Goal: Task Accomplishment & Management: Manage account settings

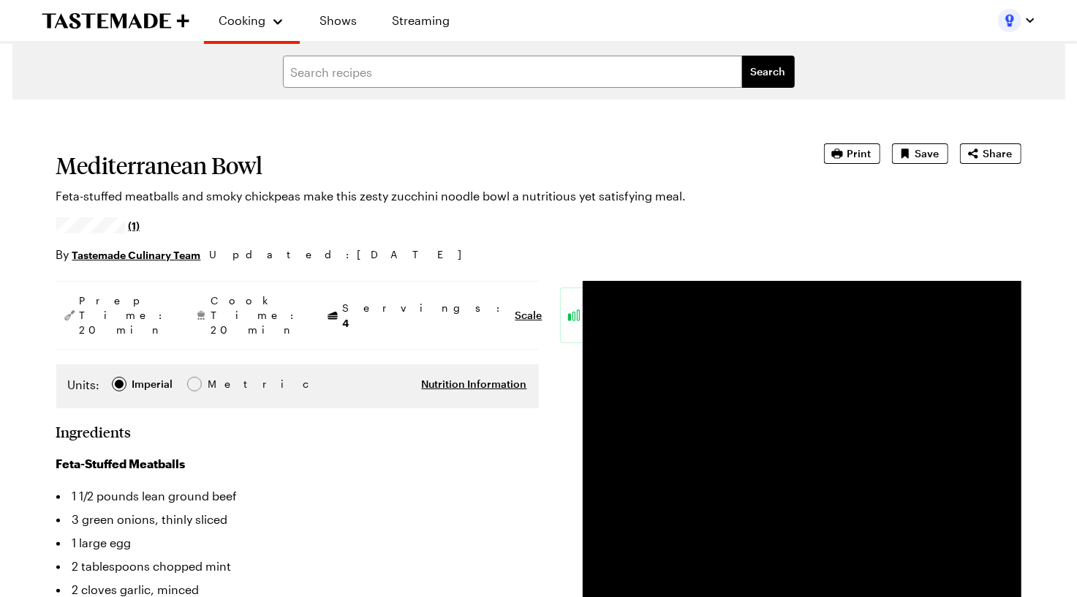
click at [208, 158] on h1 "Mediterranean Bowl" at bounding box center [419, 165] width 727 height 26
click at [208, 159] on h1 "Mediterranean Bowl" at bounding box center [419, 165] width 727 height 26
copy h1 "Mediterranean Bowl"
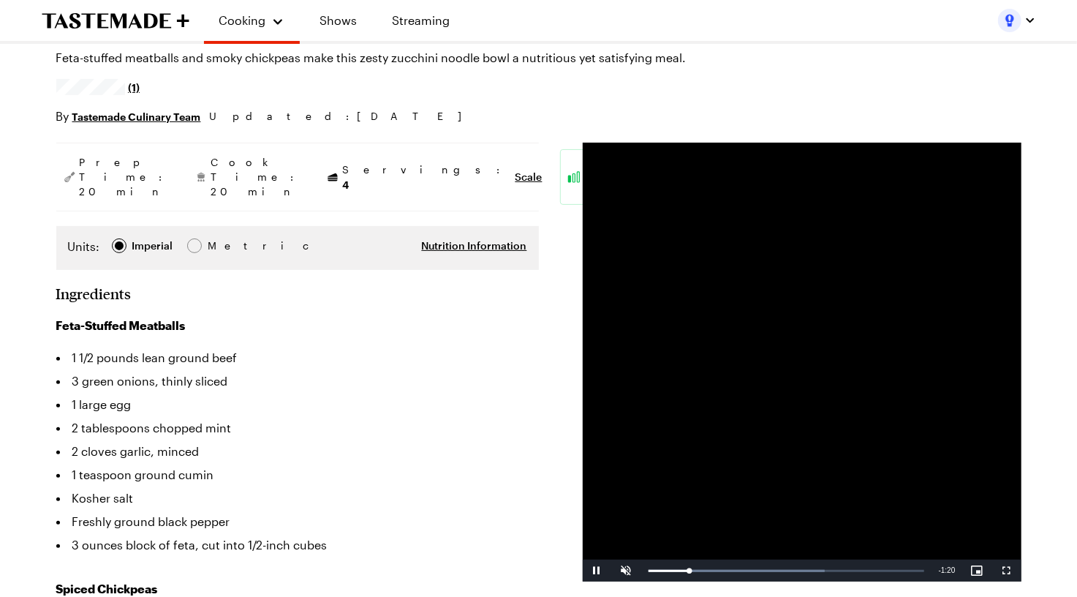
type textarea "x"
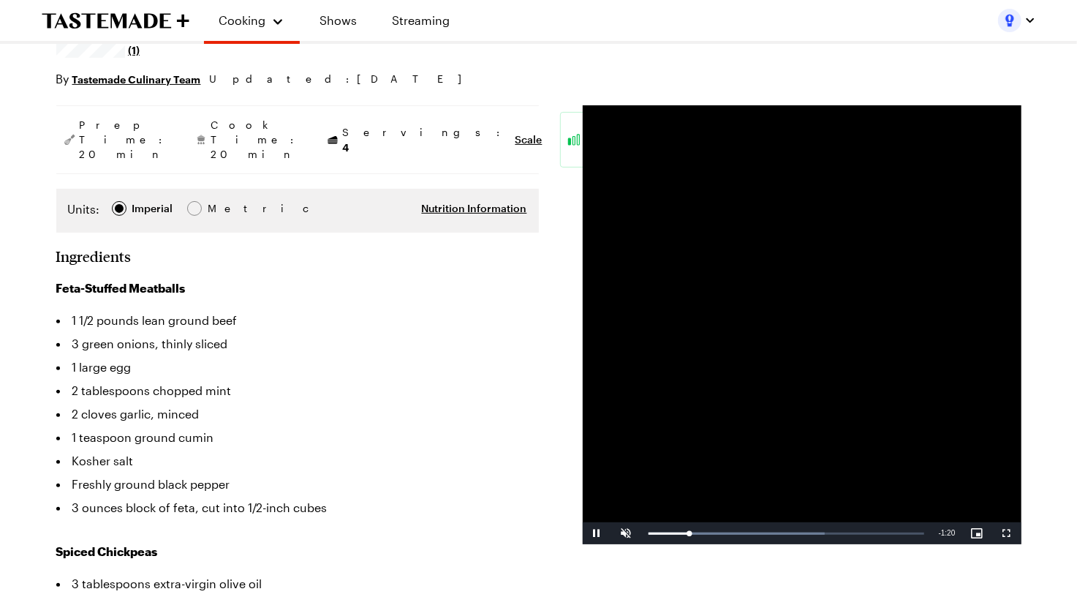
scroll to position [176, 0]
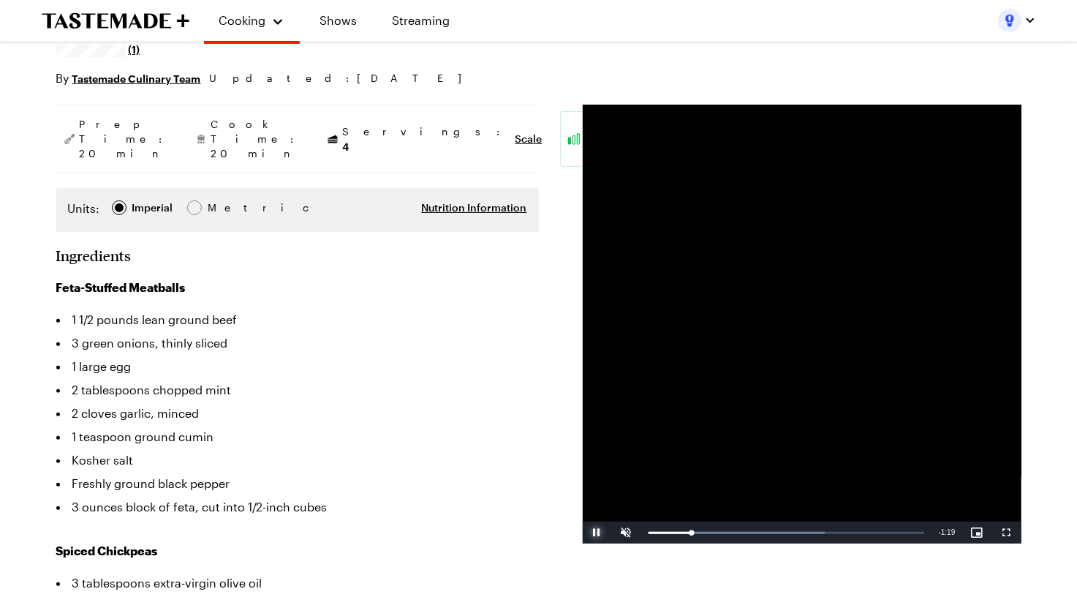
click at [602, 532] on span "Video Player" at bounding box center [597, 532] width 29 height 0
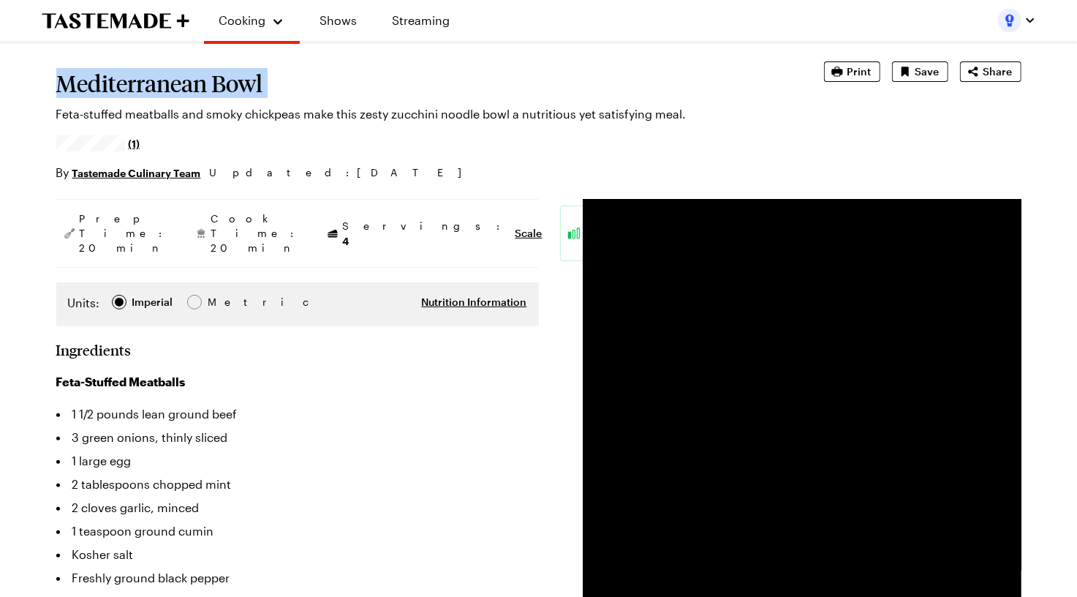
copy h1 "Mediterranean Bowl"
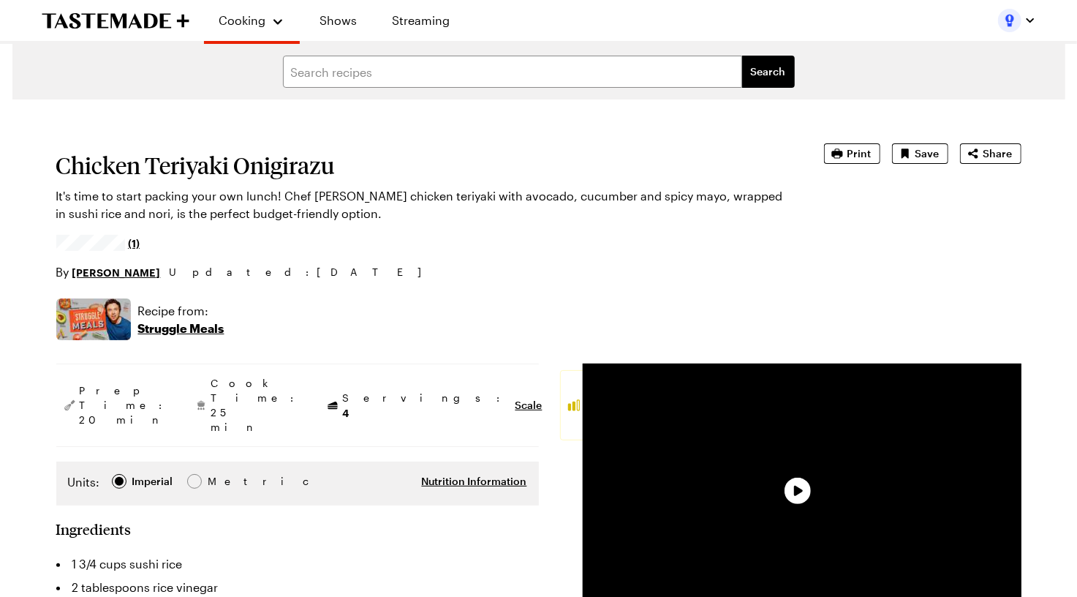
type textarea "x"
click at [248, 162] on h1 "Chicken Teriyaki Onigirazu" at bounding box center [419, 165] width 727 height 26
click at [248, 163] on h1 "Chicken Teriyaki Onigirazu" at bounding box center [419, 165] width 727 height 26
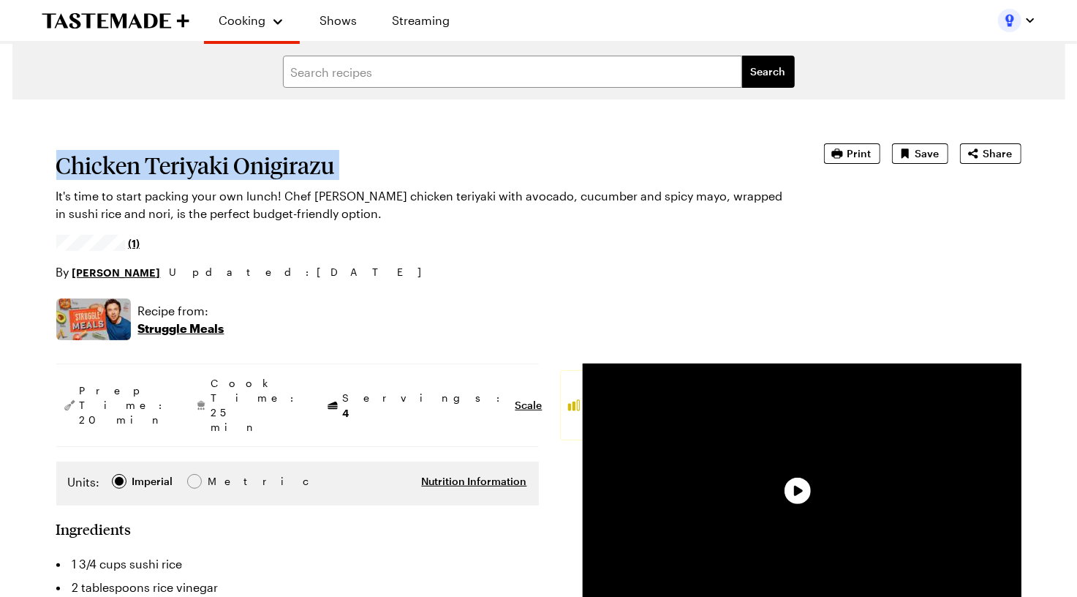
click at [248, 163] on h1 "Chicken Teriyaki Onigirazu" at bounding box center [419, 165] width 727 height 26
copy h1 "Chicken Teriyaki Onigirazu"
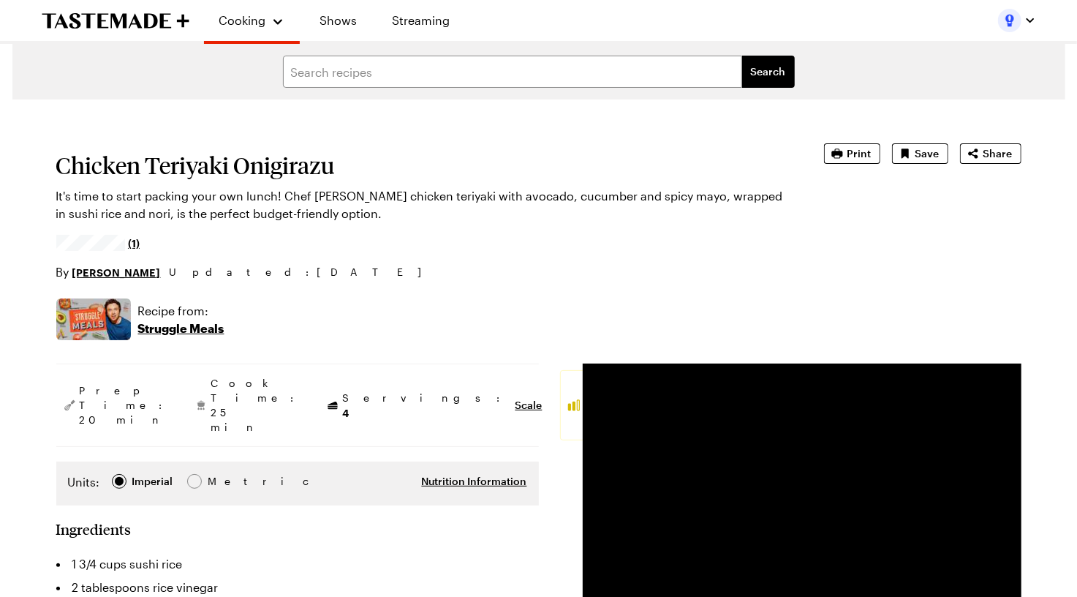
click at [298, 167] on h1 "Chicken Teriyaki Onigirazu" at bounding box center [419, 165] width 727 height 26
click at [297, 167] on h1 "Chicken Teriyaki Onigirazu" at bounding box center [419, 165] width 727 height 26
copy h1 "Onigirazu"
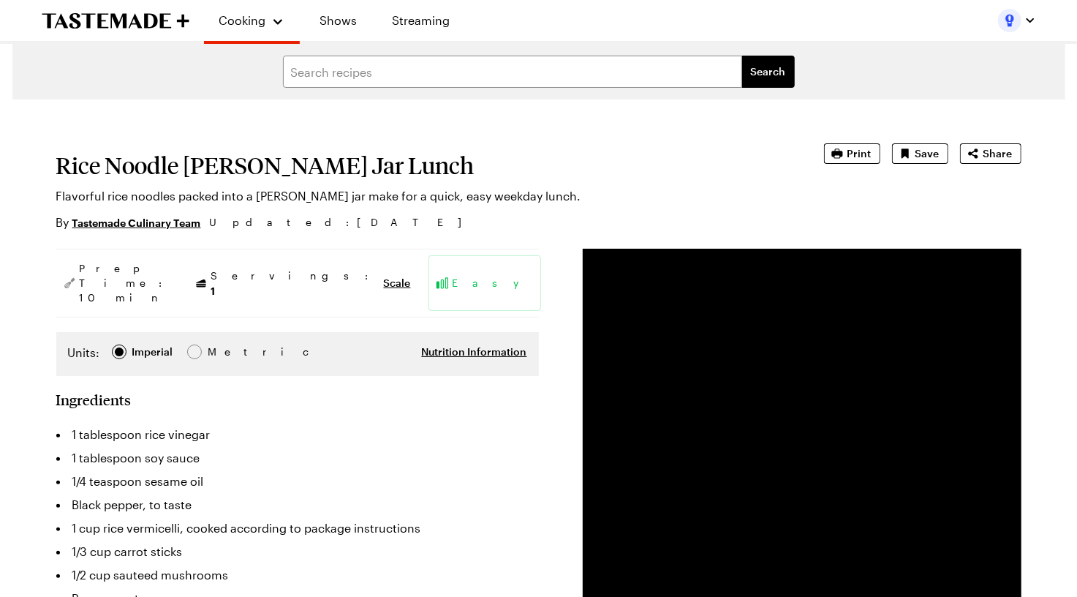
click at [264, 159] on h1 "Rice Noodle Mason Jar Lunch" at bounding box center [419, 165] width 727 height 26
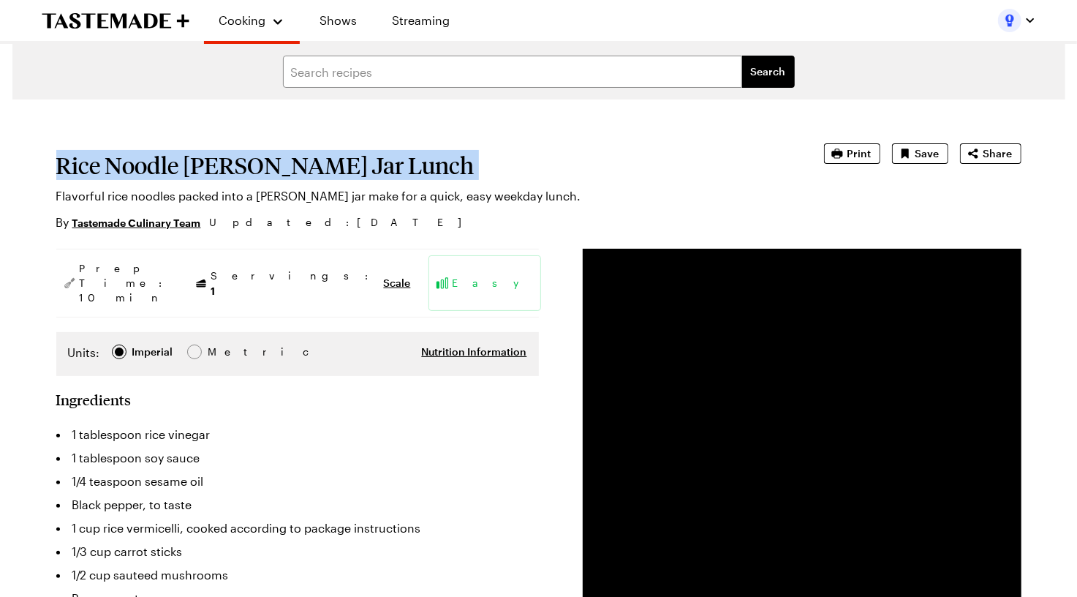
click at [264, 159] on h1 "Rice Noodle Mason Jar Lunch" at bounding box center [419, 165] width 727 height 26
copy h1 "Rice Noodle Mason Jar Lunch"
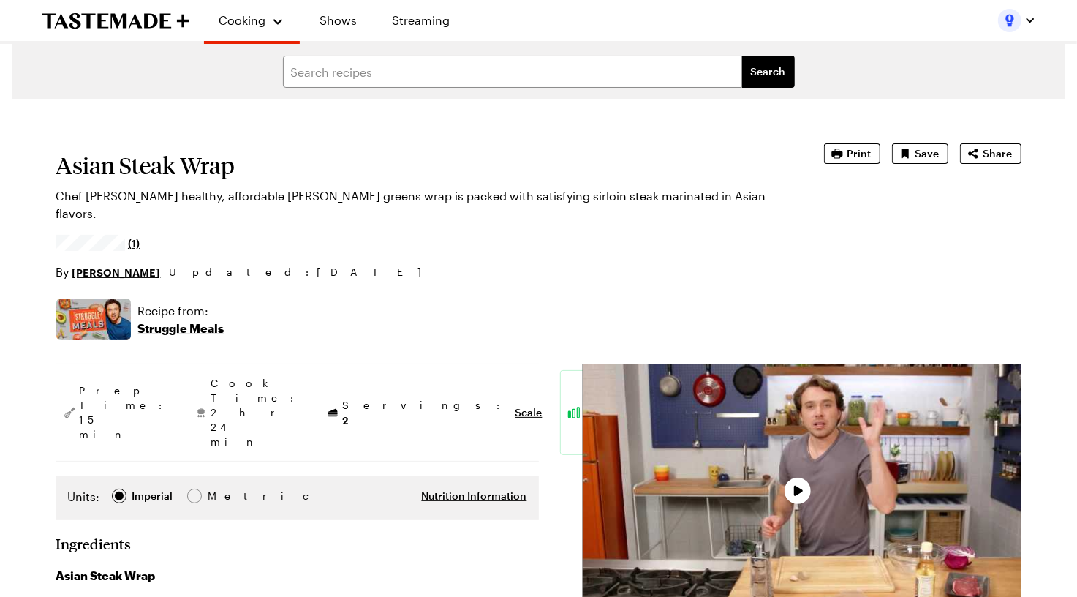
click at [167, 167] on h1 "Asian Steak Wrap" at bounding box center [419, 165] width 727 height 26
type textarea "x"
click at [167, 167] on h1 "Asian Steak Wrap" at bounding box center [419, 165] width 727 height 26
copy h1 "Asian Steak Wrap"
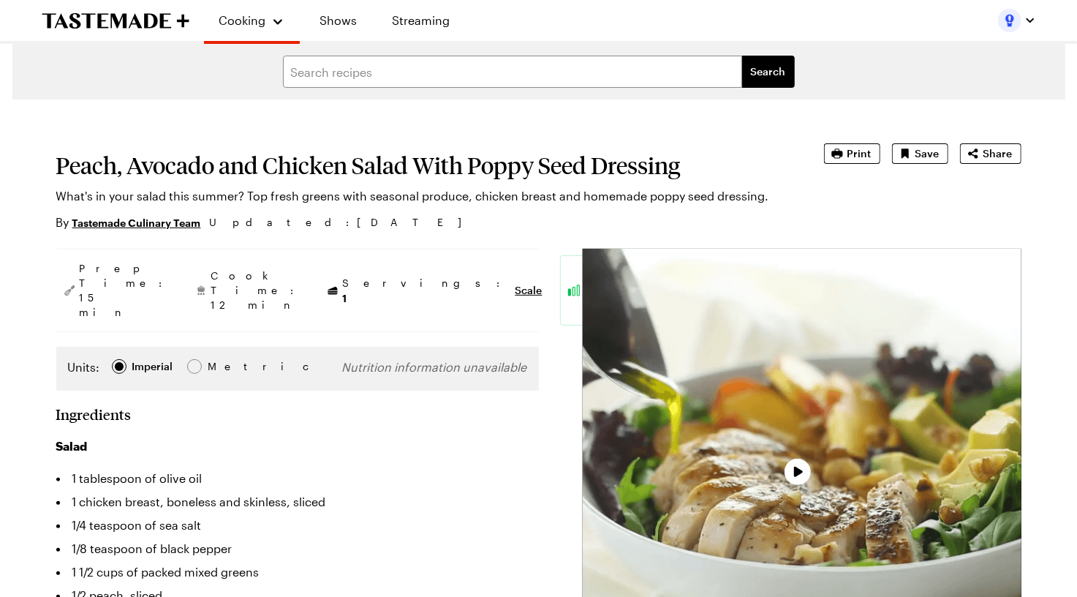
type textarea "x"
click at [247, 167] on h1 "Peach, Avocado and Chicken Salad With Poppy Seed Dressing" at bounding box center [419, 165] width 727 height 26
click at [247, 166] on h1 "Peach, Avocado and Chicken Salad With Poppy Seed Dressing" at bounding box center [419, 165] width 727 height 26
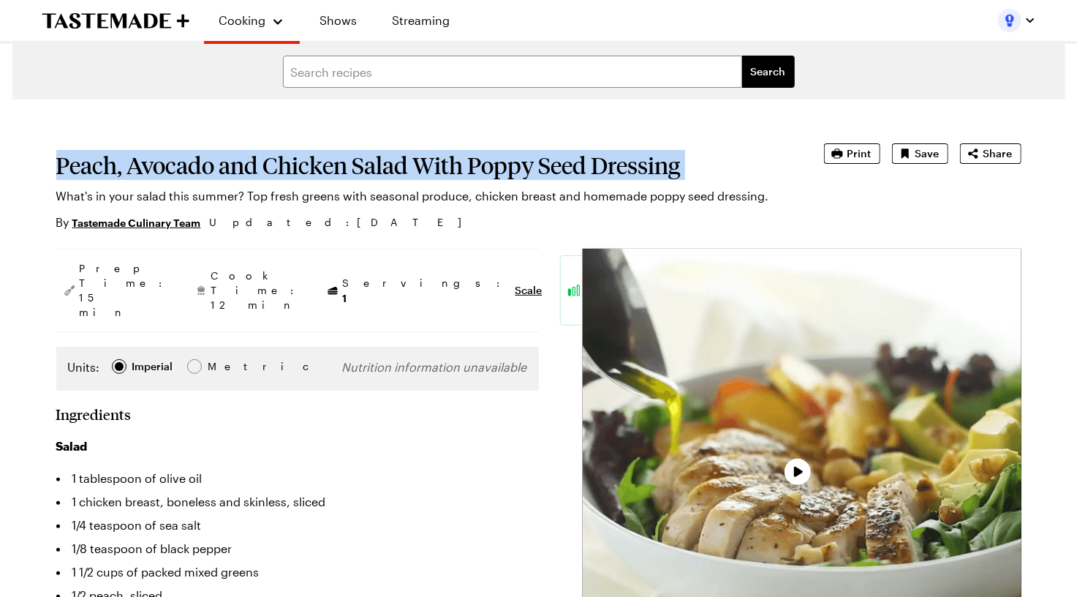
click at [247, 166] on h1 "Peach, Avocado and Chicken Salad With Poppy Seed Dressing" at bounding box center [419, 165] width 727 height 26
copy h1 "Peach, Avocado and Chicken Salad With Poppy Seed Dressing"
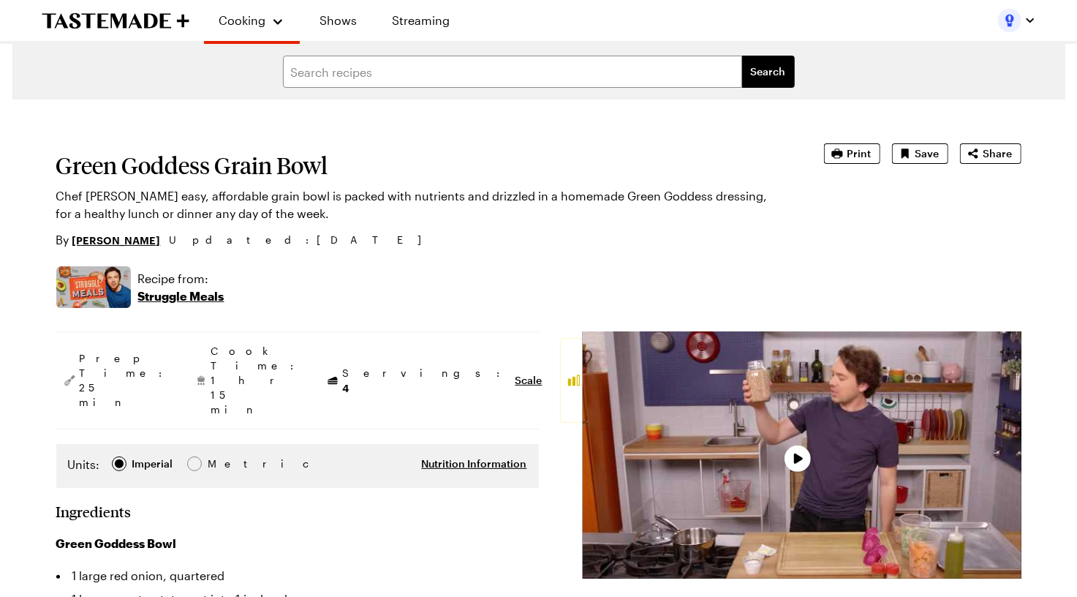
click at [238, 159] on h1 "Green Goddess Grain Bowl" at bounding box center [419, 165] width 727 height 26
click at [238, 160] on h1 "Green Goddess Grain Bowl" at bounding box center [419, 165] width 727 height 26
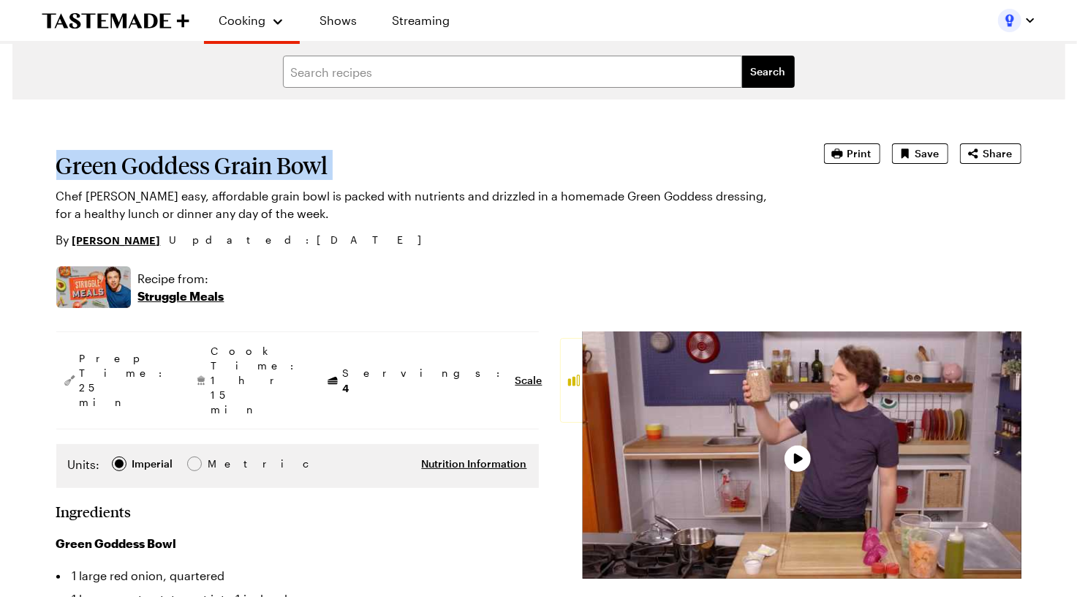
click at [238, 160] on h1 "Green Goddess Grain Bowl" at bounding box center [419, 165] width 727 height 26
type textarea "x"
copy h1 "Green Goddess Grain Bowl"
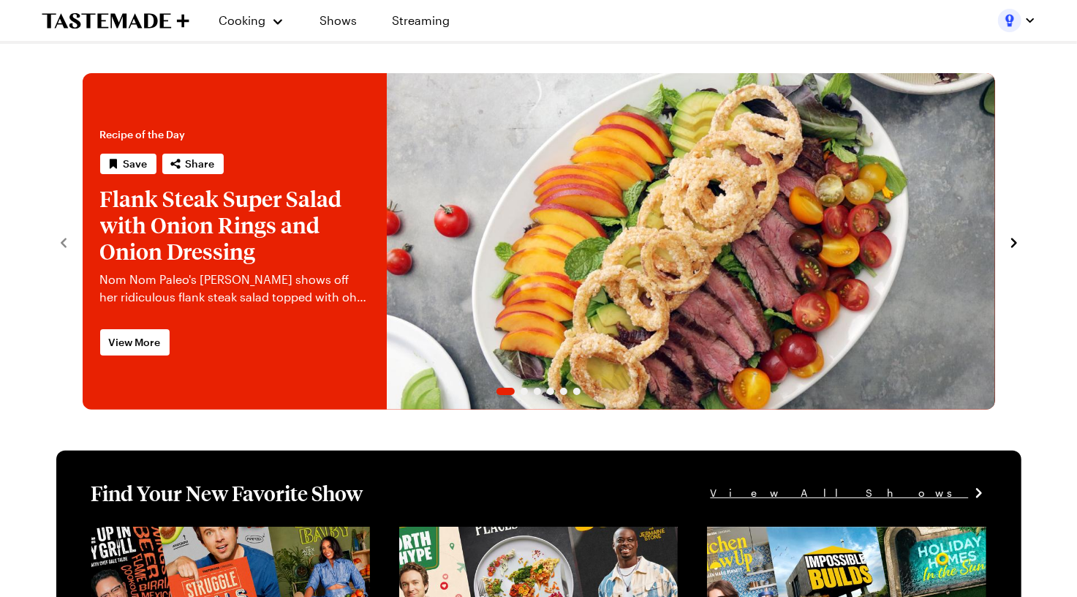
click at [1002, 25] on div at bounding box center [1017, 20] width 38 height 23
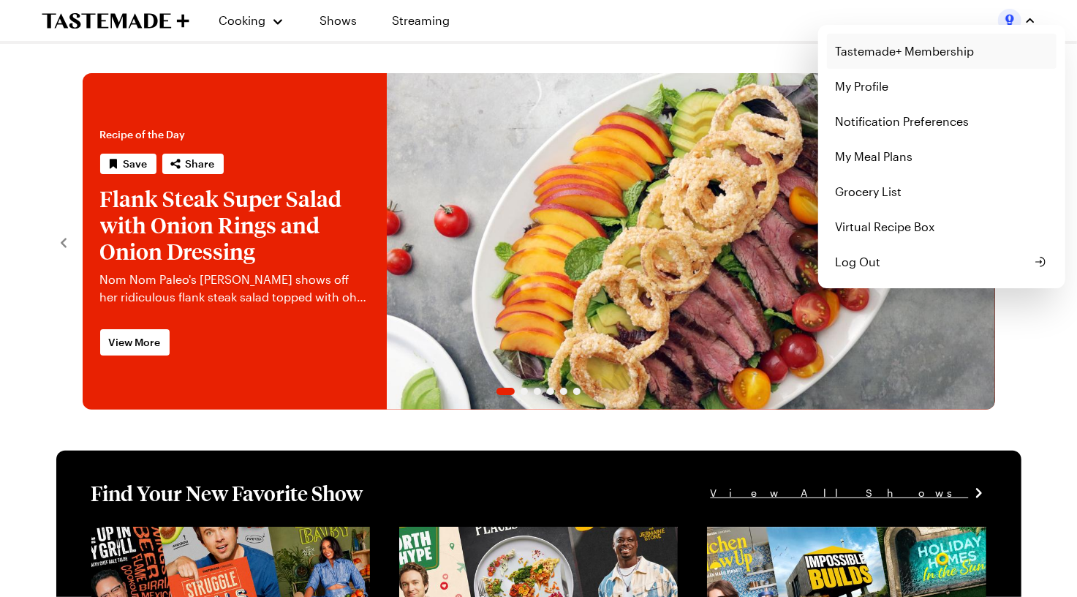
click at [928, 56] on link "Tastemade+ Membership" at bounding box center [942, 51] width 230 height 35
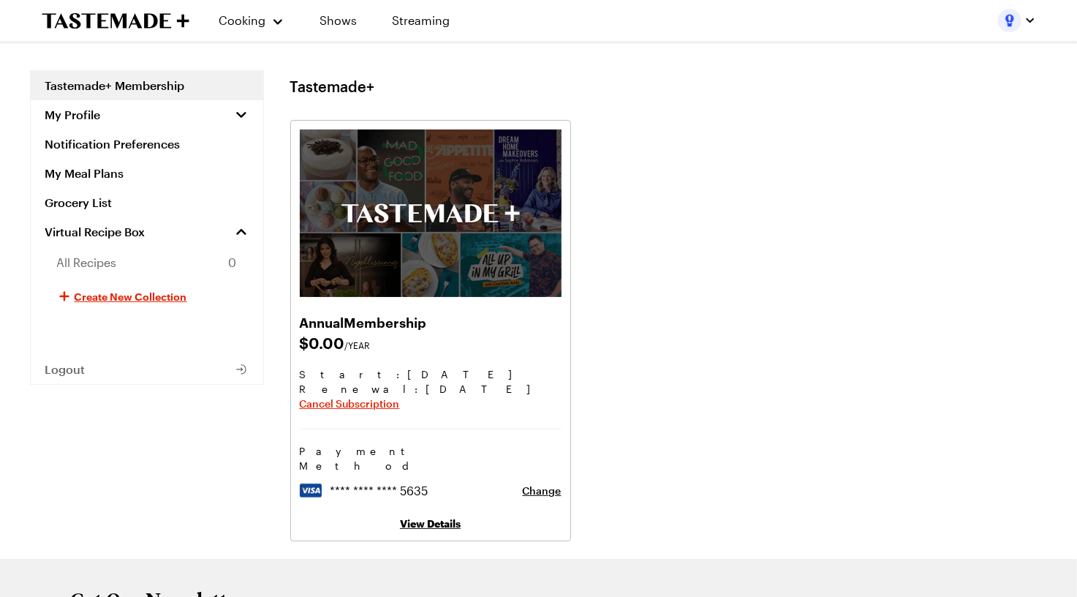
click at [1013, 9] on button "button" at bounding box center [1017, 20] width 38 height 23
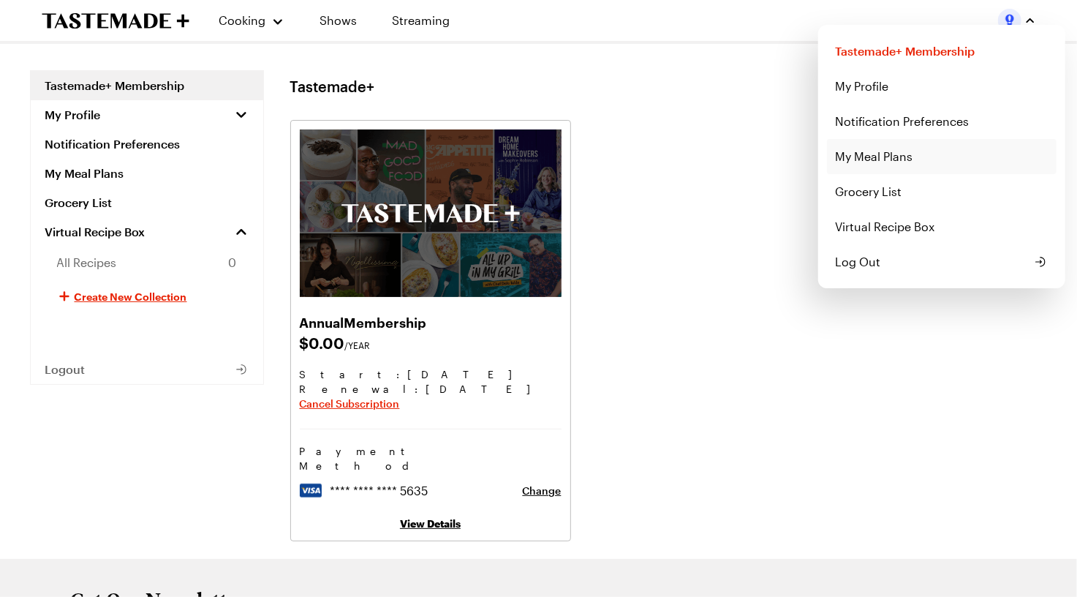
click at [883, 161] on link "My Meal Plans" at bounding box center [942, 156] width 230 height 35
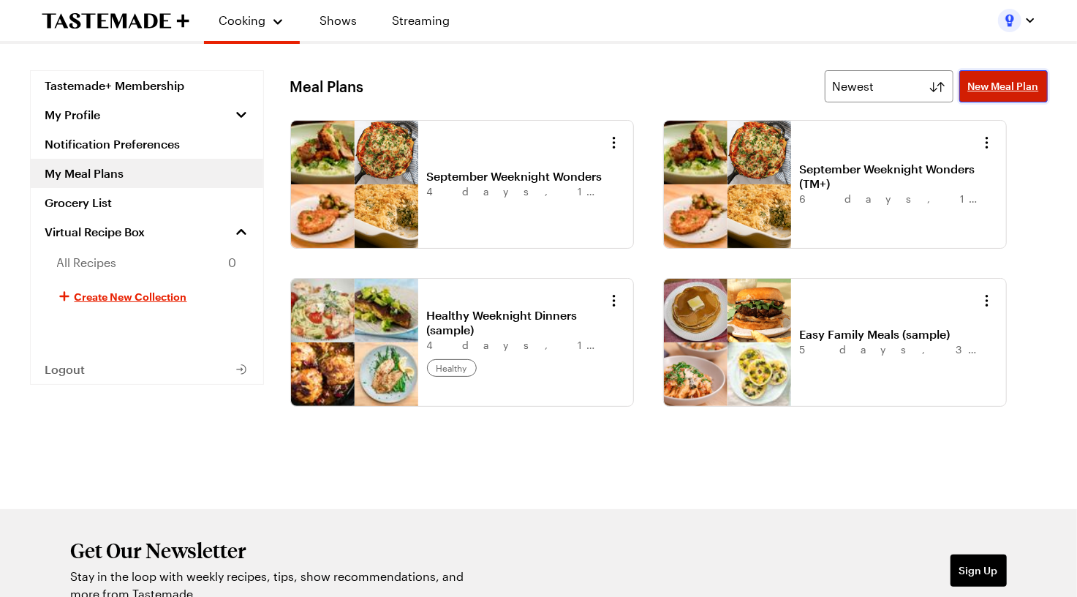
click at [1009, 88] on span "New Meal Plan" at bounding box center [1003, 86] width 71 height 15
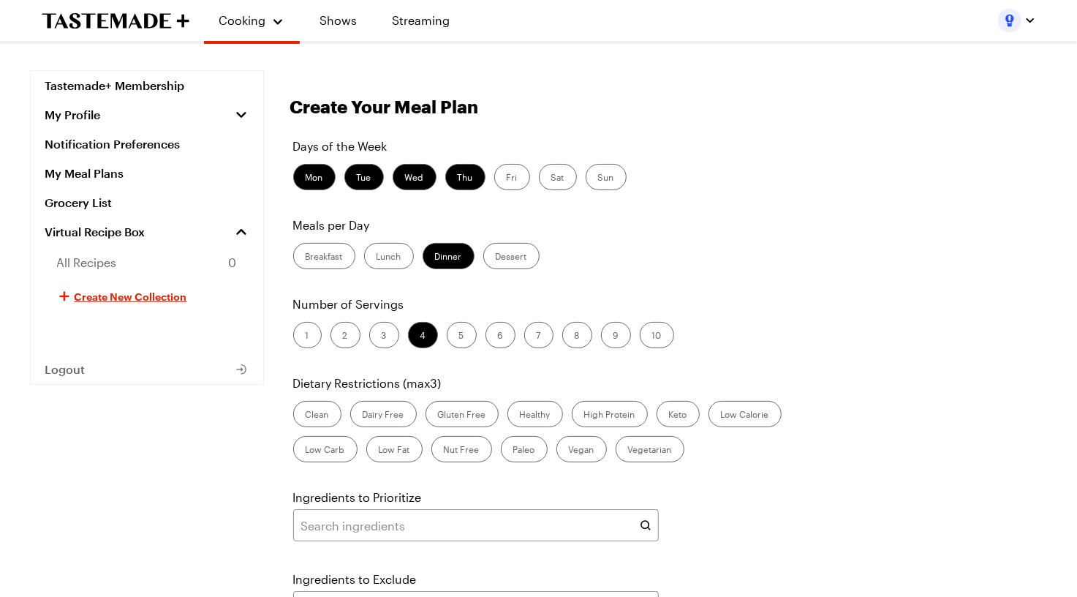
click at [503, 173] on label "Fri" at bounding box center [512, 177] width 36 height 26
click at [507, 178] on input "Fri" at bounding box center [507, 178] width 0 height 0
click at [385, 253] on label "Lunch" at bounding box center [389, 256] width 50 height 26
click at [377, 257] on input "Lunch" at bounding box center [377, 257] width 0 height 0
click at [448, 254] on label "Dinner" at bounding box center [449, 256] width 52 height 26
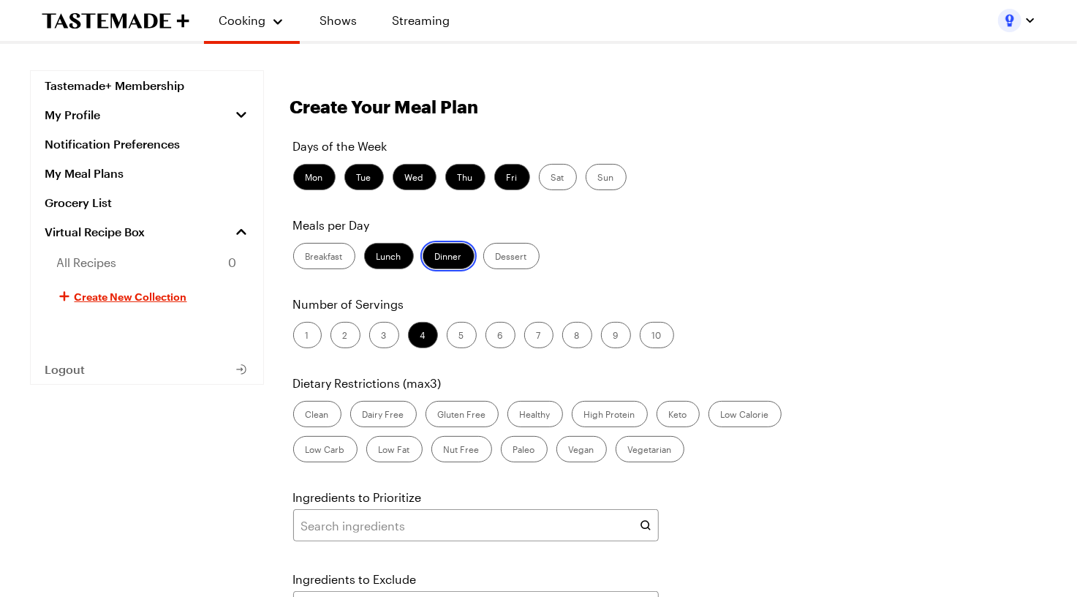
click at [435, 257] on input "Dinner" at bounding box center [435, 257] width 0 height 0
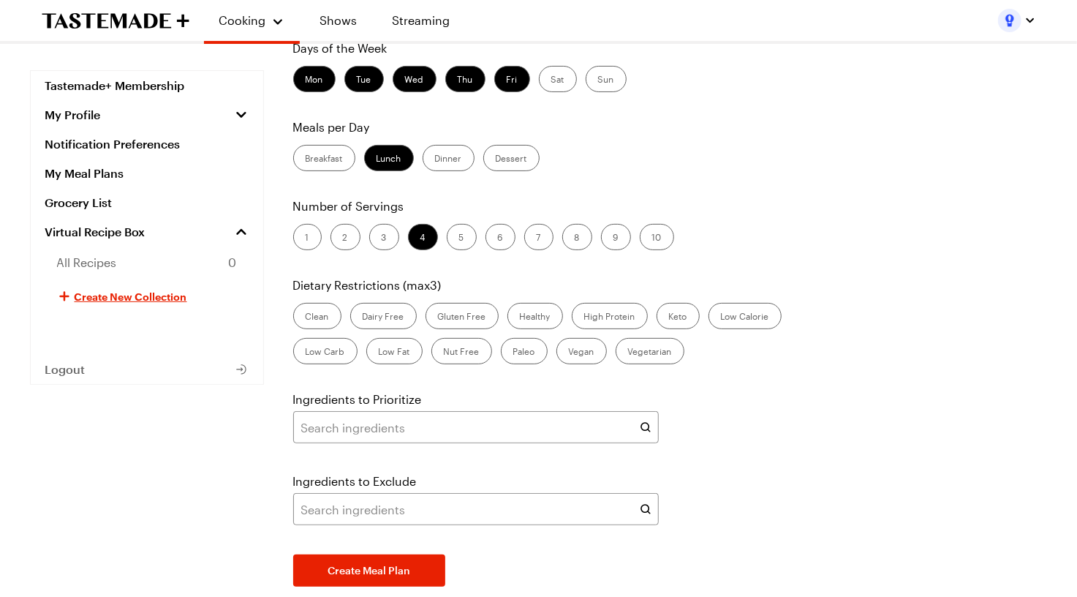
click at [353, 243] on label "2" at bounding box center [346, 237] width 30 height 26
click at [343, 238] on input "2" at bounding box center [343, 238] width 0 height 0
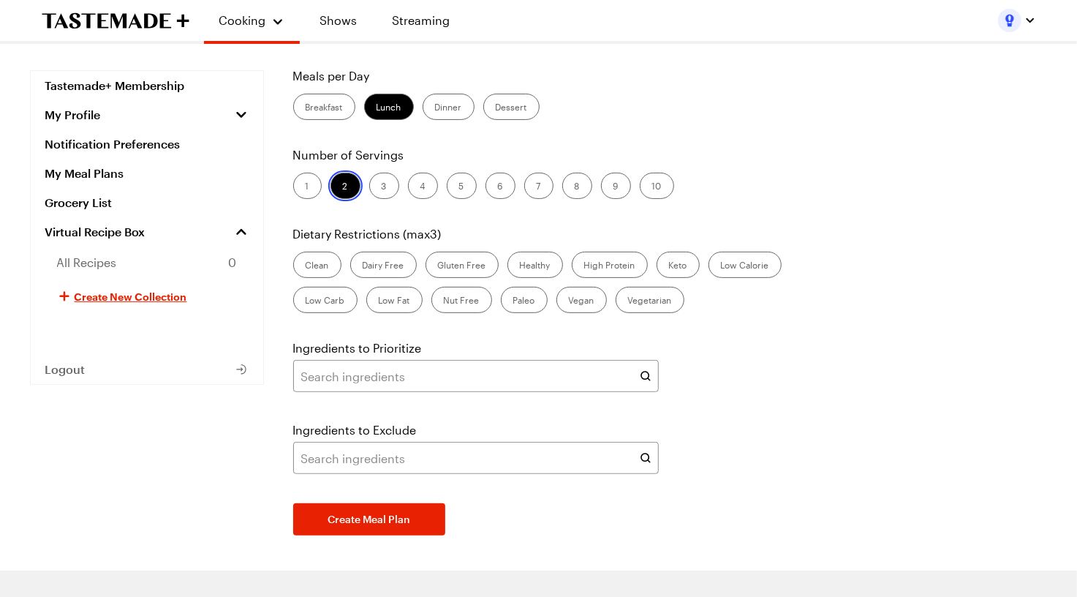
scroll to position [163, 0]
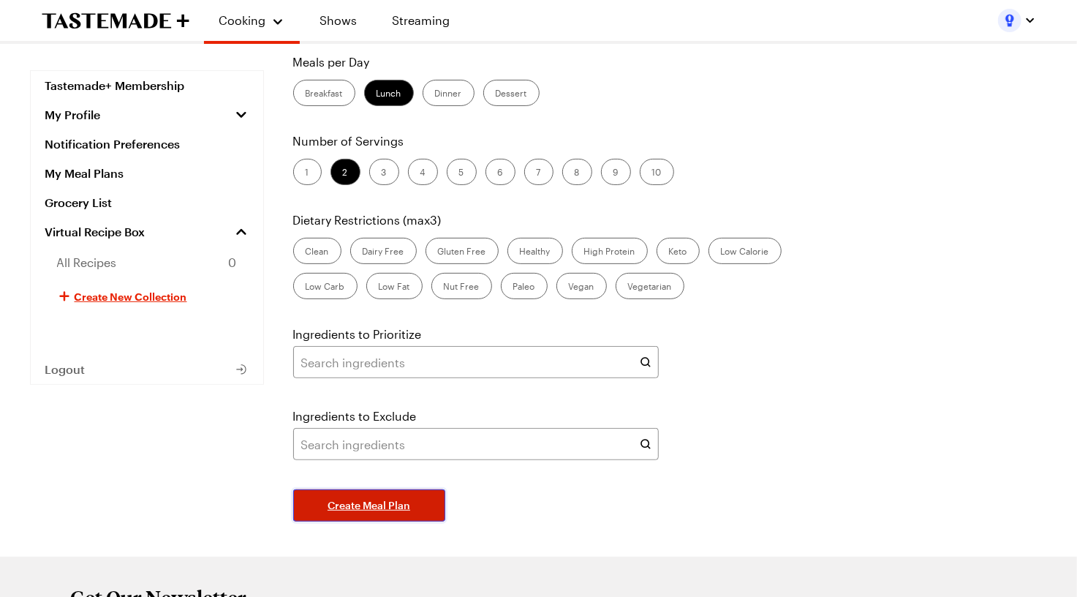
click at [371, 508] on span "Create Meal Plan" at bounding box center [369, 505] width 83 height 15
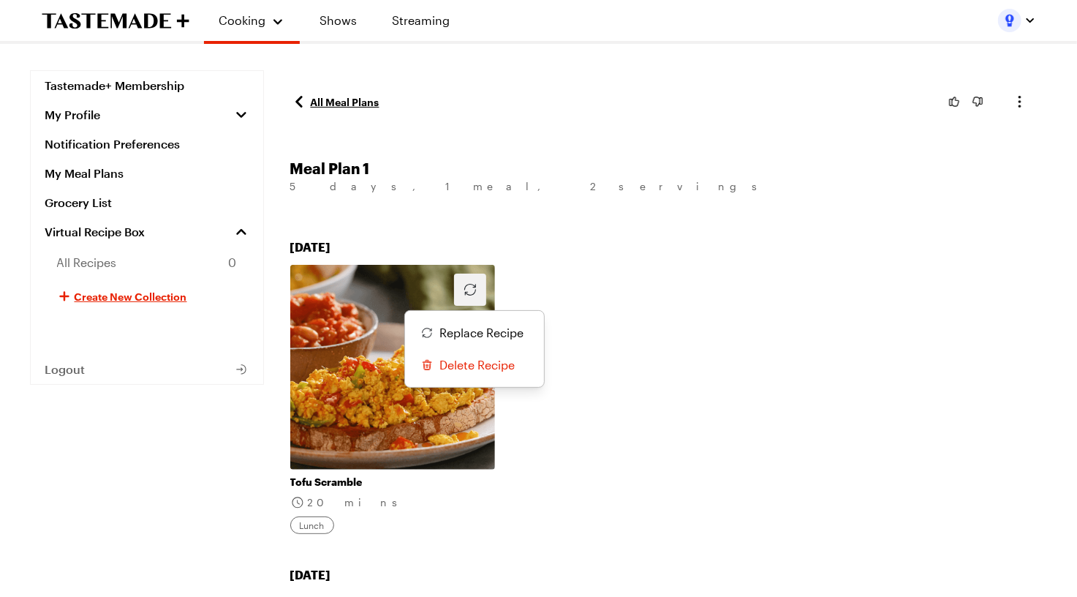
click at [466, 295] on icon "button" at bounding box center [470, 290] width 18 height 18
click at [471, 333] on span "Replace Recipe" at bounding box center [482, 333] width 84 height 18
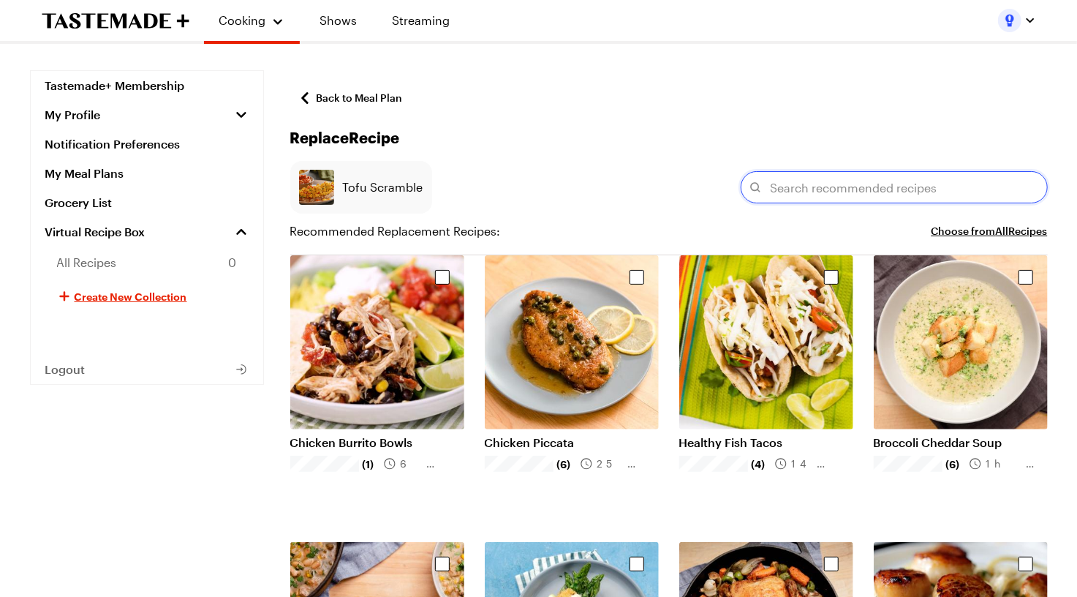
click at [801, 185] on input "text" at bounding box center [894, 187] width 307 height 32
paste input "Mediterranean Bowl"
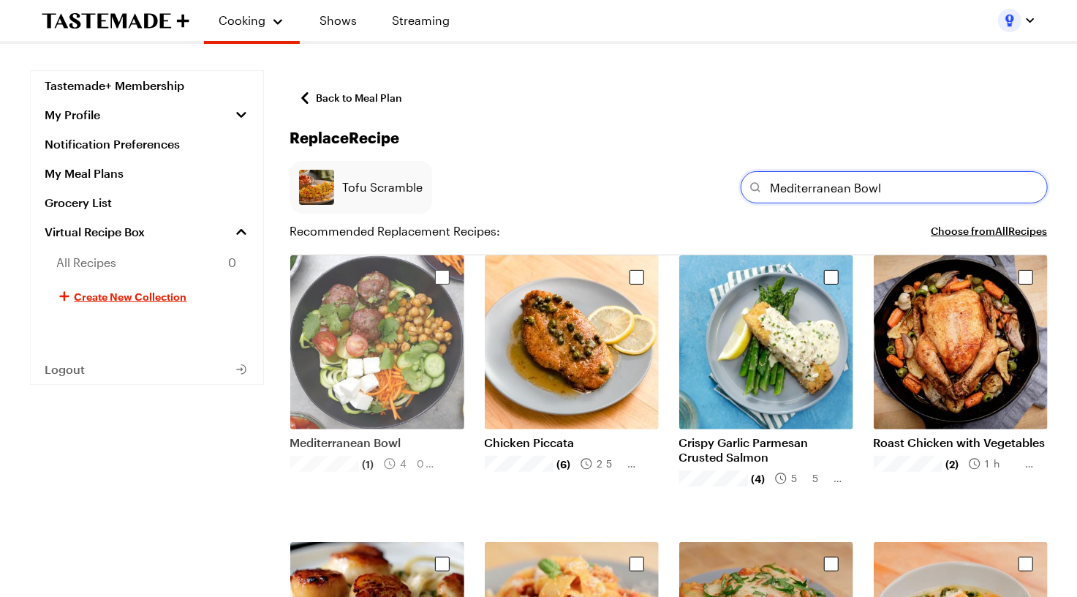
type input "Mediterranean Bowl"
click at [442, 275] on div "Select recipe" at bounding box center [442, 277] width 15 height 15
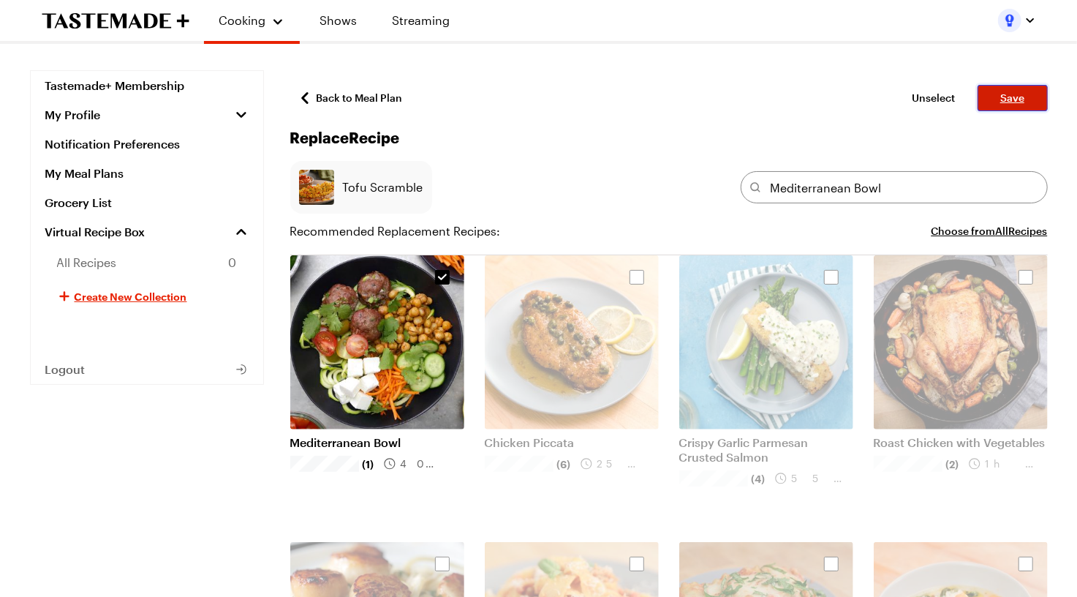
click at [997, 102] on button "Save" at bounding box center [1013, 98] width 70 height 26
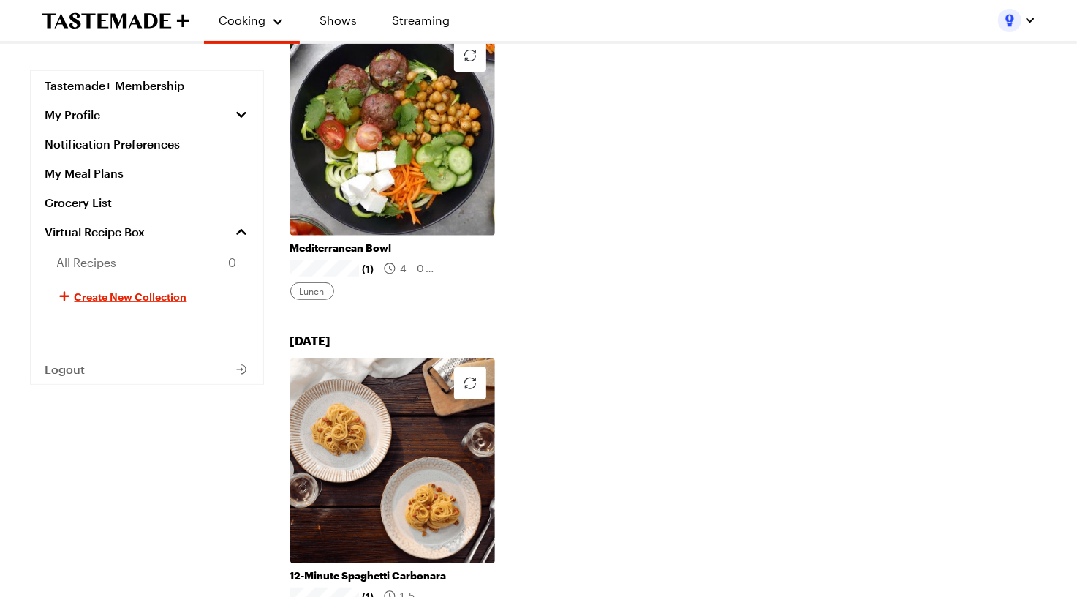
scroll to position [236, 0]
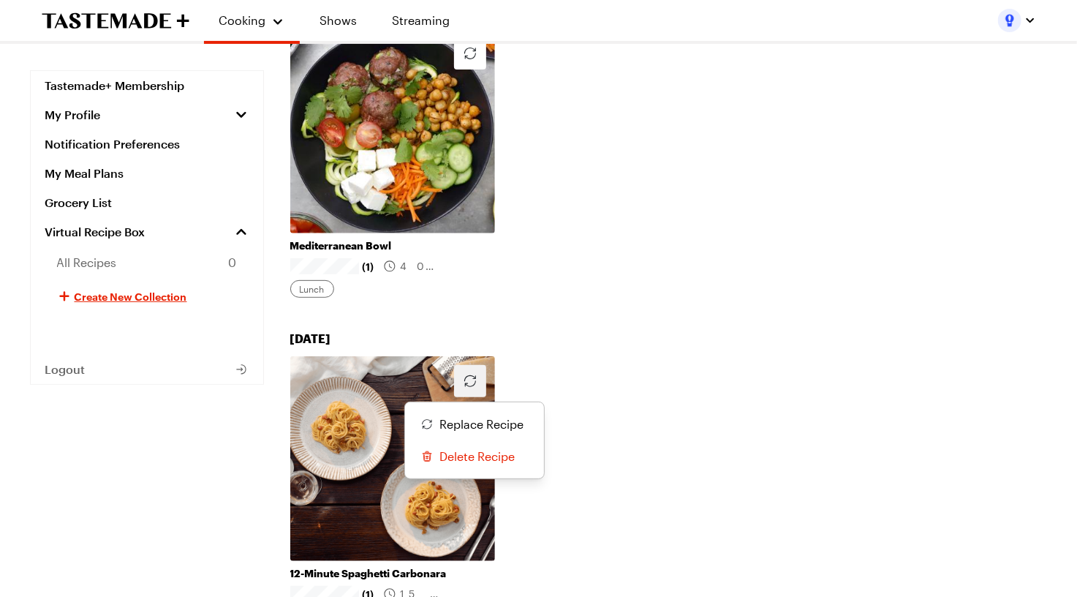
click at [471, 385] on icon "button" at bounding box center [470, 381] width 12 height 12
click at [454, 429] on span "Replace Recipe" at bounding box center [482, 424] width 84 height 18
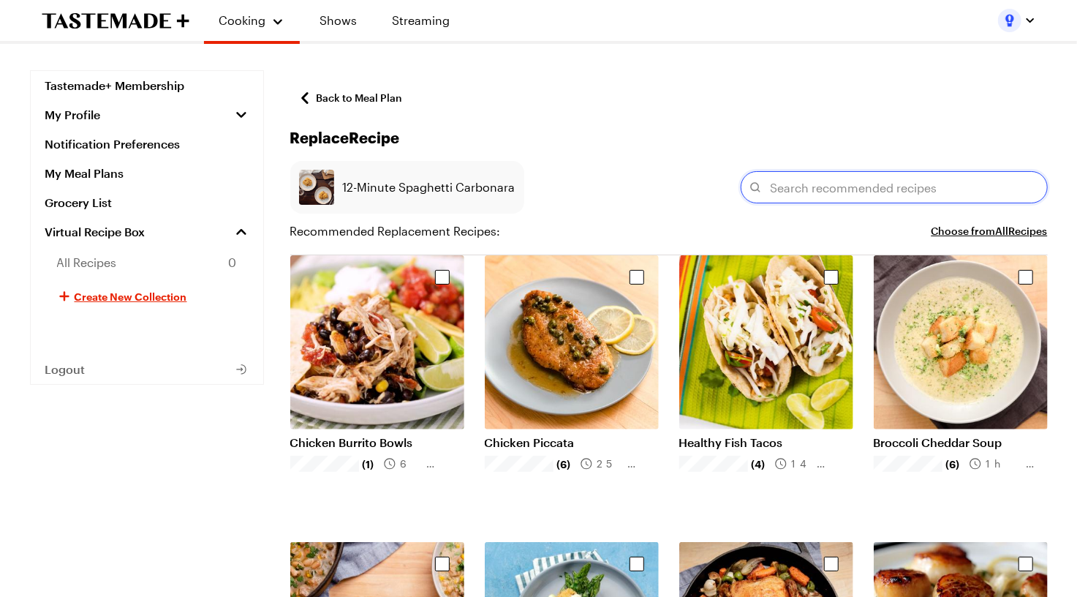
click at [805, 179] on input "text" at bounding box center [894, 187] width 307 height 32
paste input "Chicken Teriyaki Onigirazu"
type input "Chicken Teriyaki Onigirazu"
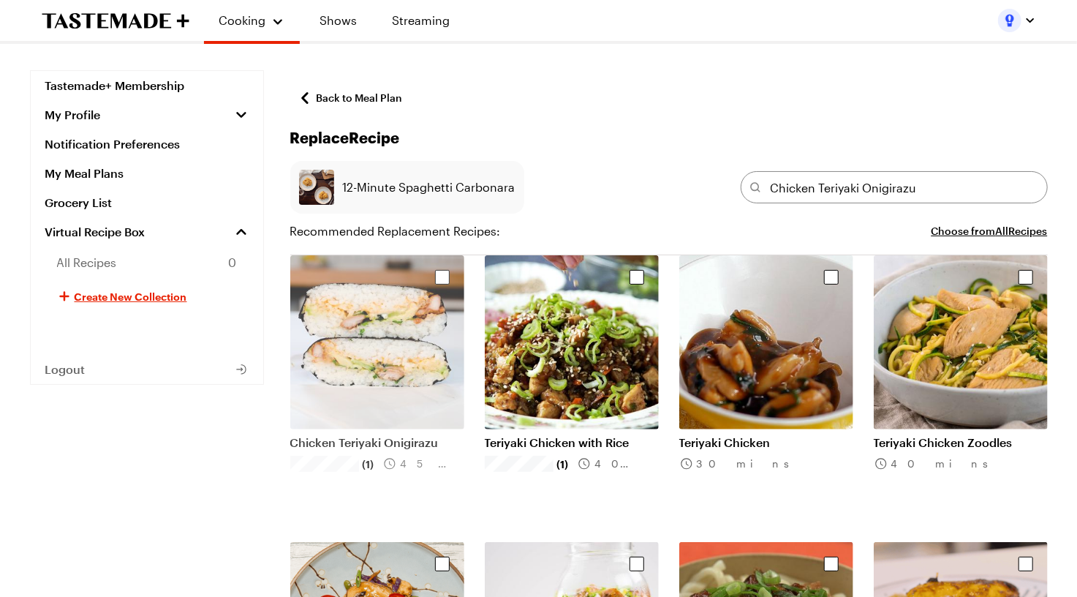
click at [442, 282] on div "Select recipe" at bounding box center [442, 277] width 15 height 15
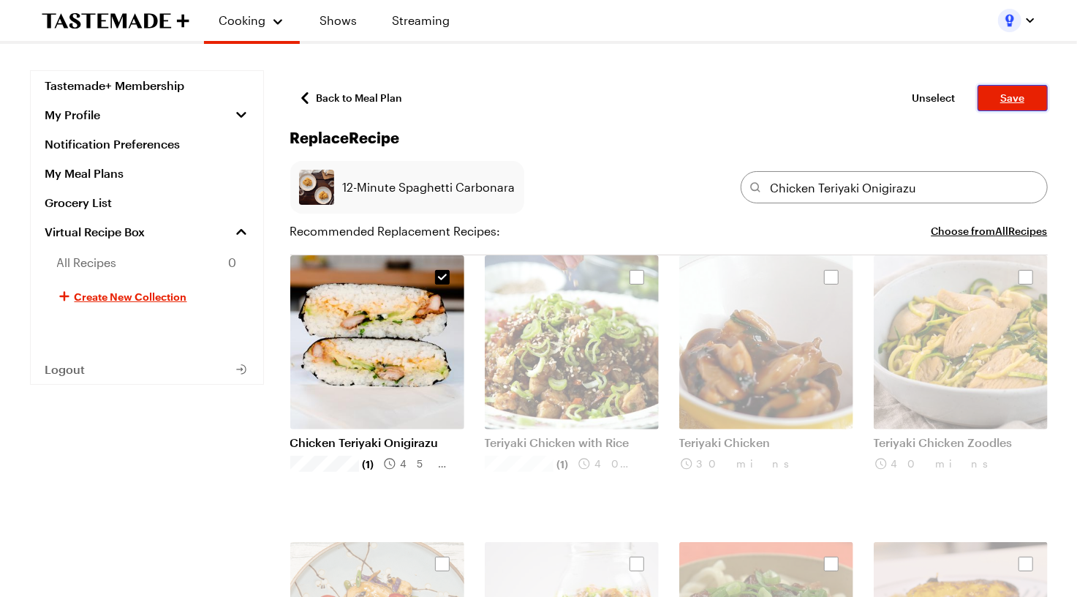
click at [991, 95] on button "Save" at bounding box center [1013, 98] width 70 height 26
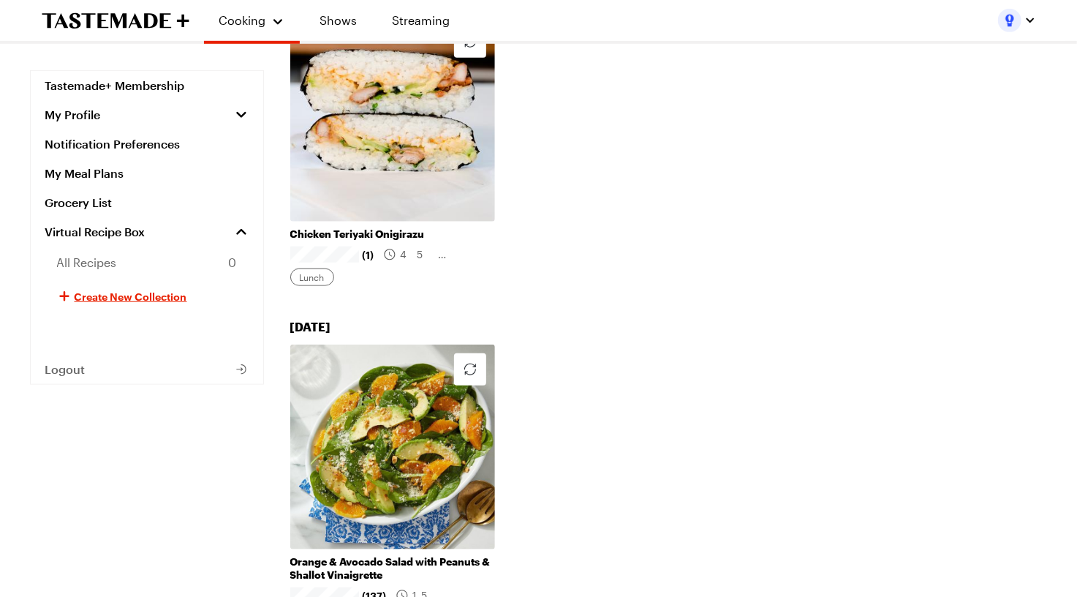
scroll to position [581, 0]
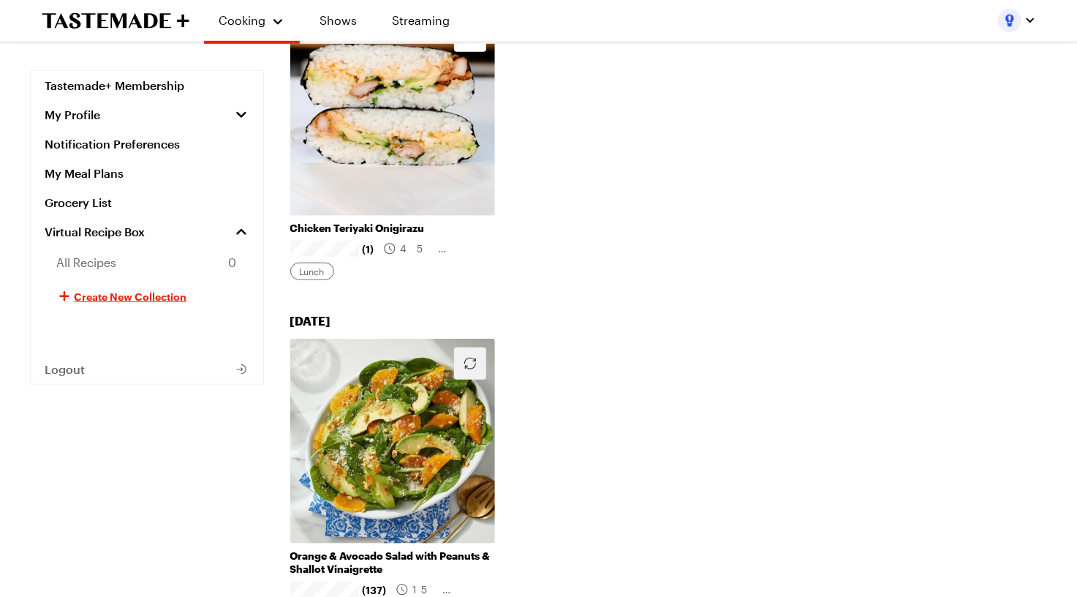
click at [470, 359] on icon "button" at bounding box center [470, 364] width 18 height 18
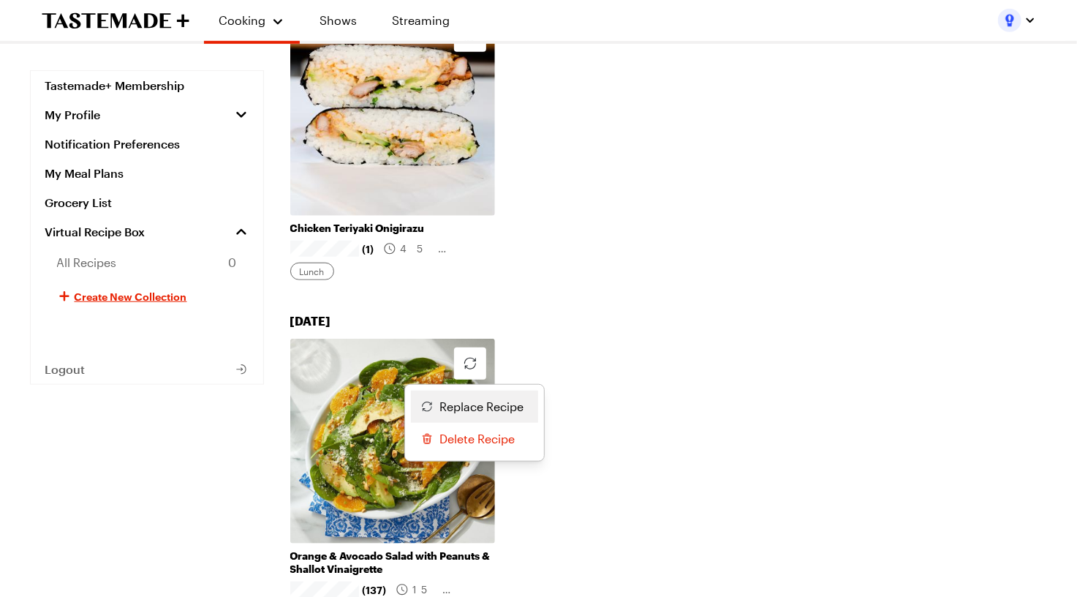
click at [486, 404] on span "Replace Recipe" at bounding box center [482, 407] width 84 height 18
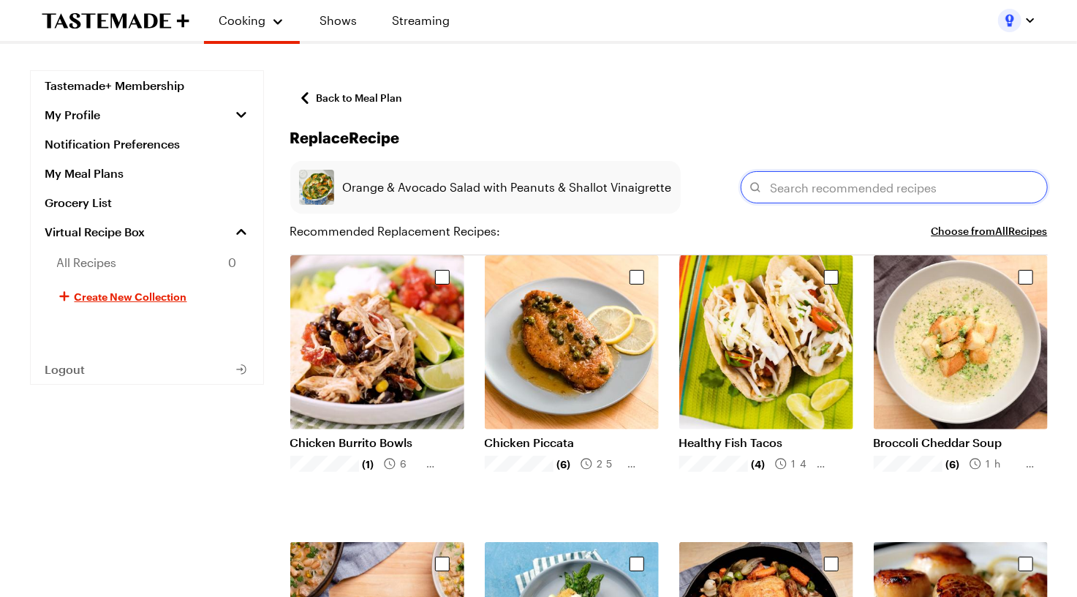
click at [842, 191] on input "text" at bounding box center [894, 187] width 307 height 32
paste input "Rice Noodle Mason Jar Lunch"
type input "Rice Noodle Mason Jar Lunch"
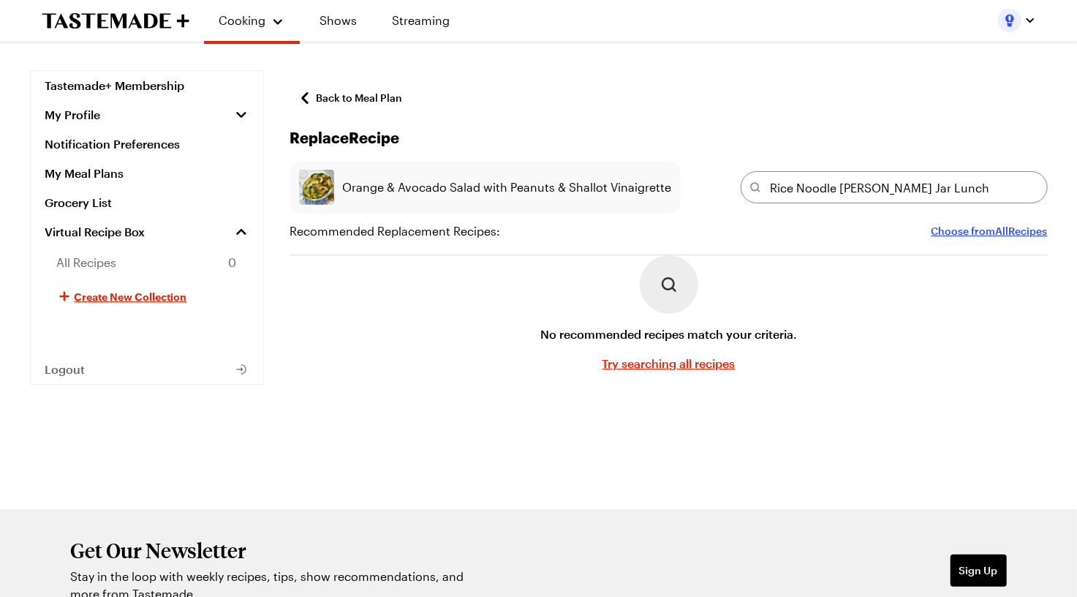
click at [967, 232] on button "Choose from All Recipes" at bounding box center [990, 231] width 116 height 18
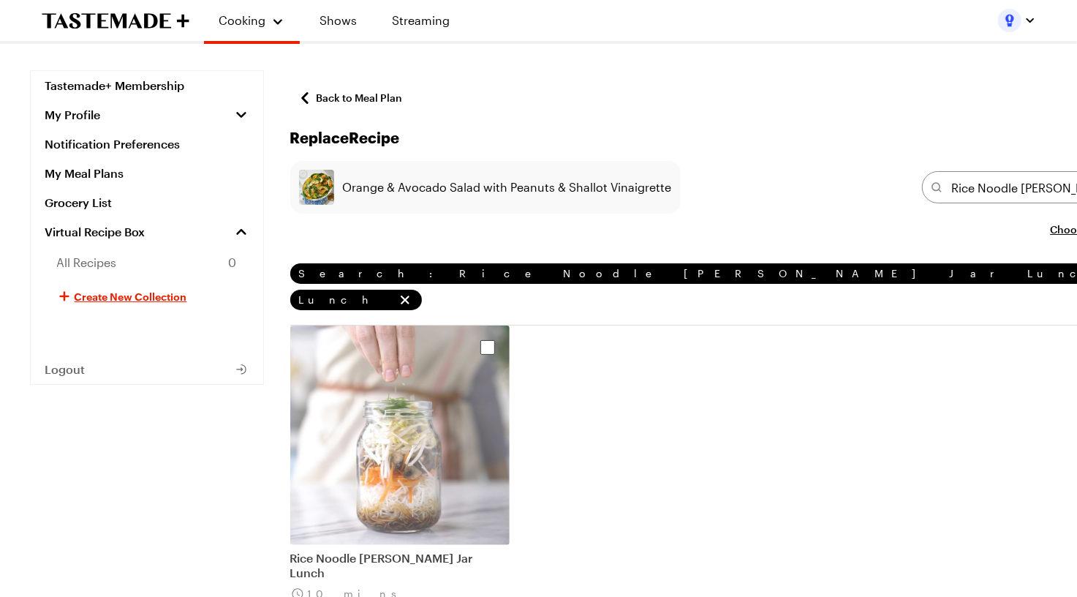
click at [480, 340] on div "Select recipe" at bounding box center [487, 347] width 15 height 15
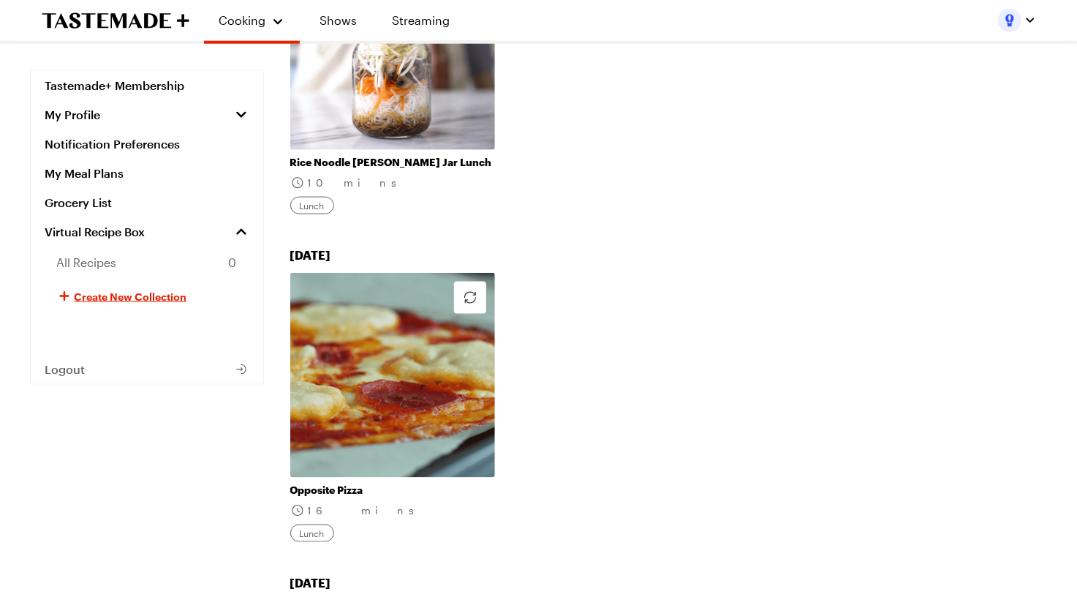
scroll to position [975, 0]
click at [443, 483] on link "Opposite Pizza" at bounding box center [392, 489] width 205 height 13
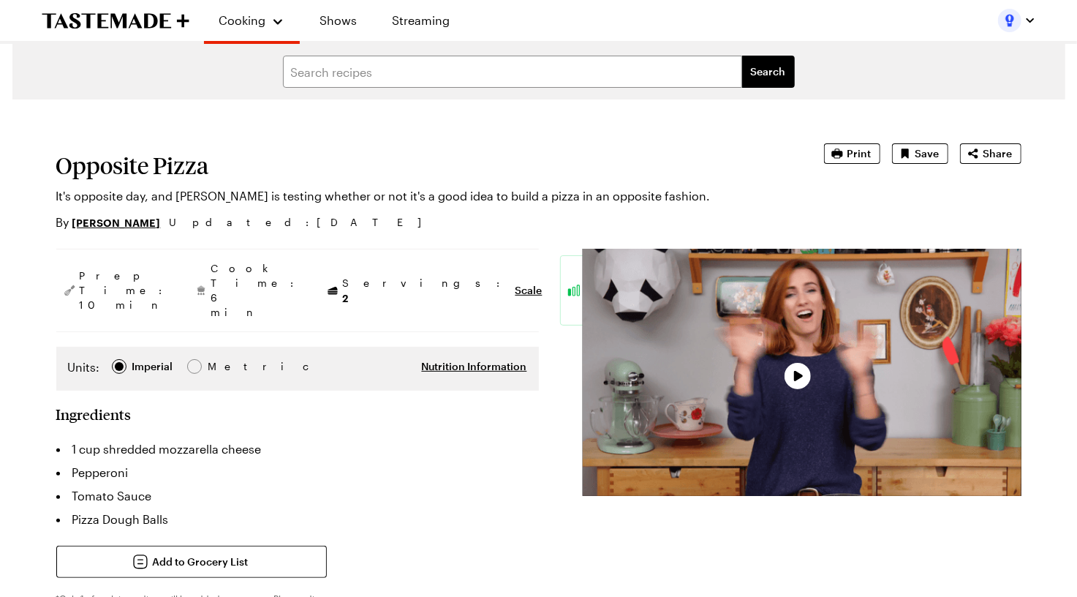
type textarea "x"
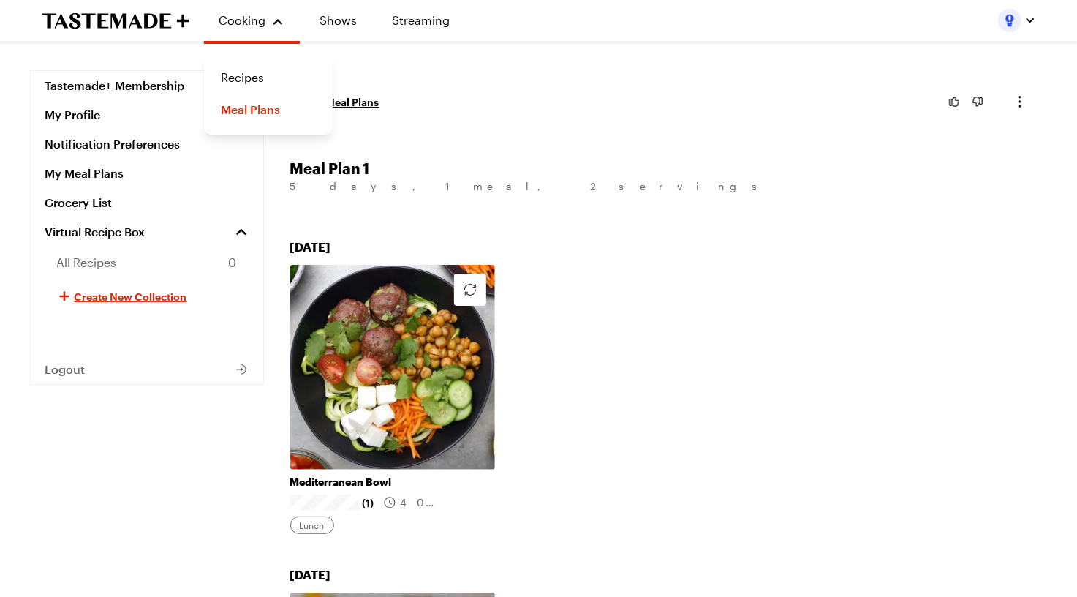
scroll to position [975, 0]
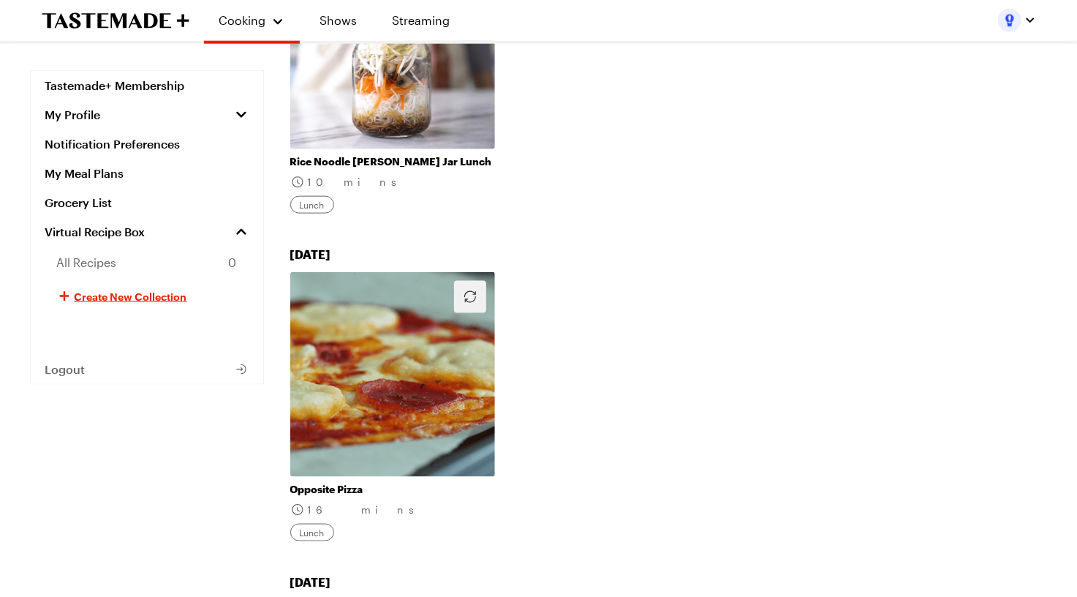
click at [472, 298] on icon "button" at bounding box center [470, 297] width 18 height 18
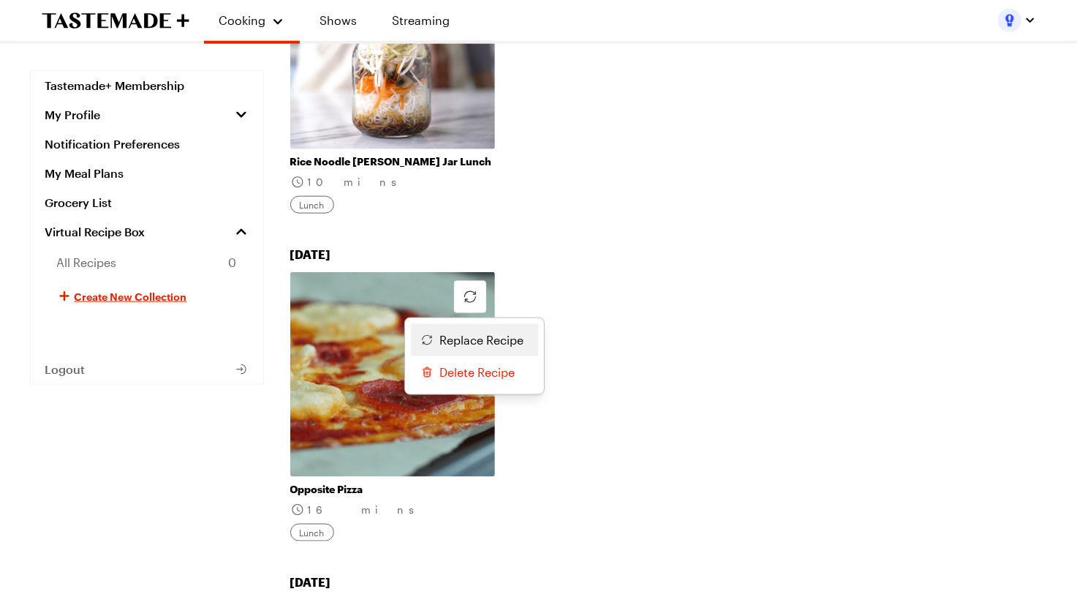
click at [471, 331] on span "Replace Recipe" at bounding box center [482, 340] width 84 height 18
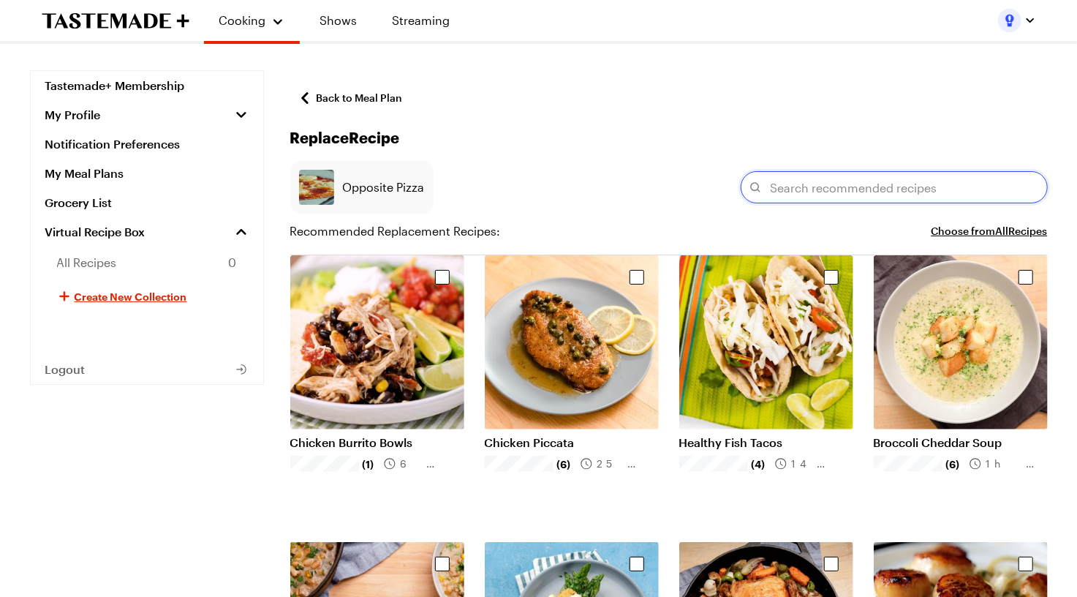
click at [804, 178] on input "text" at bounding box center [894, 187] width 307 height 32
paste input "Asian Steak Wrap"
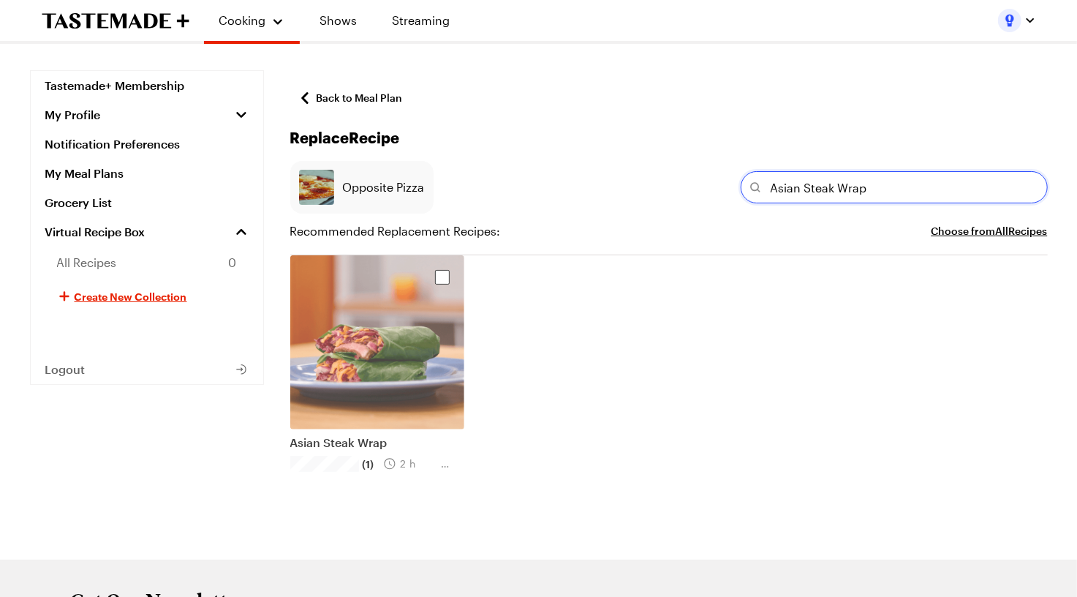
type input "Asian Steak Wrap"
click at [442, 273] on div "Select recipe" at bounding box center [442, 277] width 15 height 15
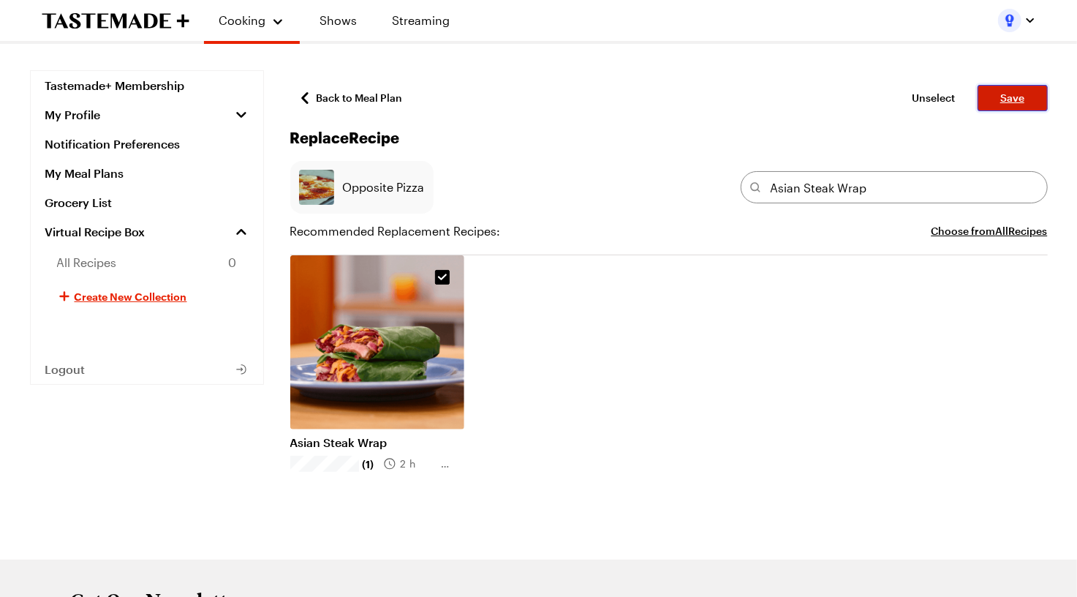
click at [1014, 107] on button "Save" at bounding box center [1013, 98] width 70 height 26
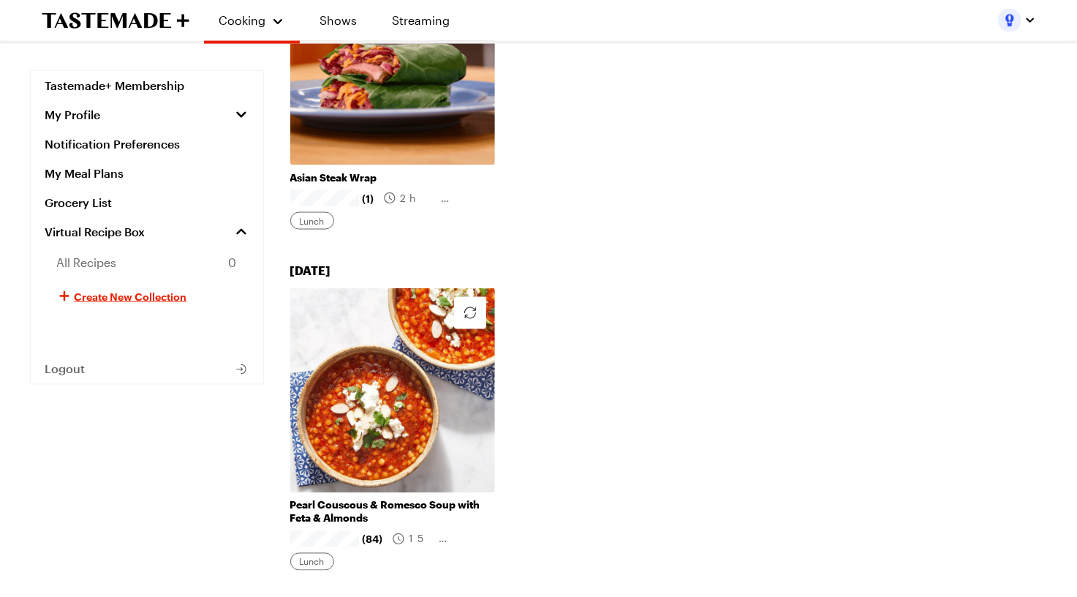
scroll to position [1302, 0]
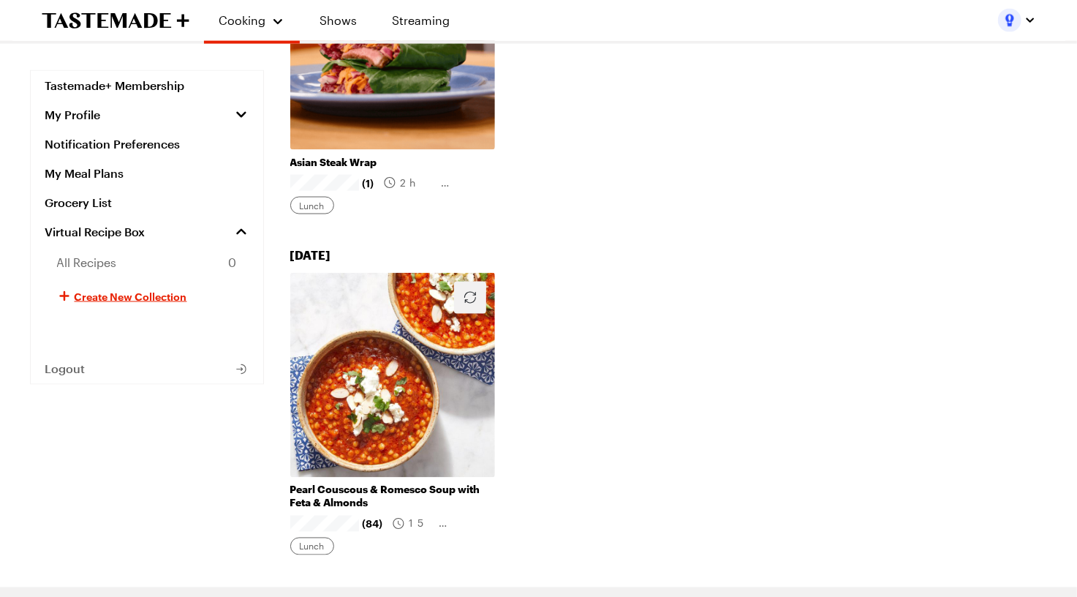
click at [470, 292] on icon "button" at bounding box center [470, 298] width 18 height 18
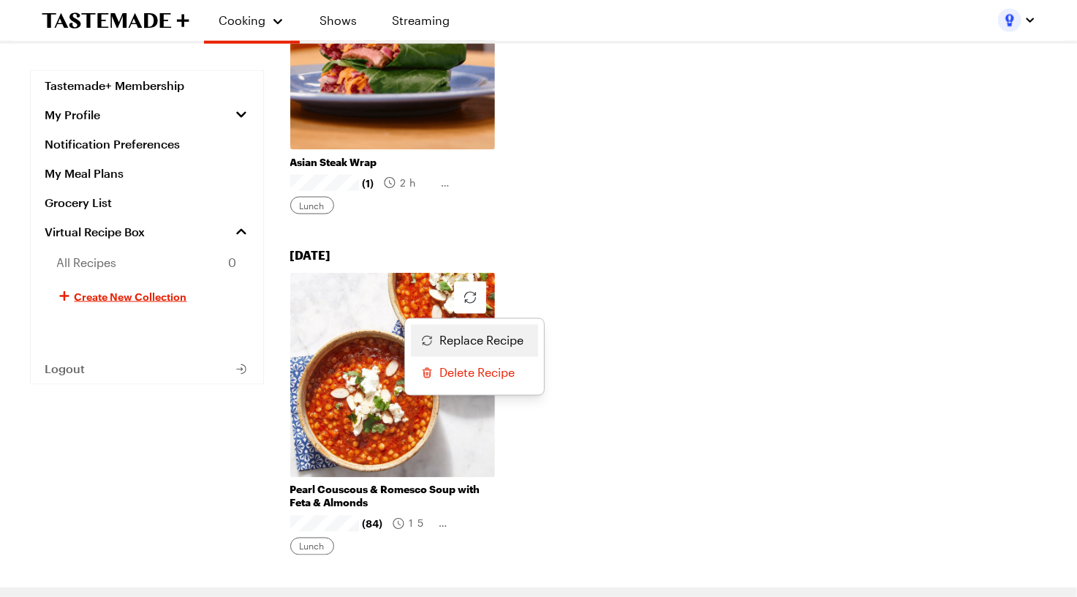
click at [475, 341] on span "Replace Recipe" at bounding box center [482, 341] width 84 height 18
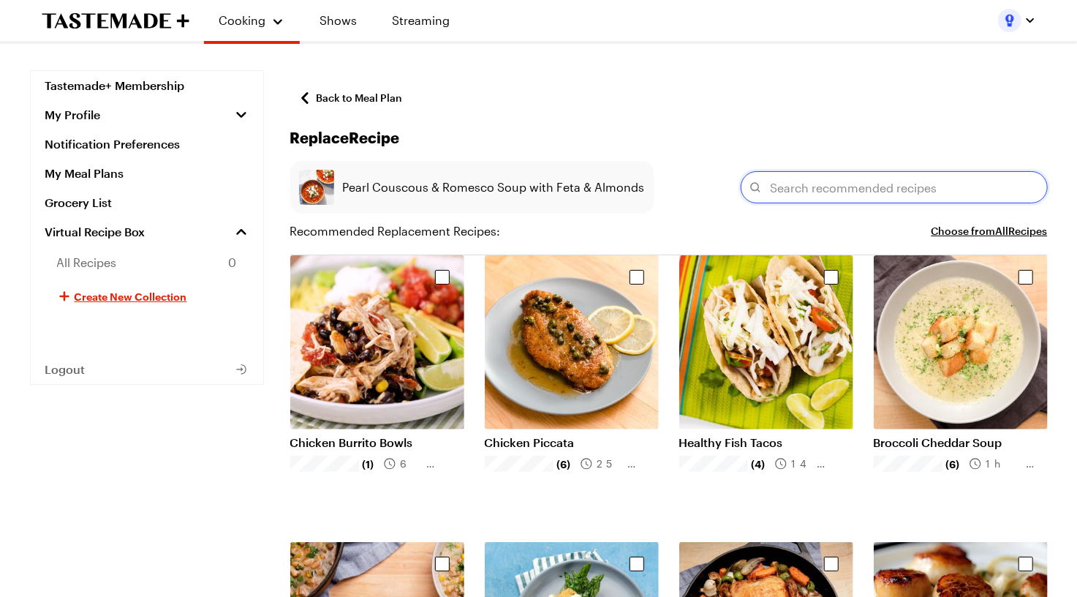
click at [796, 181] on input "text" at bounding box center [894, 187] width 307 height 32
paste input "Peach, Avocado and Chicken Salad"
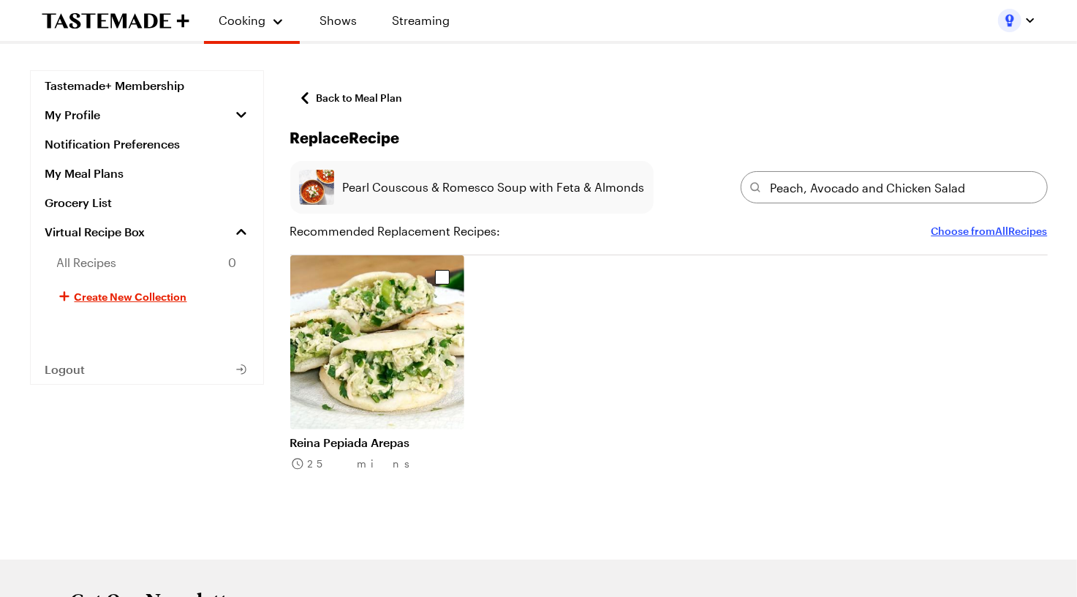
click at [968, 227] on button "Choose from All Recipes" at bounding box center [990, 231] width 116 height 18
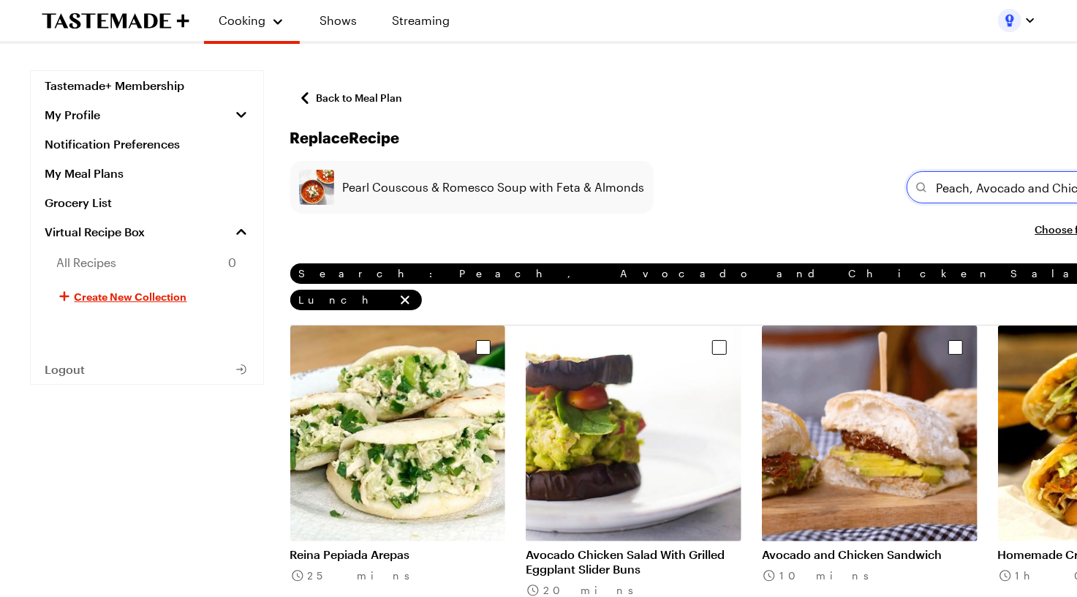
click at [907, 187] on input "Peach, Avocado and Chicken Salad" at bounding box center [1060, 187] width 307 height 32
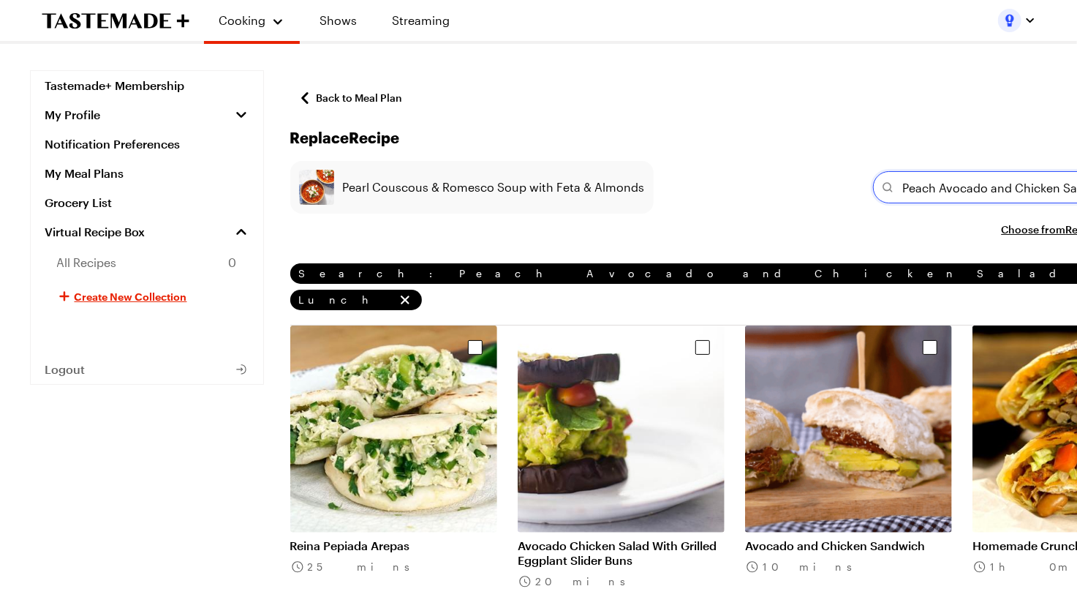
drag, startPoint x: 807, startPoint y: 189, endPoint x: 731, endPoint y: 185, distance: 75.4
click at [731, 186] on div "Pearl Couscous & Romesco Soup with Feta & Almonds Peach Avocado and Chicken Sal…" at bounding box center [735, 187] width 890 height 53
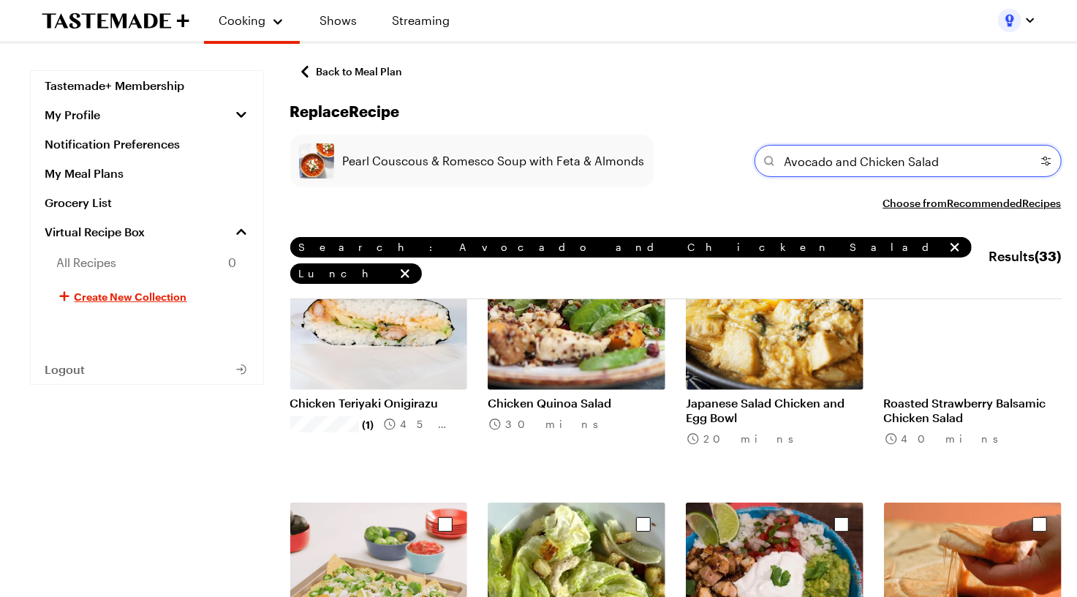
scroll to position [217, 0]
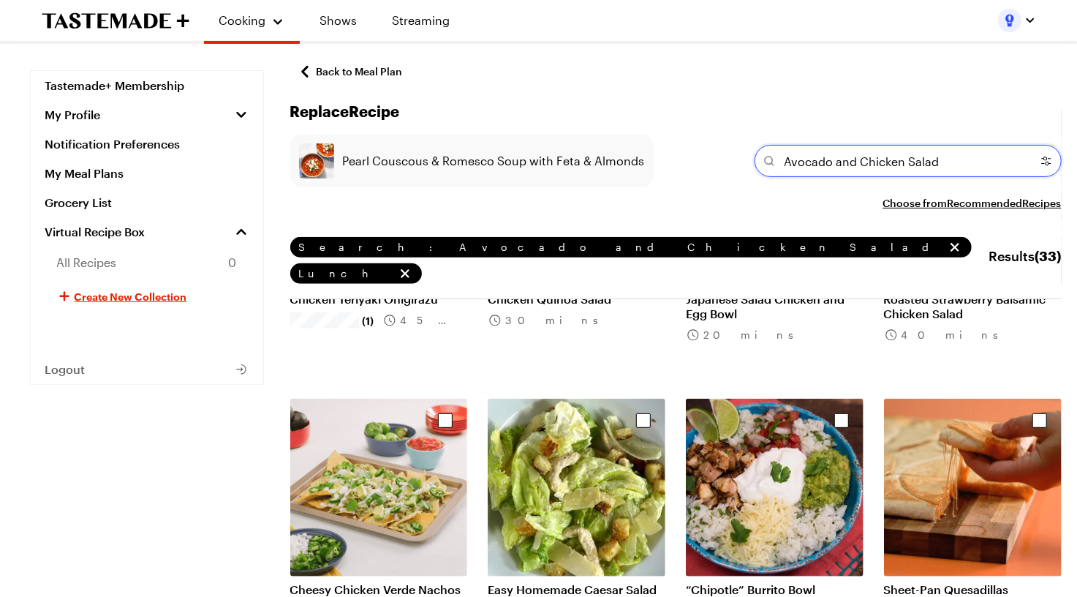
click at [793, 169] on input "Avocado and Chicken Salad" at bounding box center [908, 161] width 307 height 32
paste input "Peach, Avocado and Chicken Salad With Poppy Seed Dressing"
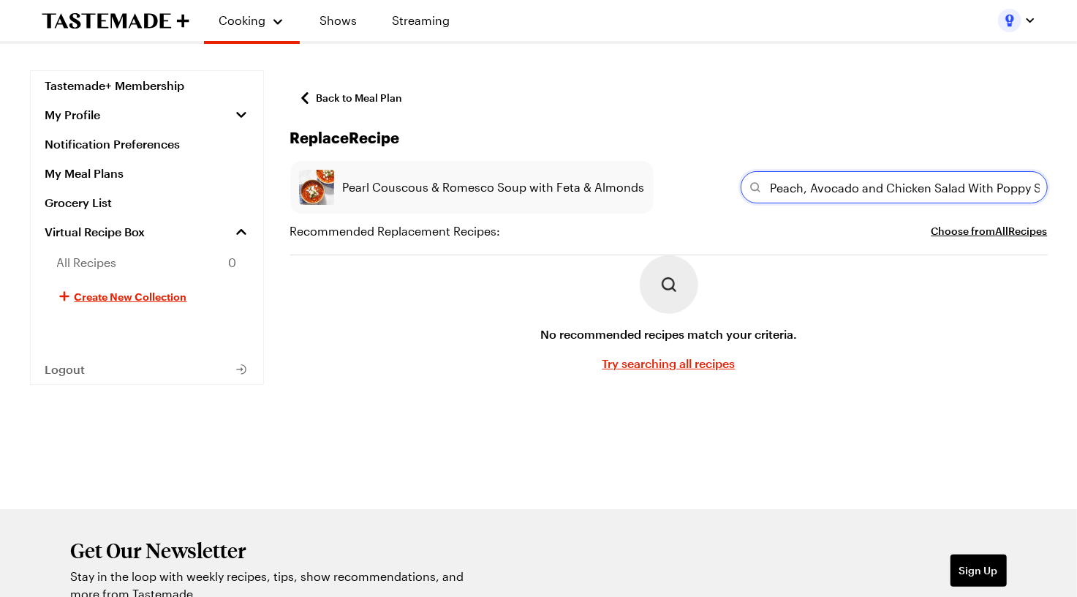
click at [809, 188] on input "Peach, Avocado and Chicken Salad With Poppy Seed Dressing" at bounding box center [894, 187] width 307 height 32
drag, startPoint x: 885, startPoint y: 186, endPoint x: 744, endPoint y: 183, distance: 141.9
click at [744, 183] on div "Peach, Avocado and Chicken Salad With Poppy Seed Dressing" at bounding box center [894, 187] width 307 height 32
drag, startPoint x: 881, startPoint y: 189, endPoint x: 717, endPoint y: 185, distance: 164.6
click at [716, 185] on div "Pearl Couscous & Romesco Soup with Feta & Almonds Chicken Salad With Poppy Seed…" at bounding box center [669, 187] width 758 height 53
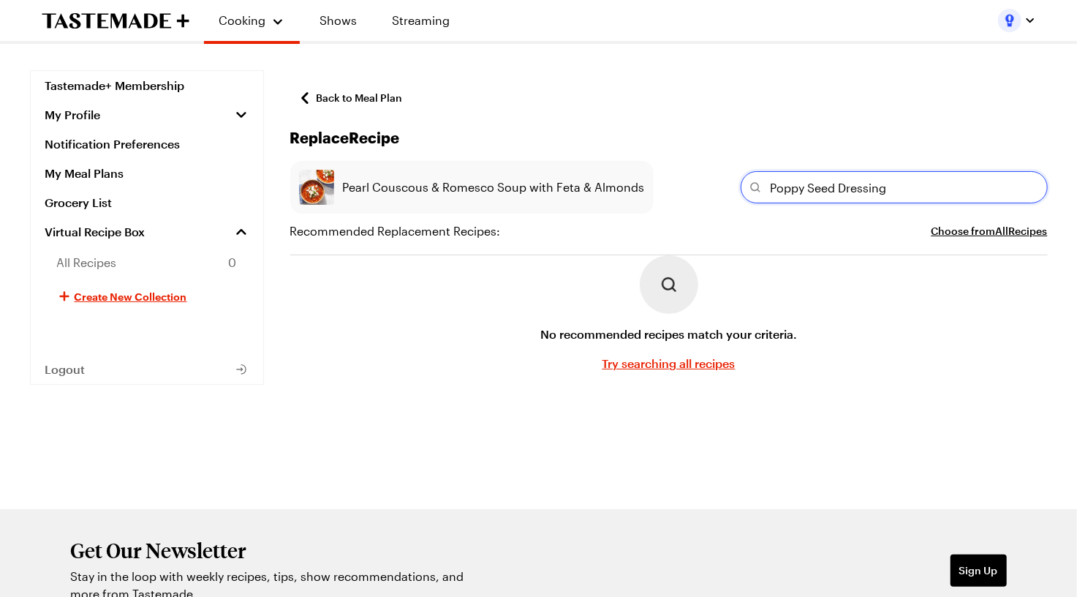
type input "Poppy Seed Dressing"
click at [662, 363] on span "Try searching all recipes" at bounding box center [669, 364] width 133 height 18
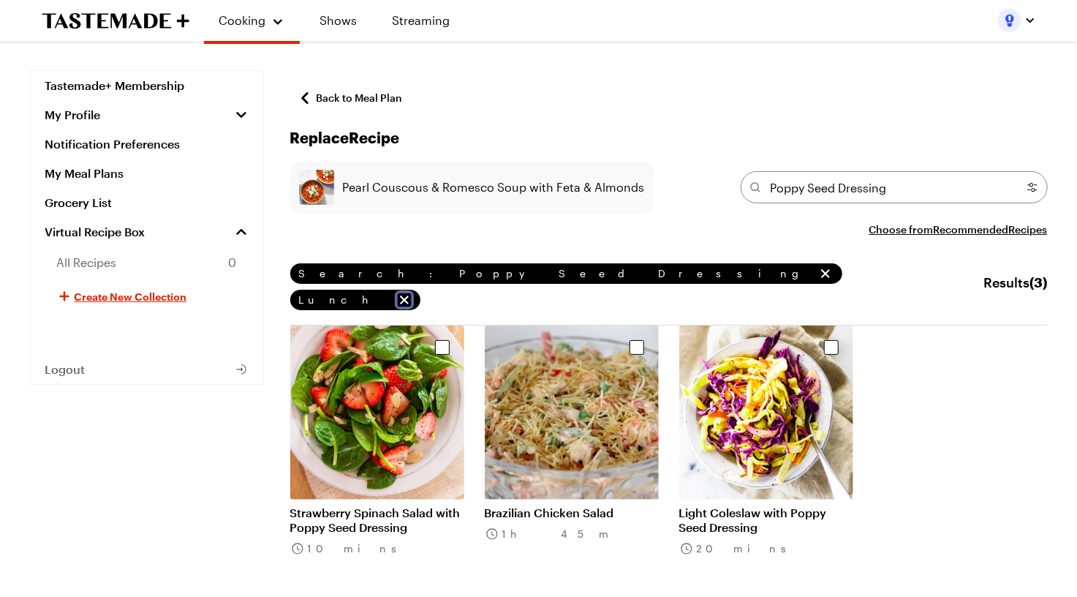
click at [409, 295] on icon "remove Lunch" at bounding box center [404, 299] width 9 height 9
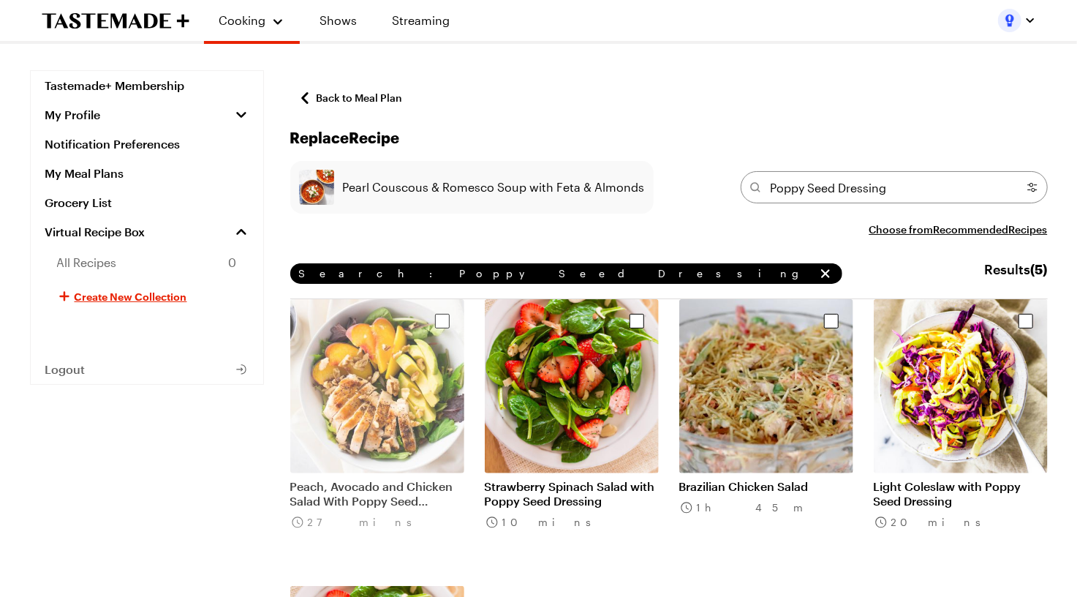
click at [445, 320] on div "Select recipe" at bounding box center [442, 321] width 15 height 15
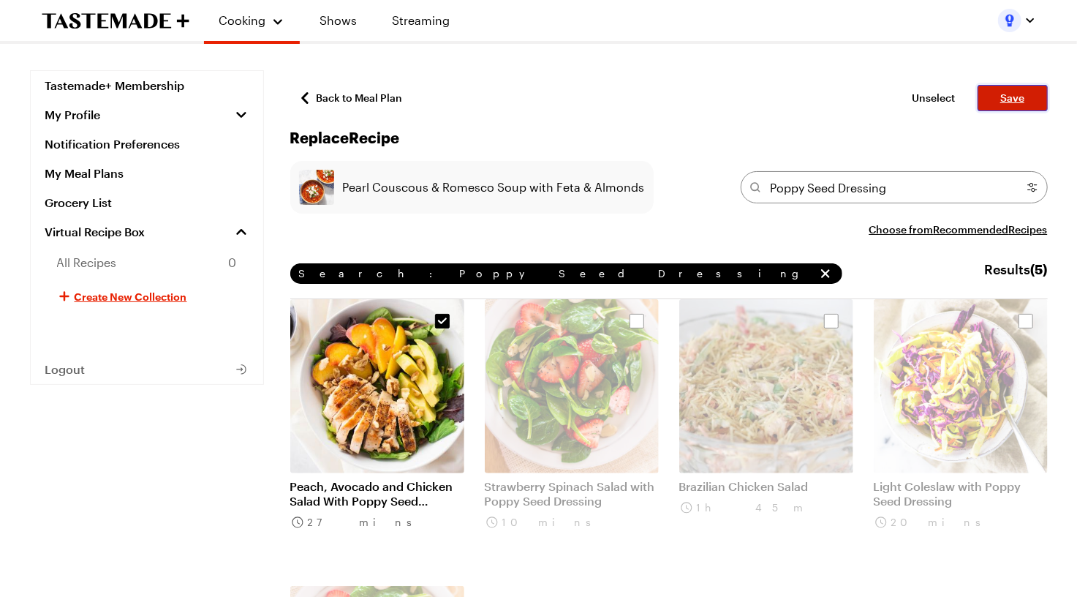
click at [1013, 105] on button "Save" at bounding box center [1013, 98] width 70 height 26
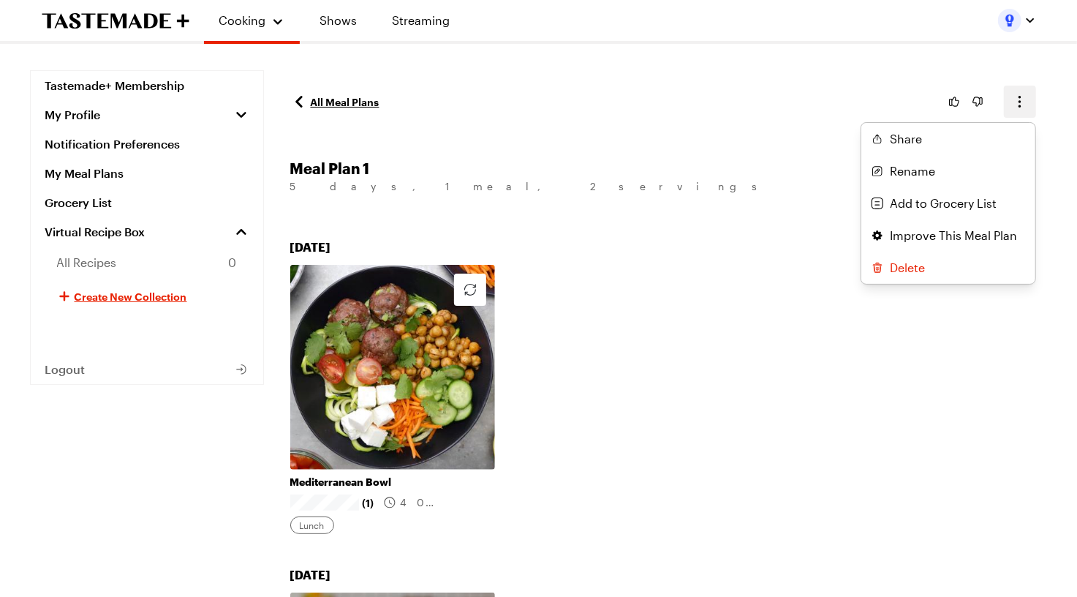
click at [1027, 113] on button "button" at bounding box center [1020, 102] width 32 height 32
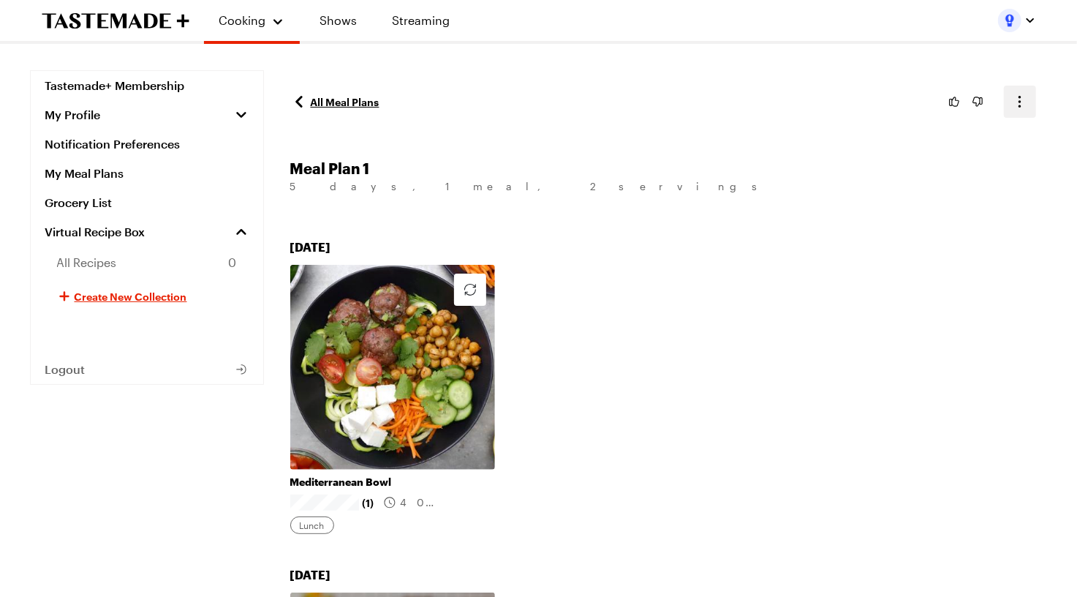
click at [1009, 105] on button "button" at bounding box center [1020, 102] width 32 height 32
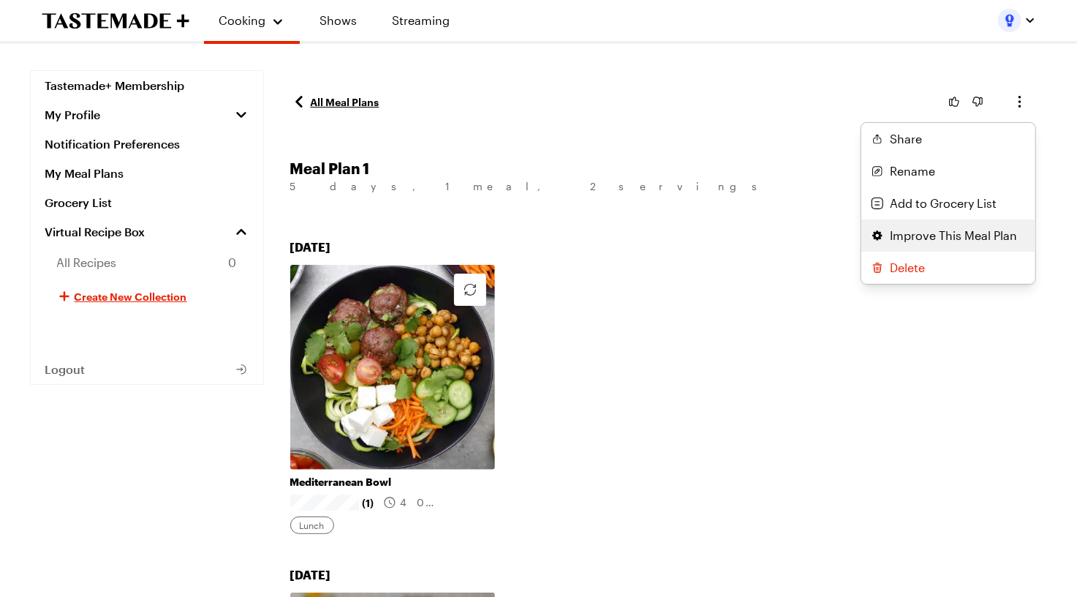
click at [936, 243] on span "Improve This Meal Plan" at bounding box center [954, 236] width 127 height 18
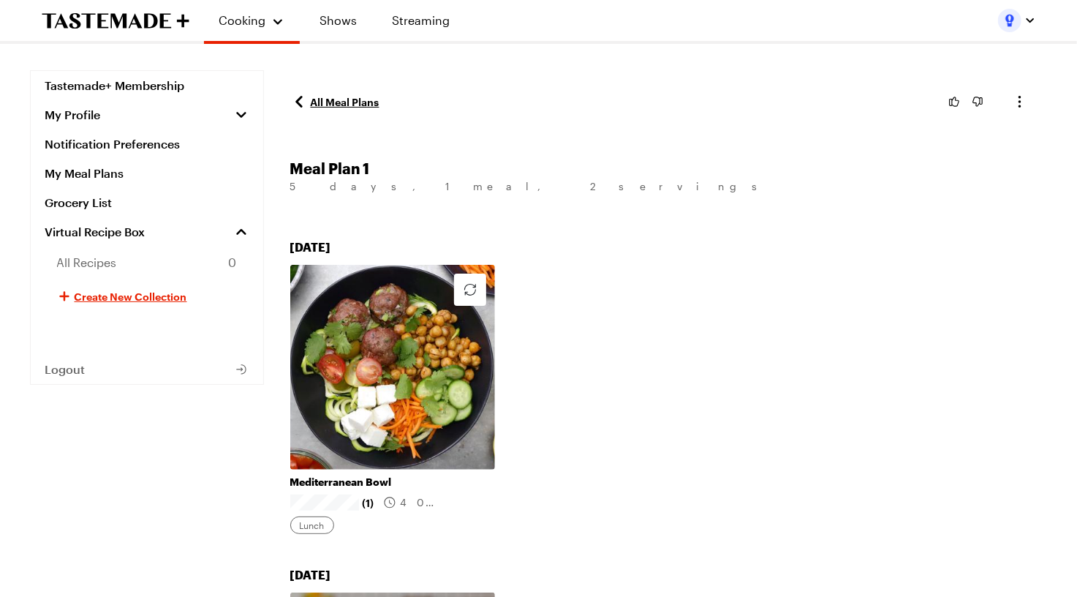
click at [309, 99] on link "All Meal Plans" at bounding box center [334, 102] width 89 height 18
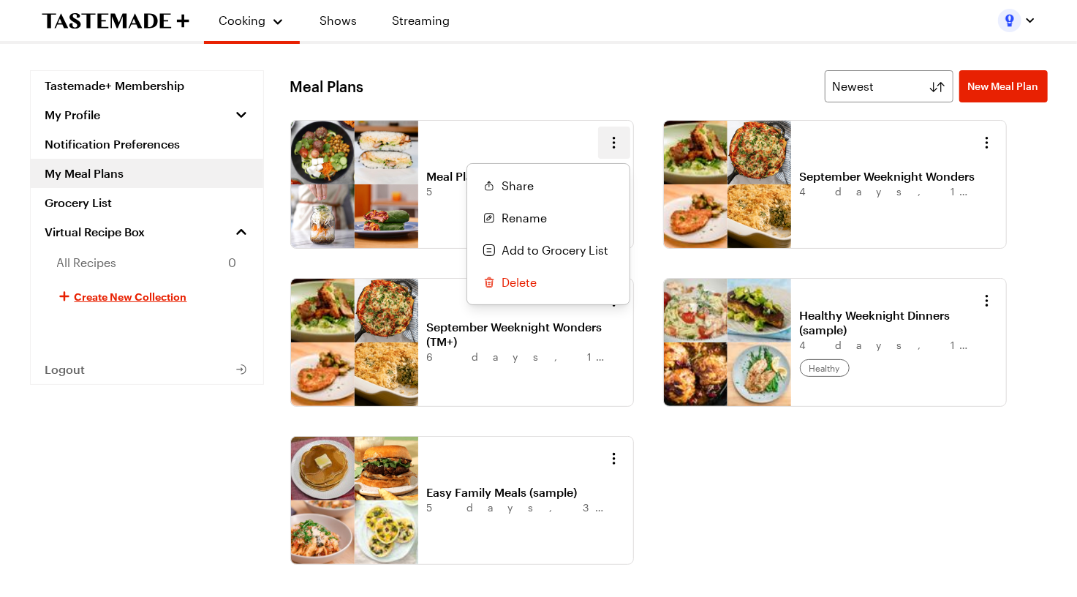
click at [611, 140] on icon "button" at bounding box center [614, 143] width 18 height 18
click at [540, 135] on div "Meal Plan 1 5 days , 1 meal , 2 servings Share Rename Add to Grocery List Delete" at bounding box center [462, 184] width 344 height 129
click at [611, 140] on icon "button" at bounding box center [614, 143] width 18 height 18
click at [542, 284] on button "Delete" at bounding box center [548, 282] width 151 height 32
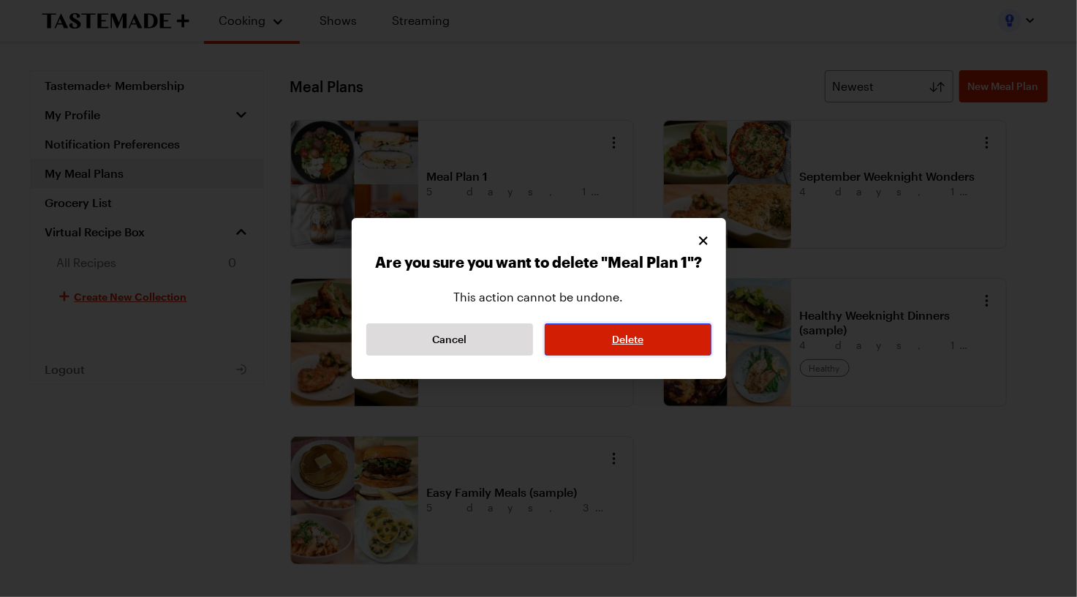
click at [627, 345] on span "Delete" at bounding box center [627, 339] width 31 height 15
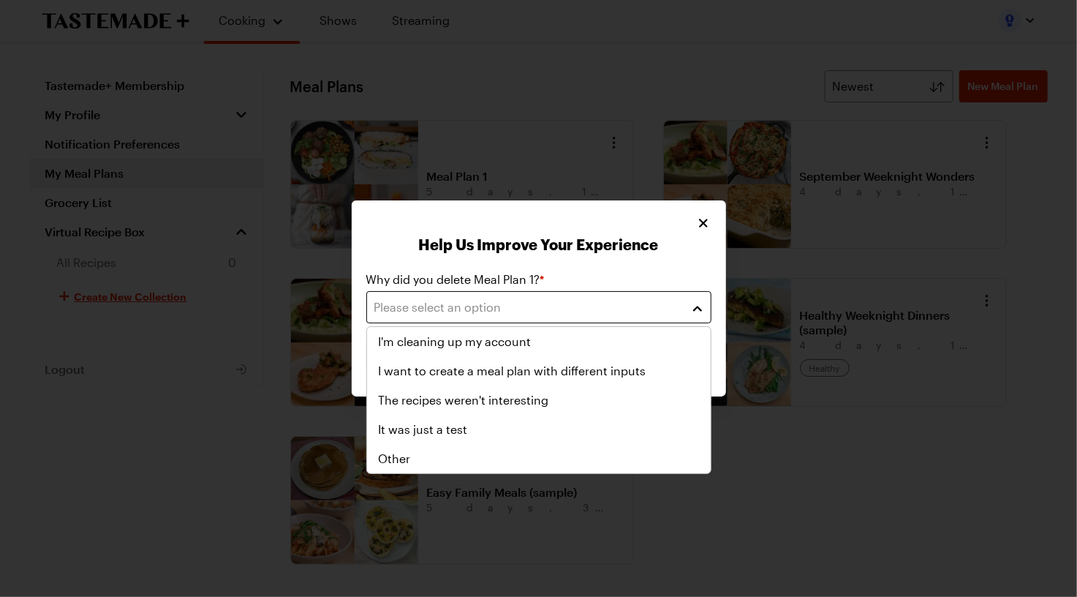
click at [474, 306] on div "Please select an option" at bounding box center [527, 307] width 307 height 18
click at [467, 370] on span "I want to create a meal plan with different inputs" at bounding box center [513, 371] width 268 height 18
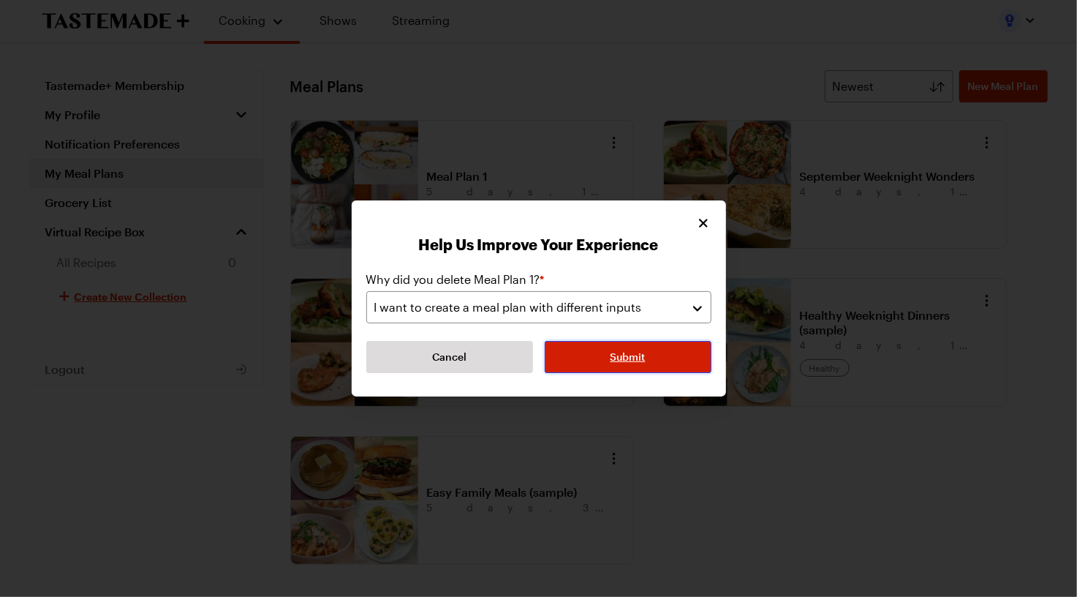
click at [617, 368] on button "Submit" at bounding box center [628, 357] width 167 height 32
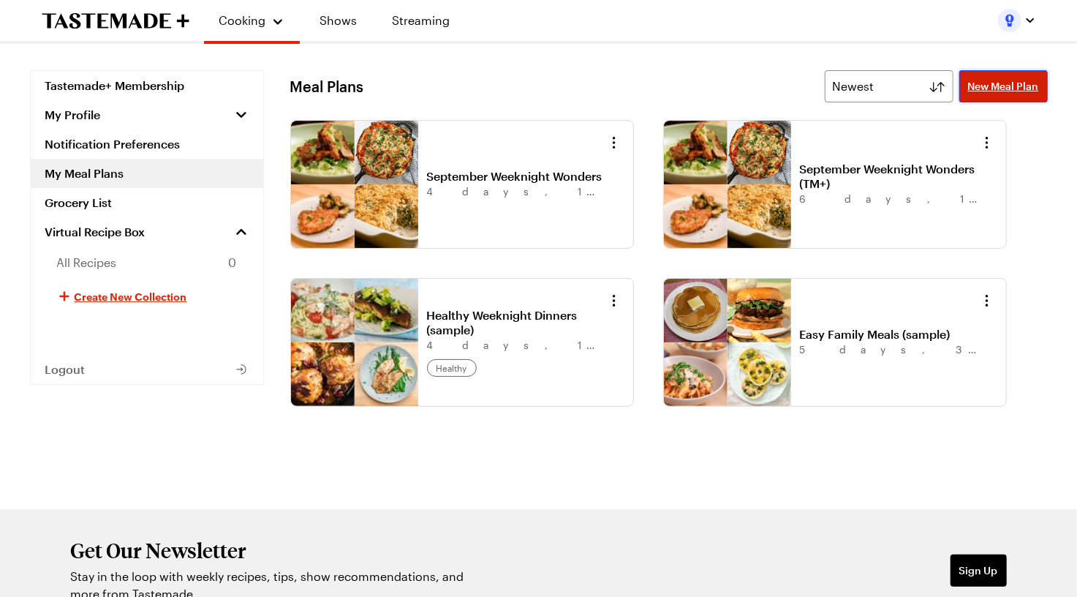
click at [1008, 88] on span "New Meal Plan" at bounding box center [1003, 86] width 71 height 15
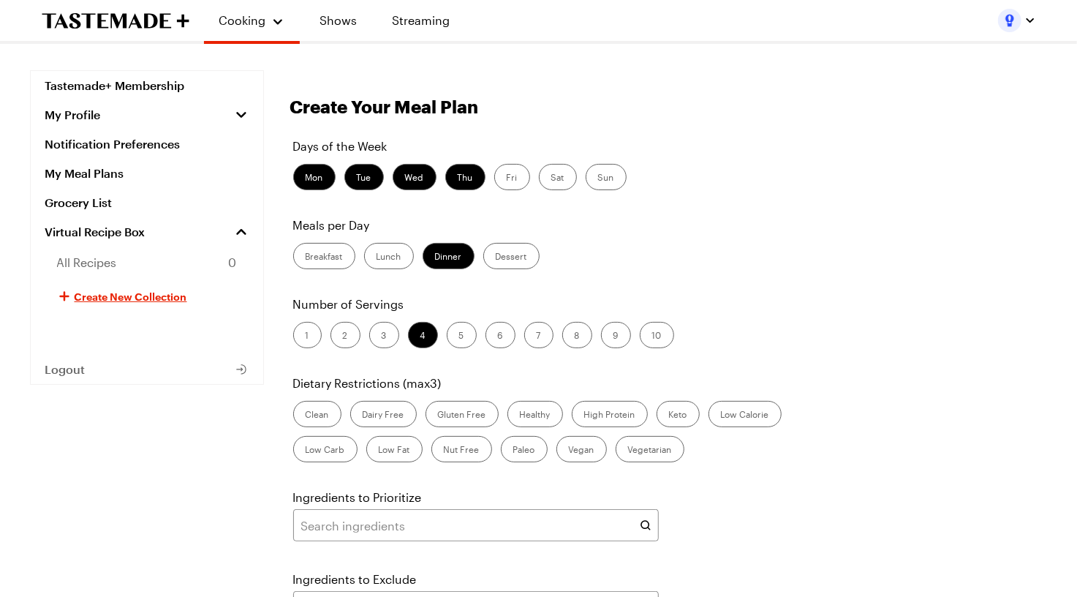
click at [499, 176] on label "Fri" at bounding box center [512, 177] width 36 height 26
click at [507, 178] on input "Fri" at bounding box center [507, 178] width 0 height 0
click at [557, 176] on label "Sat" at bounding box center [558, 177] width 38 height 26
click at [551, 178] on input "Sat" at bounding box center [551, 178] width 0 height 0
click at [377, 260] on label "Lunch" at bounding box center [389, 256] width 50 height 26
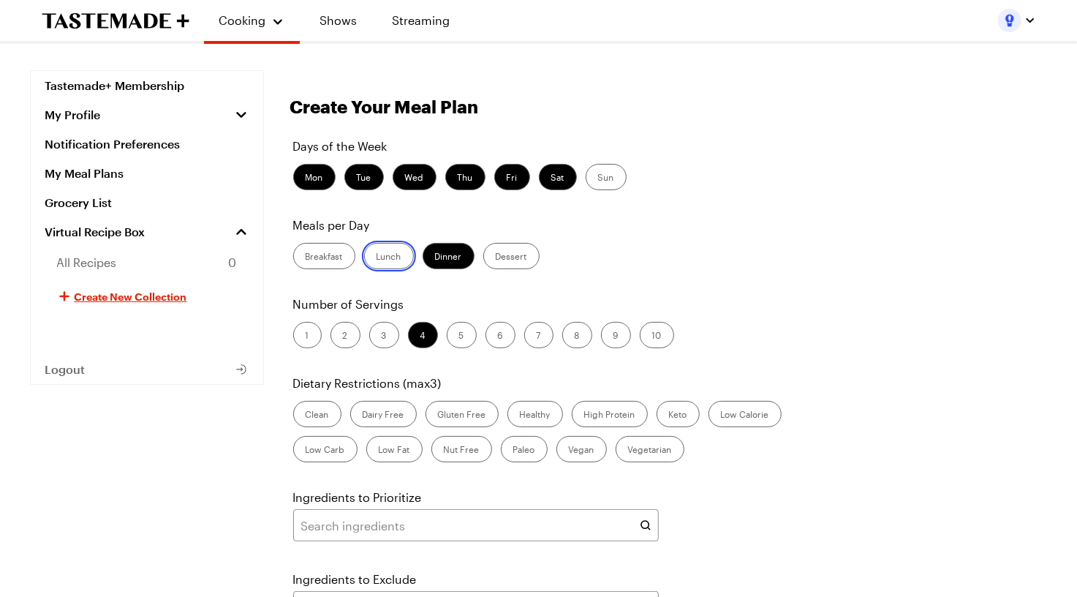
click at [377, 257] on input "Lunch" at bounding box center [377, 257] width 0 height 0
click at [431, 260] on label "Dinner" at bounding box center [449, 256] width 52 height 26
click at [435, 257] on input "Dinner" at bounding box center [435, 257] width 0 height 0
click at [349, 332] on label "2" at bounding box center [346, 335] width 30 height 26
click at [343, 336] on input "2" at bounding box center [343, 336] width 0 height 0
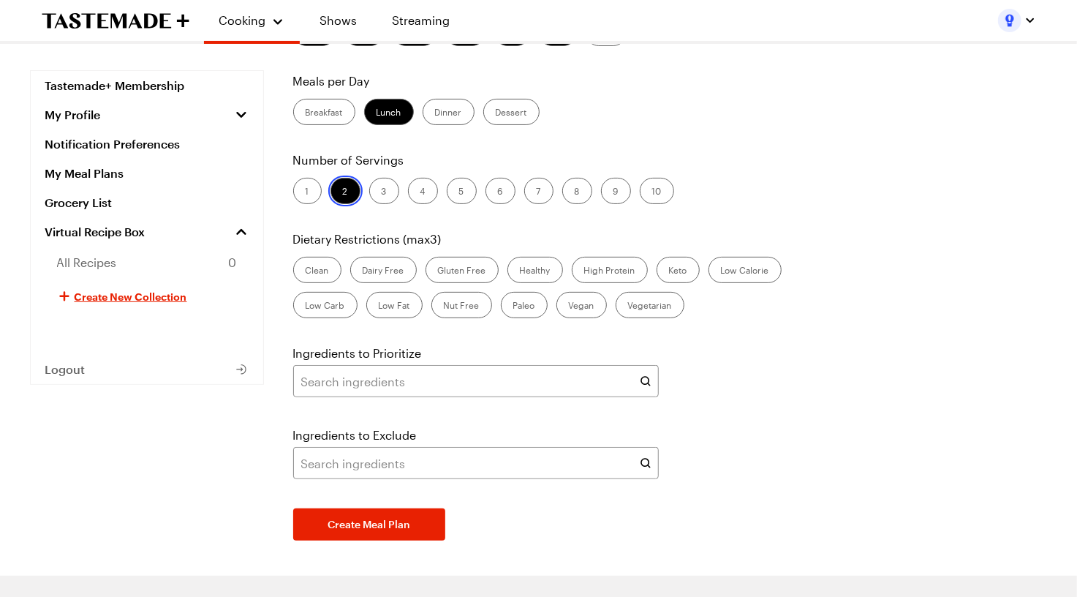
scroll to position [148, 0]
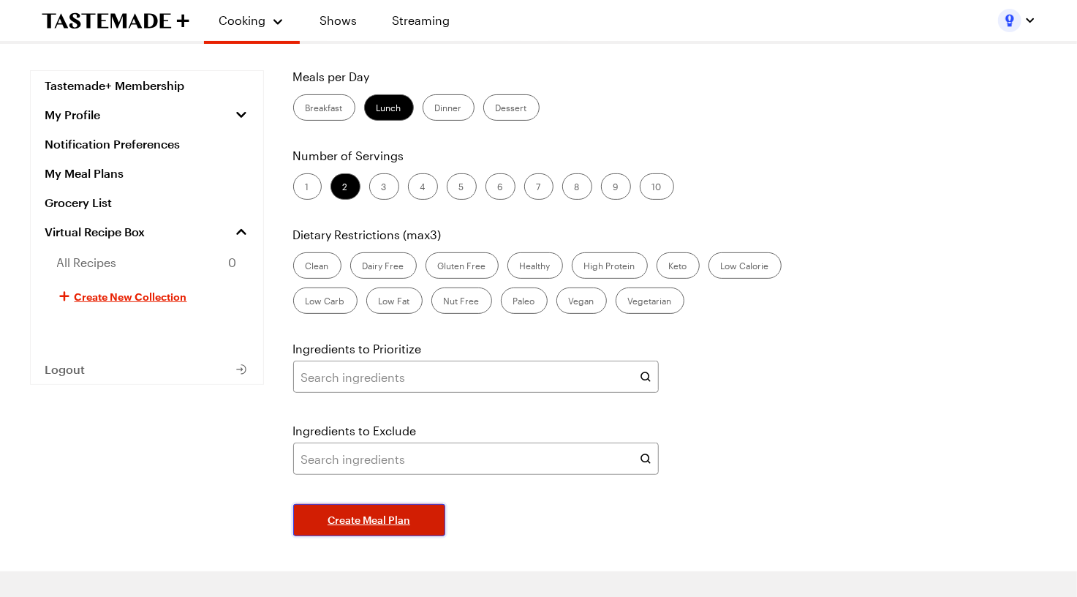
click at [348, 520] on span "Create Meal Plan" at bounding box center [369, 520] width 83 height 15
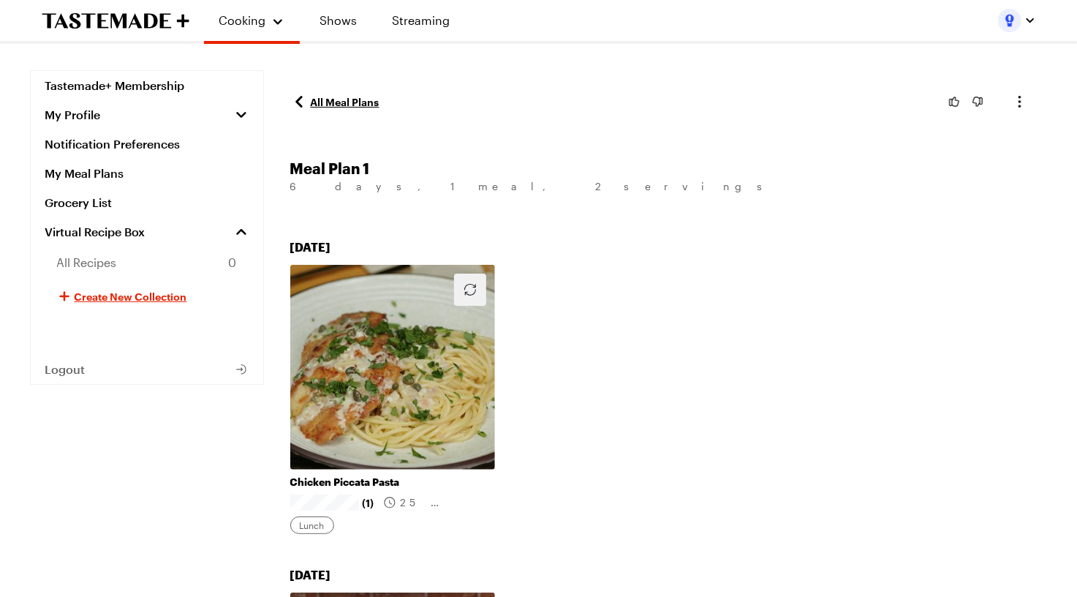
click at [474, 287] on icon "button" at bounding box center [470, 290] width 18 height 18
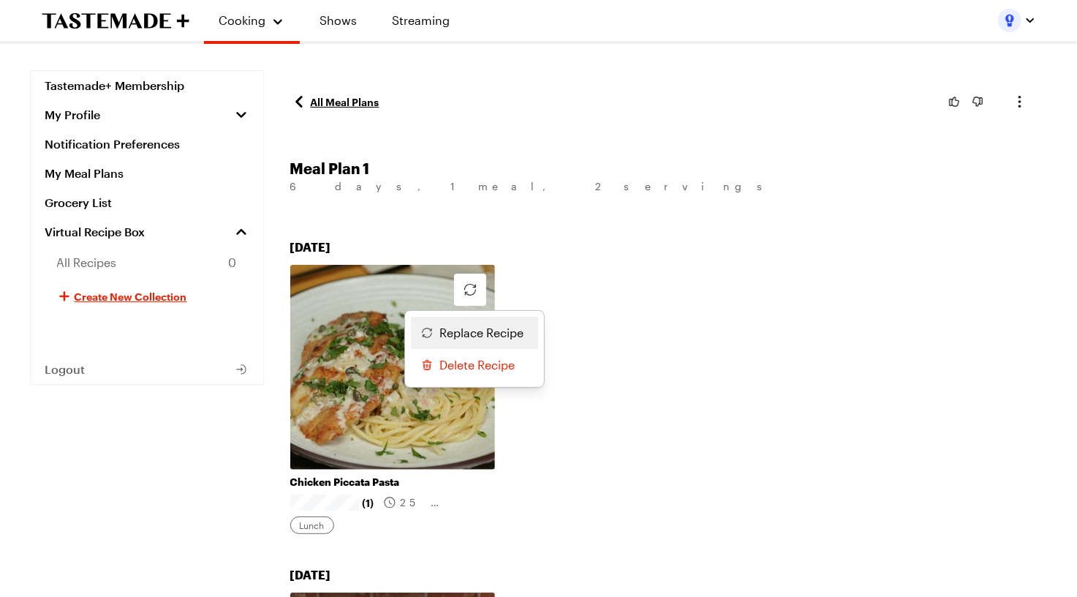
click at [469, 325] on span "Replace Recipe" at bounding box center [482, 333] width 84 height 18
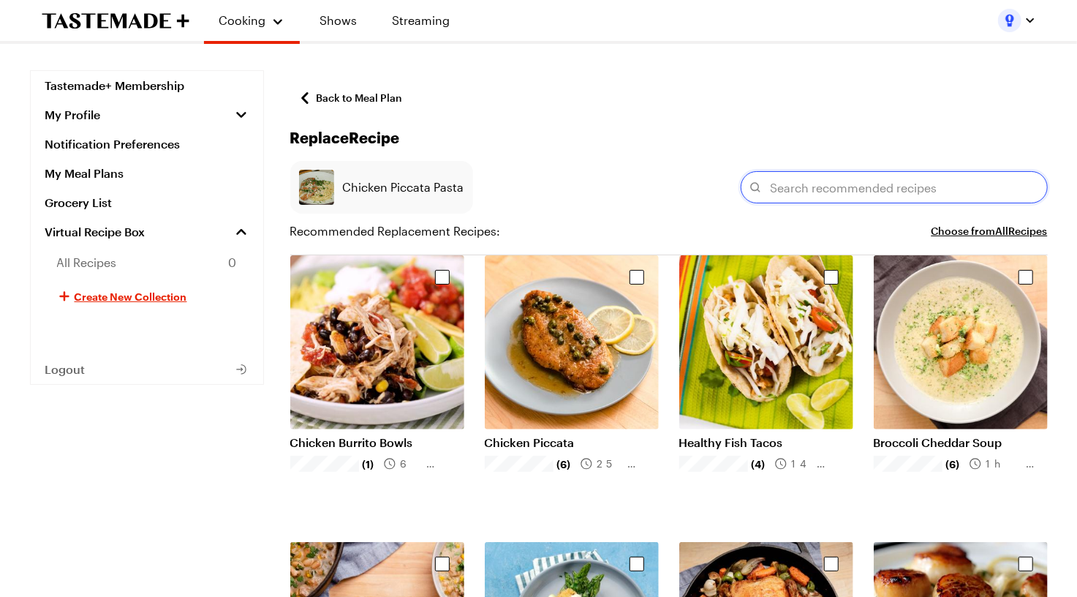
click at [798, 185] on input "text" at bounding box center [894, 187] width 307 height 32
paste input "Mediterranean Bowl"
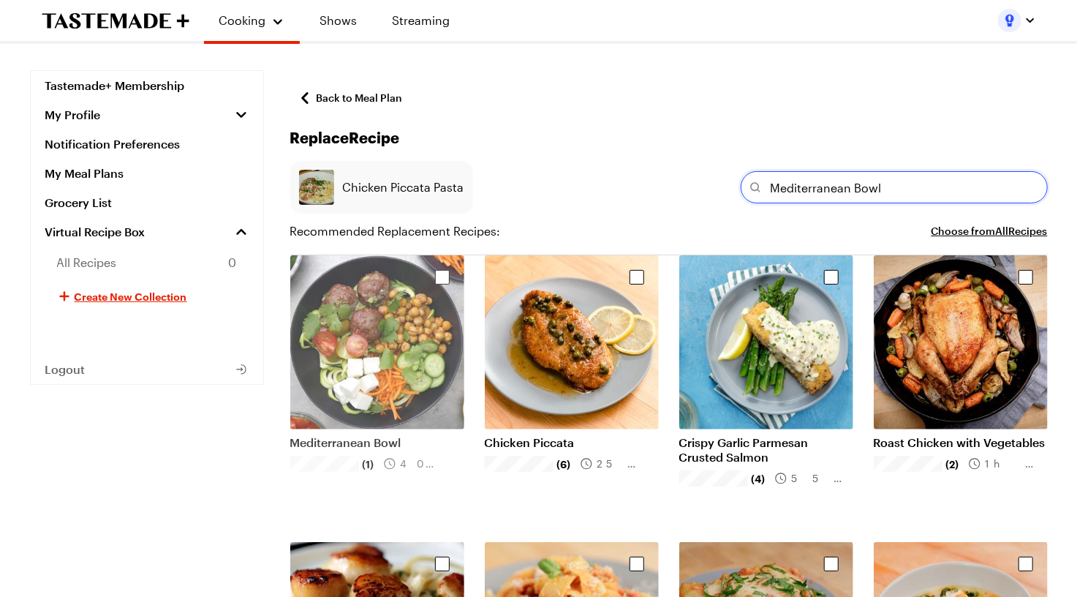
type input "Mediterranean Bowl"
click at [435, 276] on div "Select recipe" at bounding box center [442, 277] width 15 height 15
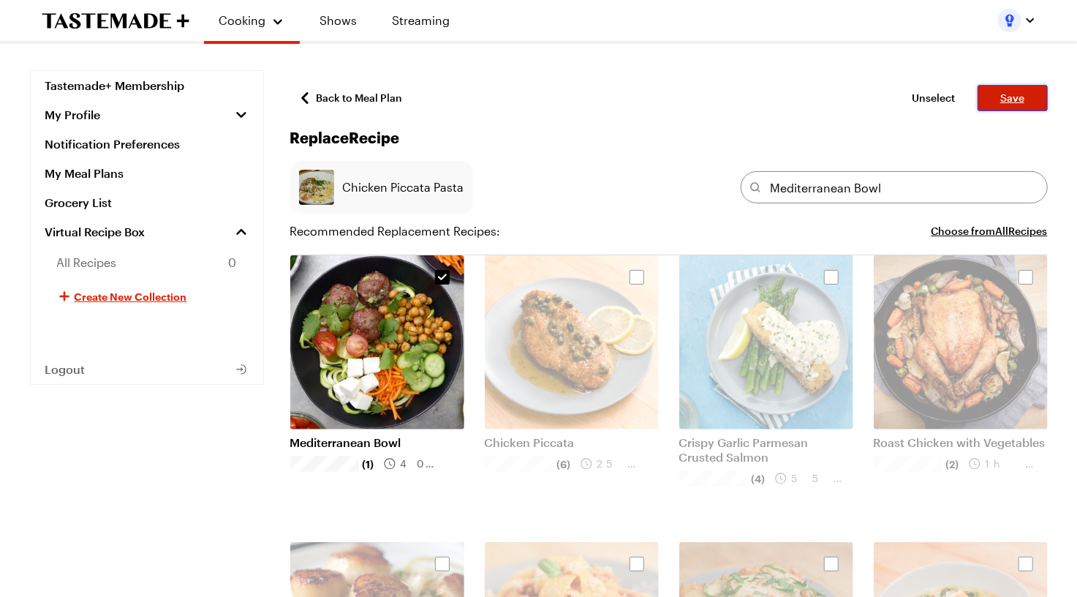
click at [1002, 99] on span "Save" at bounding box center [1012, 98] width 24 height 15
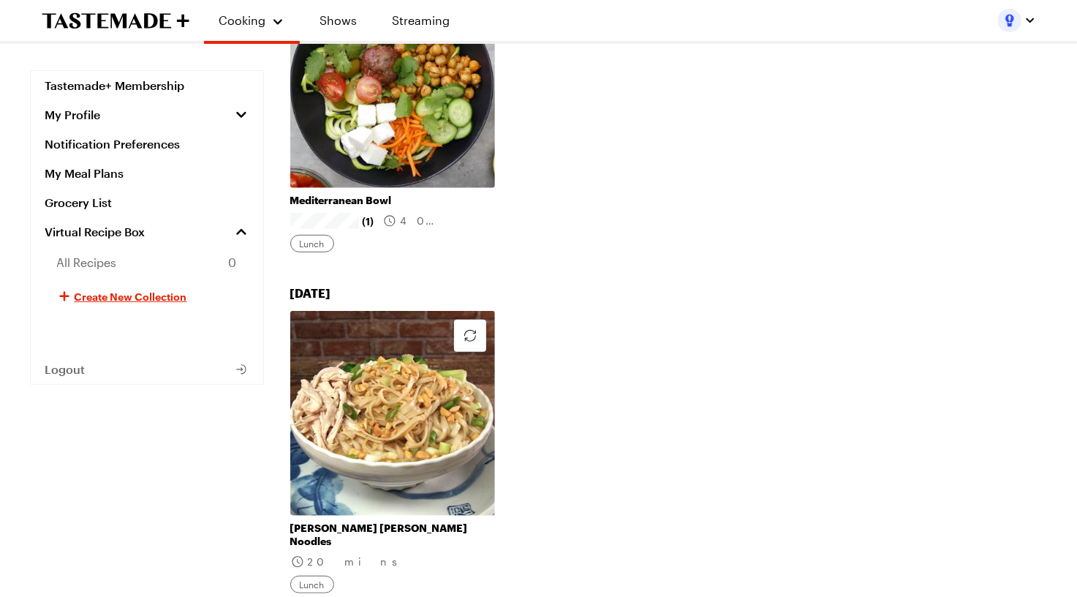
scroll to position [294, 0]
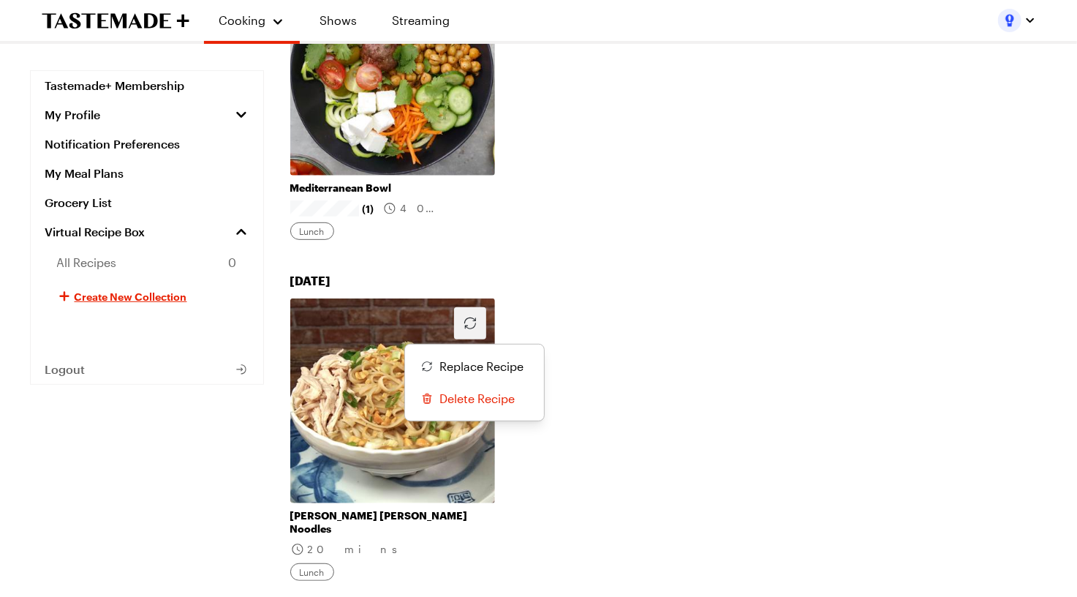
click at [456, 320] on button "button" at bounding box center [470, 323] width 32 height 32
click at [461, 359] on span "Replace Recipe" at bounding box center [482, 367] width 84 height 18
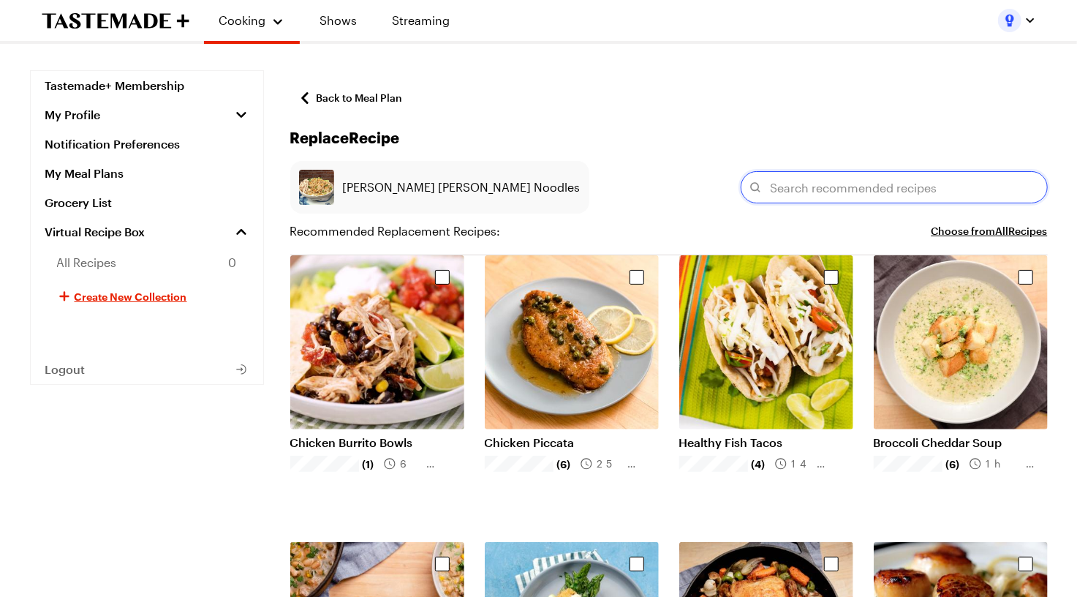
click at [837, 186] on input "text" at bounding box center [894, 187] width 307 height 32
paste input "Chicken Teriyaki Onigirazu"
type input "Chicken Teriyaki Onigirazu"
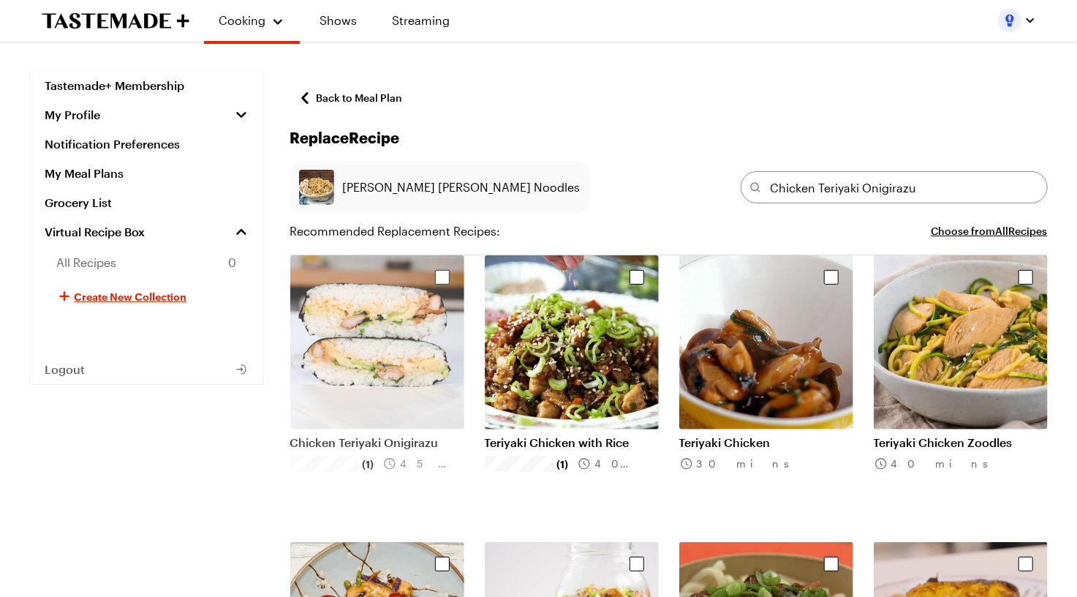
click at [437, 276] on div "Select recipe" at bounding box center [442, 277] width 15 height 15
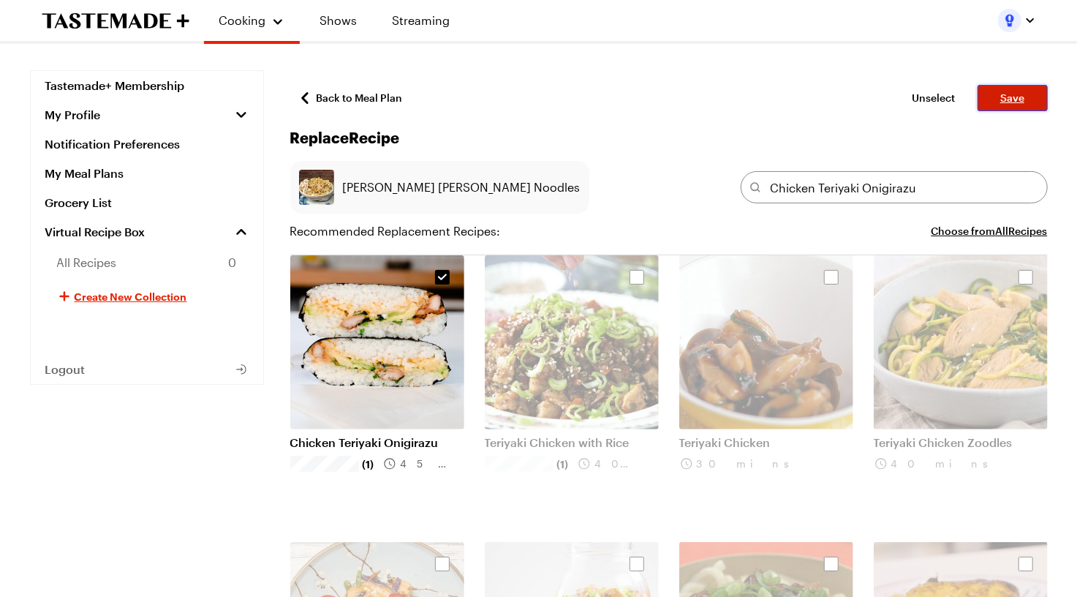
click at [997, 105] on button "Save" at bounding box center [1013, 98] width 70 height 26
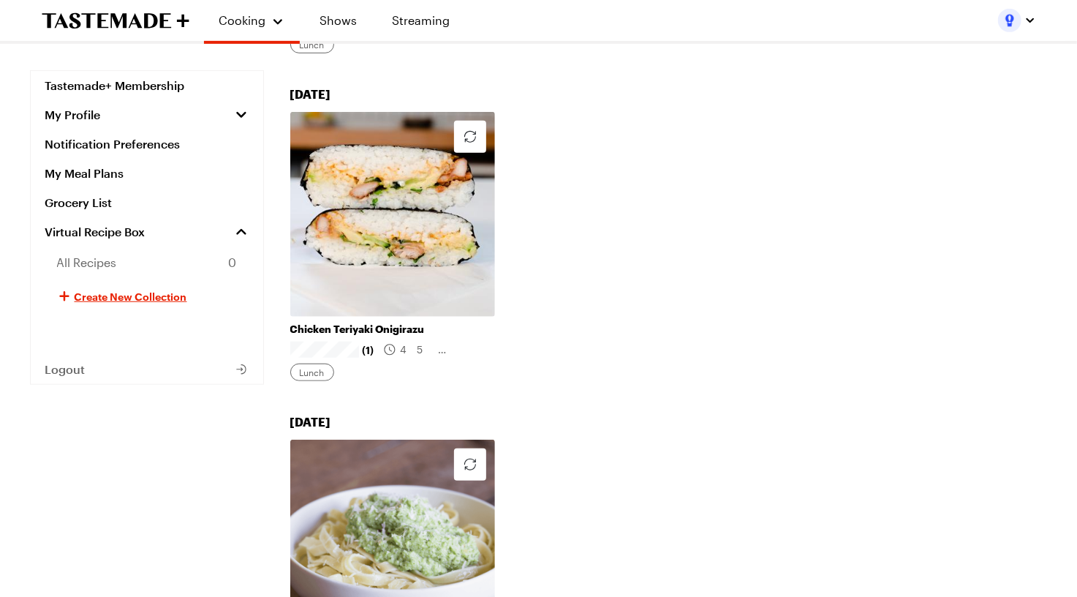
scroll to position [554, 0]
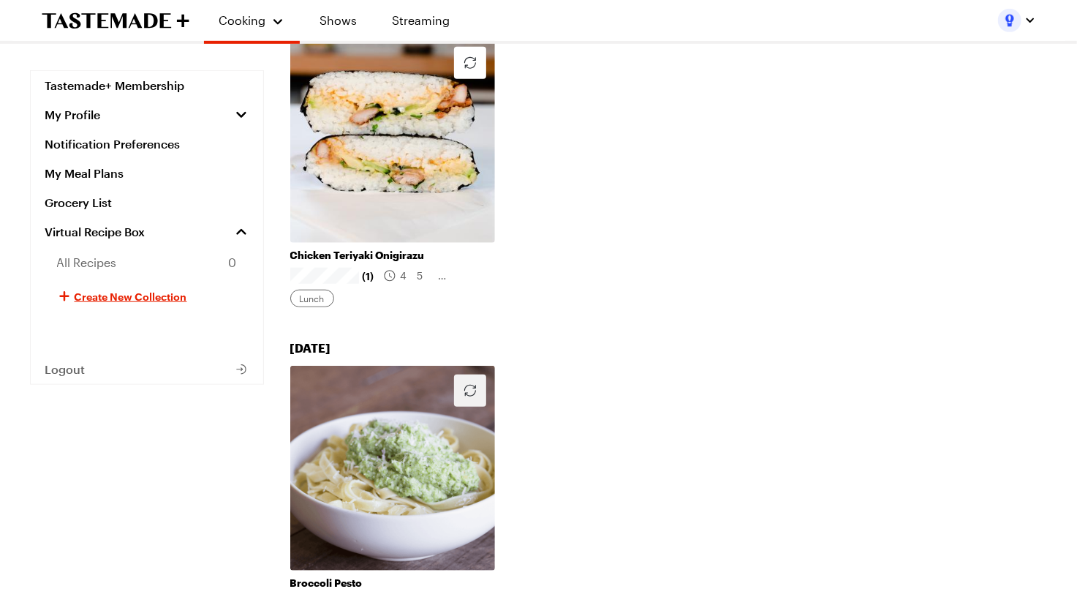
click at [467, 383] on icon "button" at bounding box center [470, 391] width 18 height 18
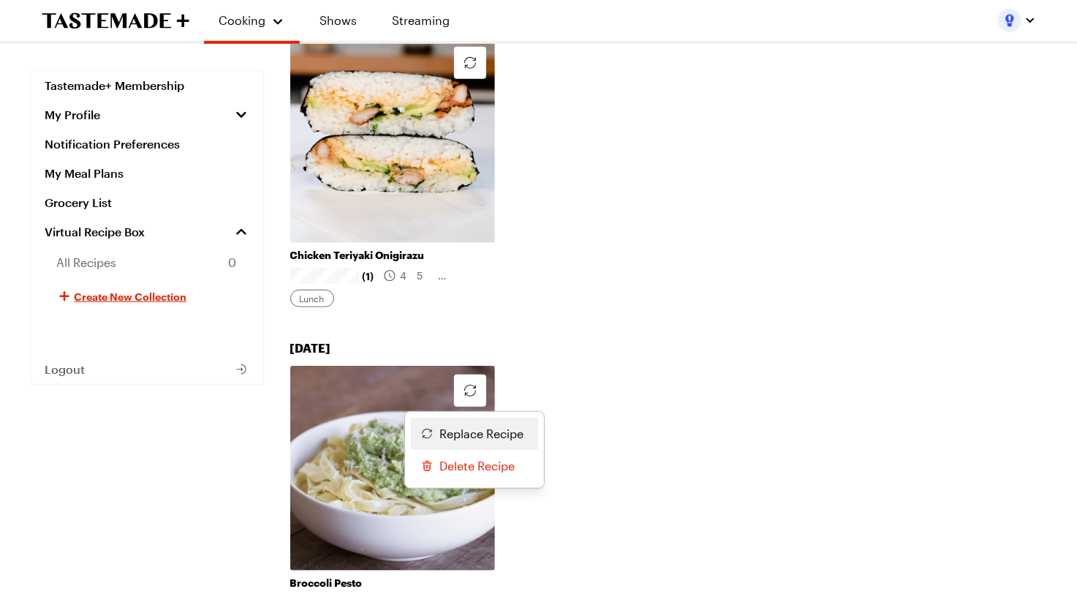
click at [442, 432] on span "Replace Recipe" at bounding box center [482, 434] width 84 height 18
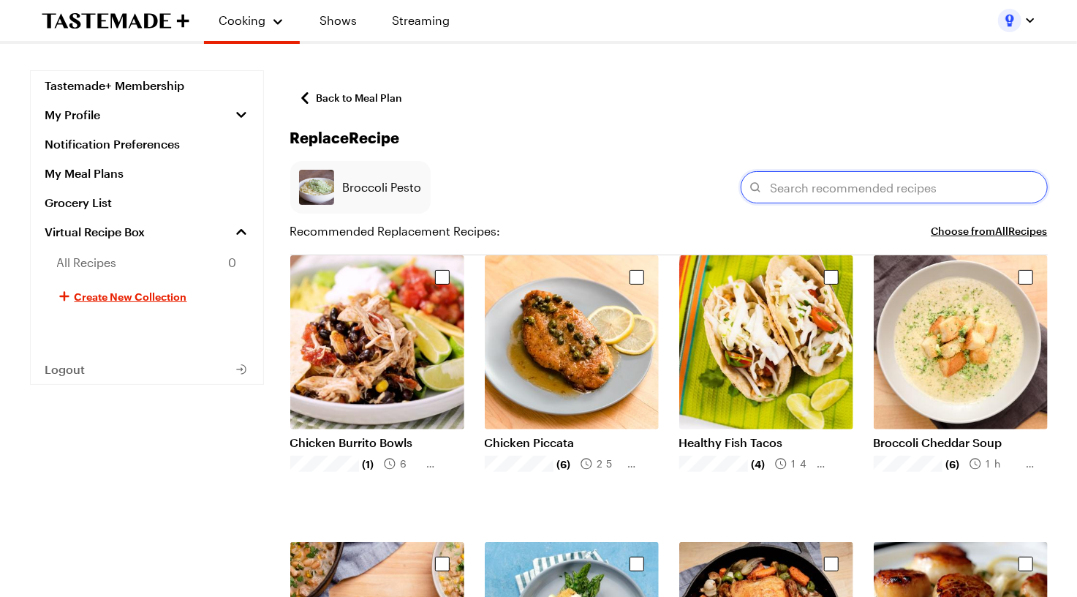
click at [853, 191] on input "text" at bounding box center [894, 187] width 307 height 32
paste input "Rice Noodle Mason Jar Lunch"
type input "Rice Noodle Mason Jar Lunch"
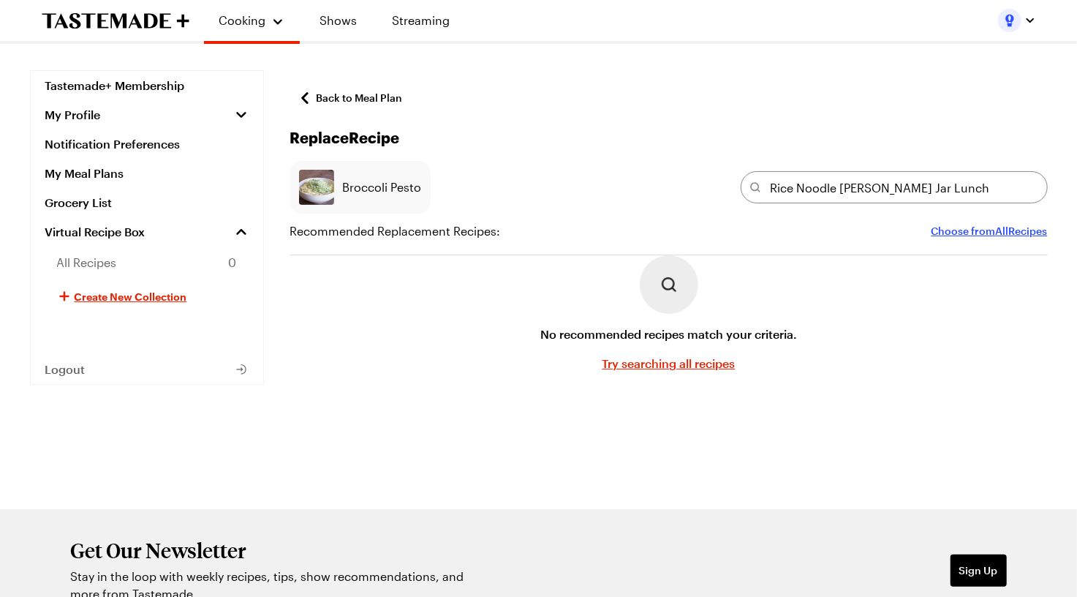
click at [945, 233] on button "Choose from All Recipes" at bounding box center [990, 231] width 116 height 18
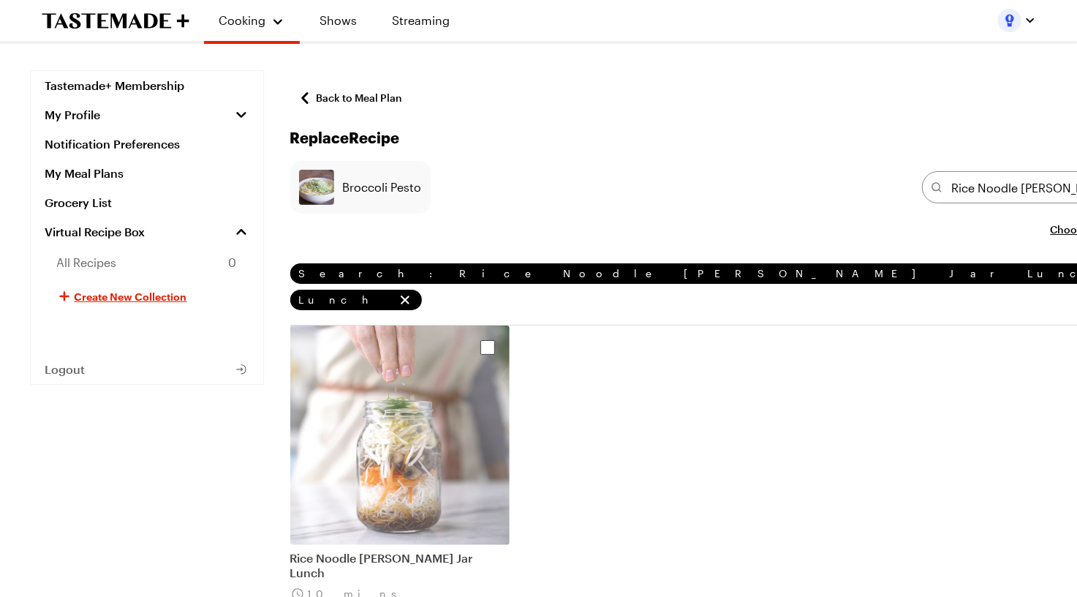
click at [480, 340] on div "Select recipe" at bounding box center [487, 347] width 15 height 15
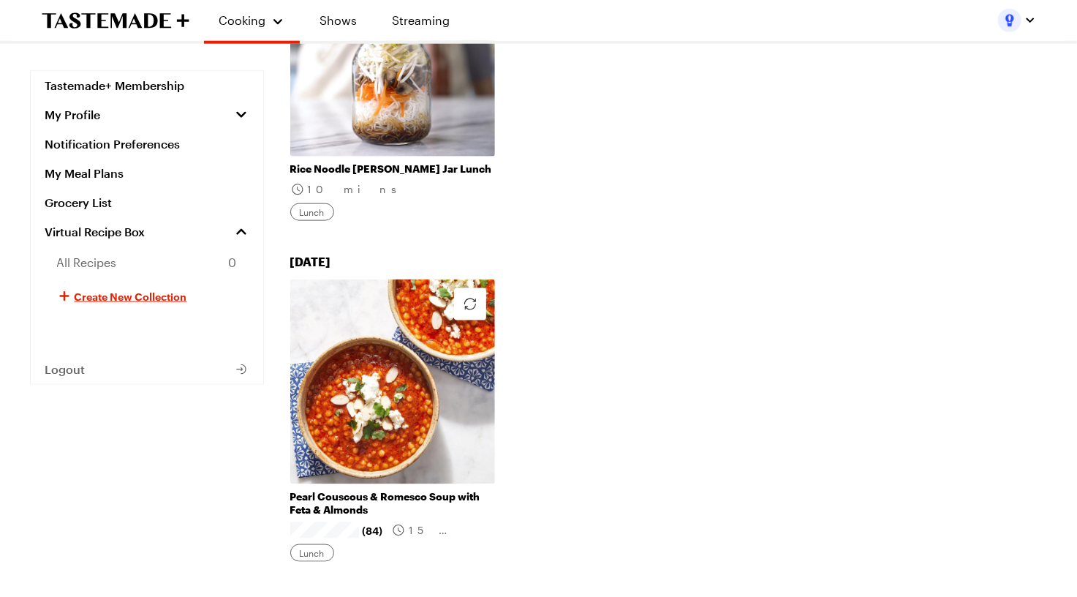
scroll to position [1013, 0]
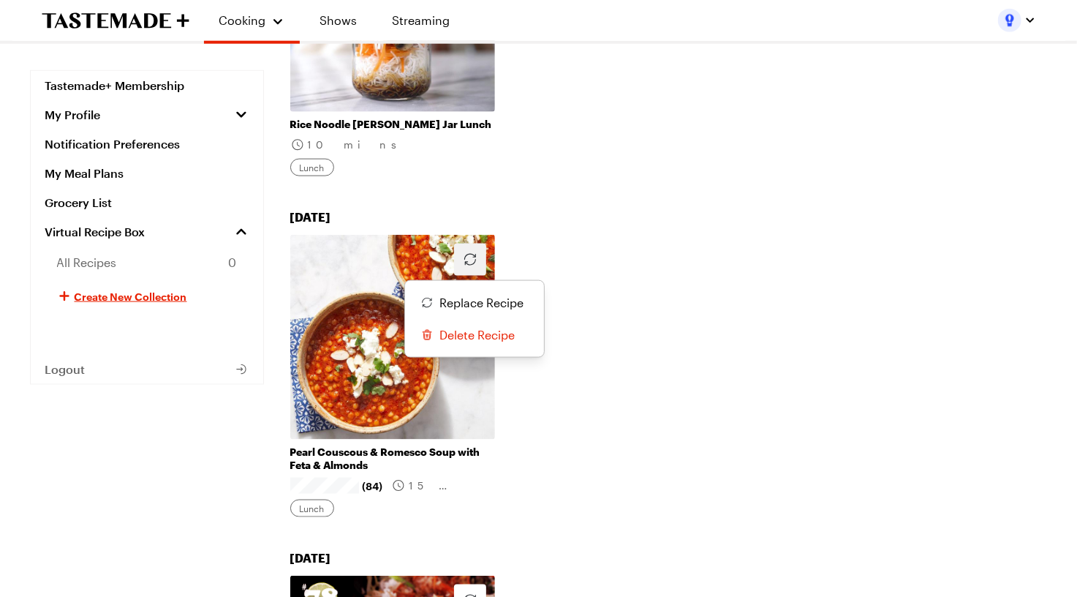
click at [469, 264] on icon "button" at bounding box center [470, 260] width 18 height 18
click at [468, 295] on span "Replace Recipe" at bounding box center [482, 303] width 84 height 18
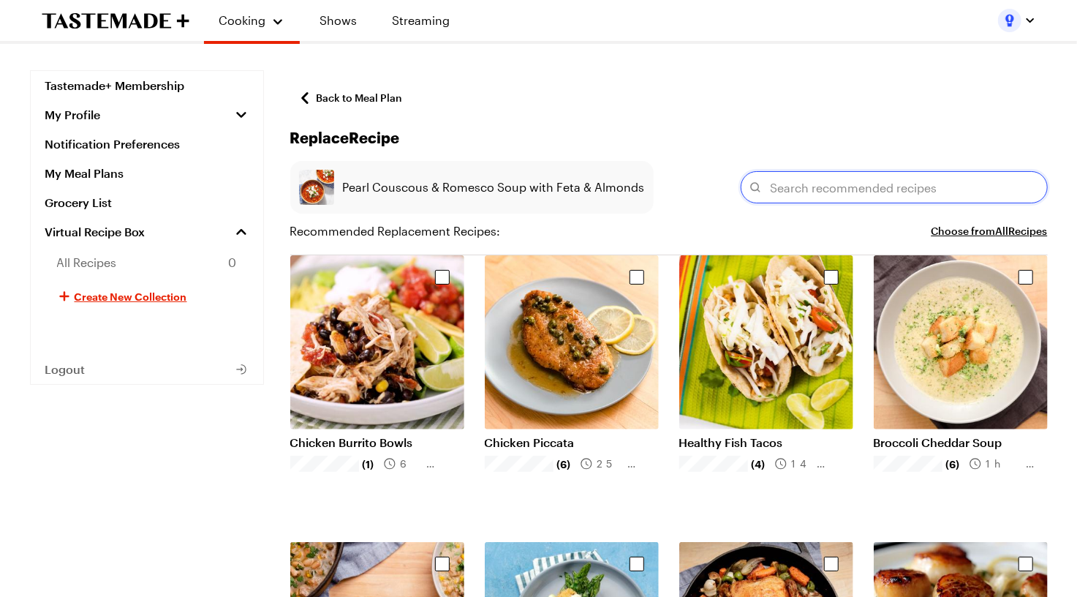
click at [817, 191] on input "text" at bounding box center [894, 187] width 307 height 32
paste input "Asian Steak Wrap"
type input "Asian Steak Wrap"
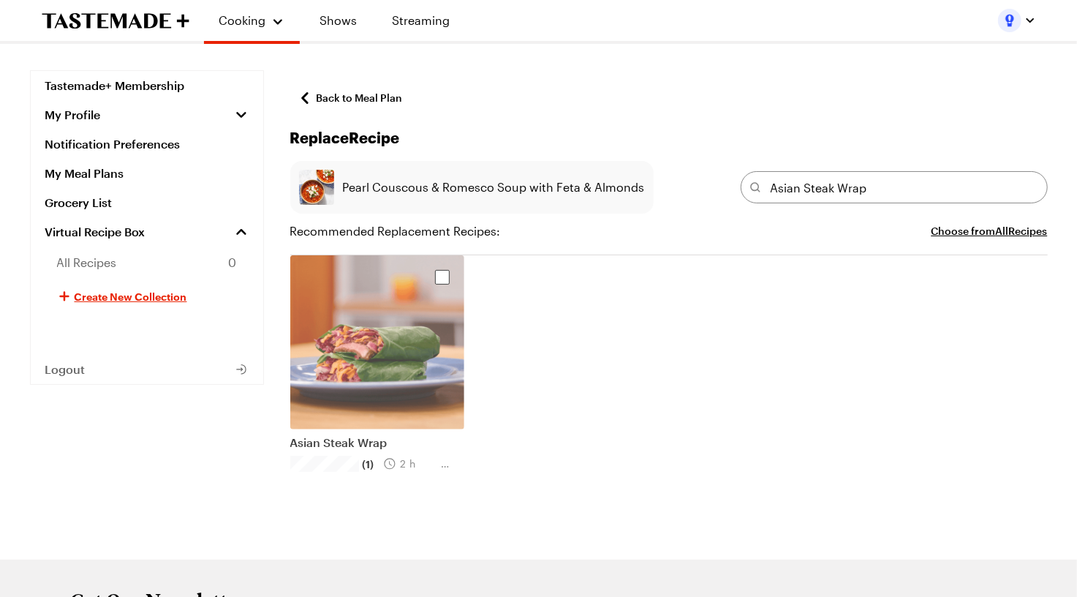
click at [443, 272] on div "Select recipe" at bounding box center [442, 277] width 15 height 15
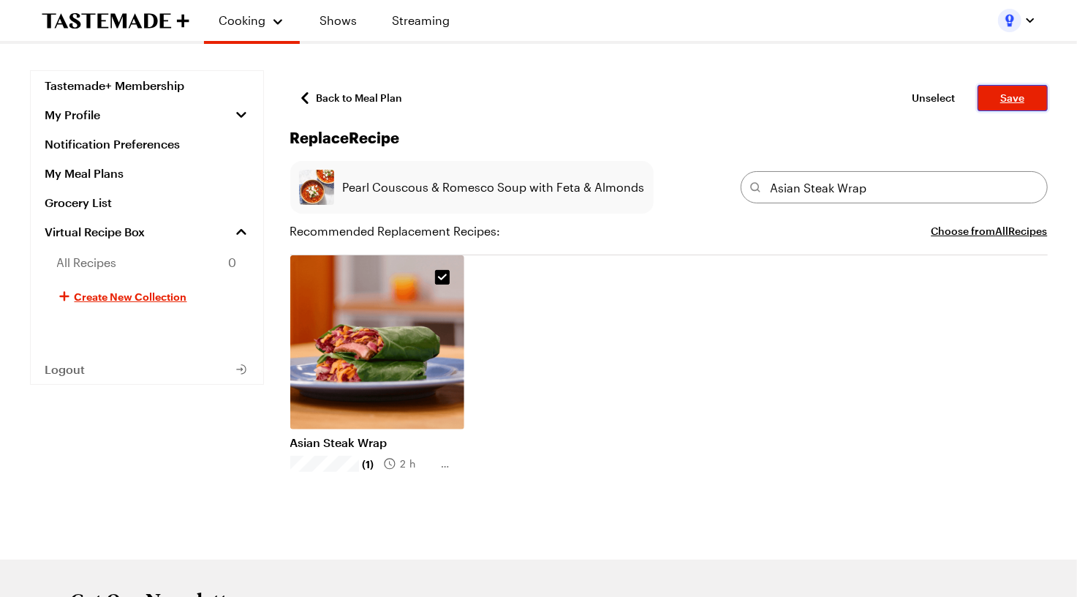
click at [1019, 105] on span "Save" at bounding box center [1012, 98] width 24 height 15
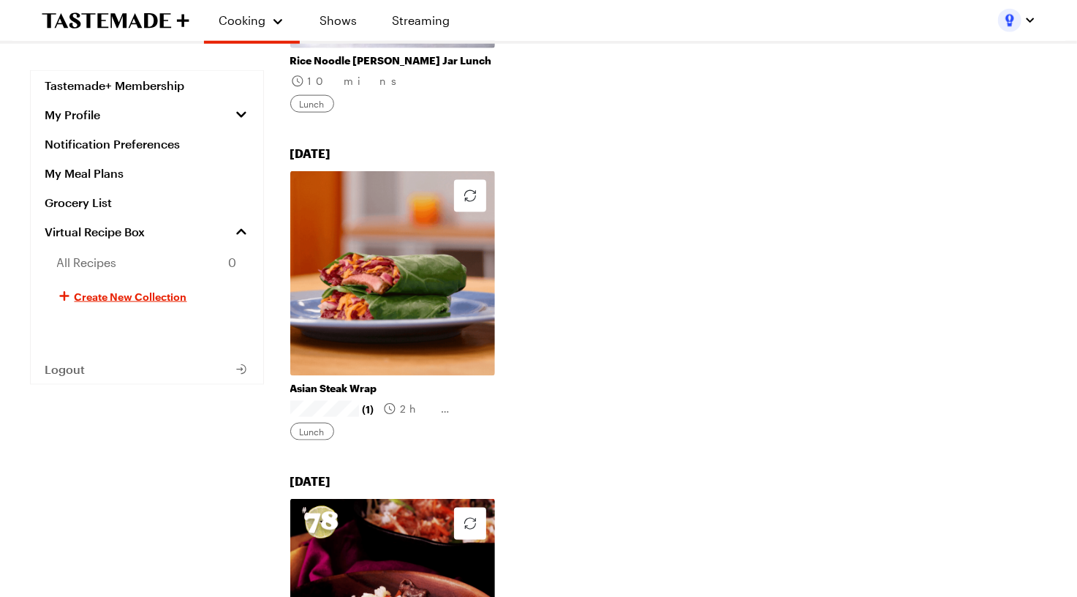
scroll to position [1288, 0]
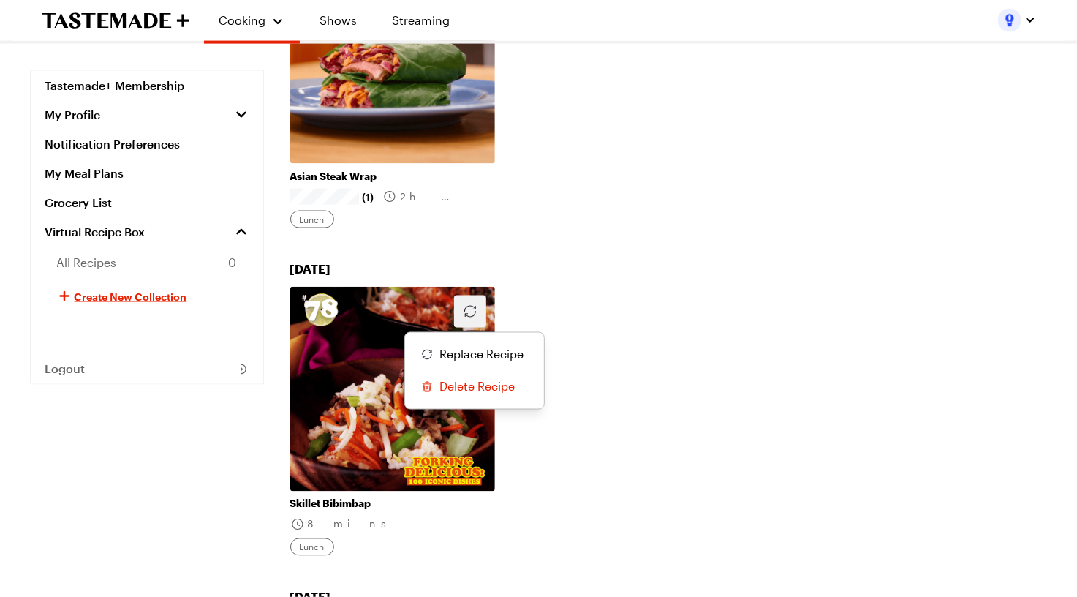
click at [461, 311] on icon "button" at bounding box center [470, 312] width 18 height 18
click at [458, 349] on span "Replace Recipe" at bounding box center [482, 355] width 84 height 18
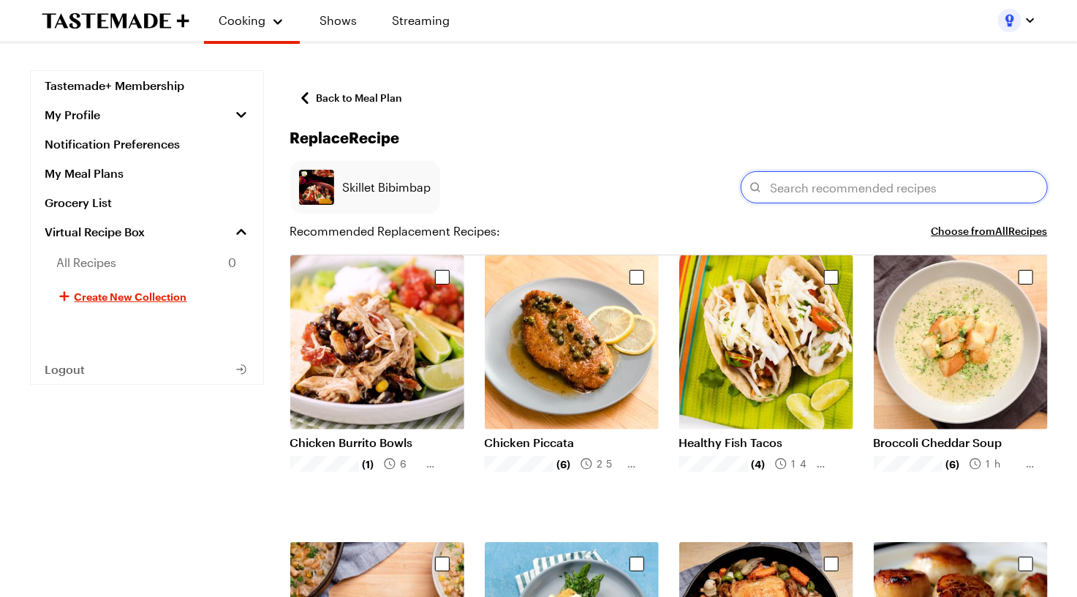
click at [793, 185] on input "text" at bounding box center [894, 187] width 307 height 32
paste input "Peach, Avocado and Chicken Salad"
type input "Peach, Avocado and Chicken Salad"
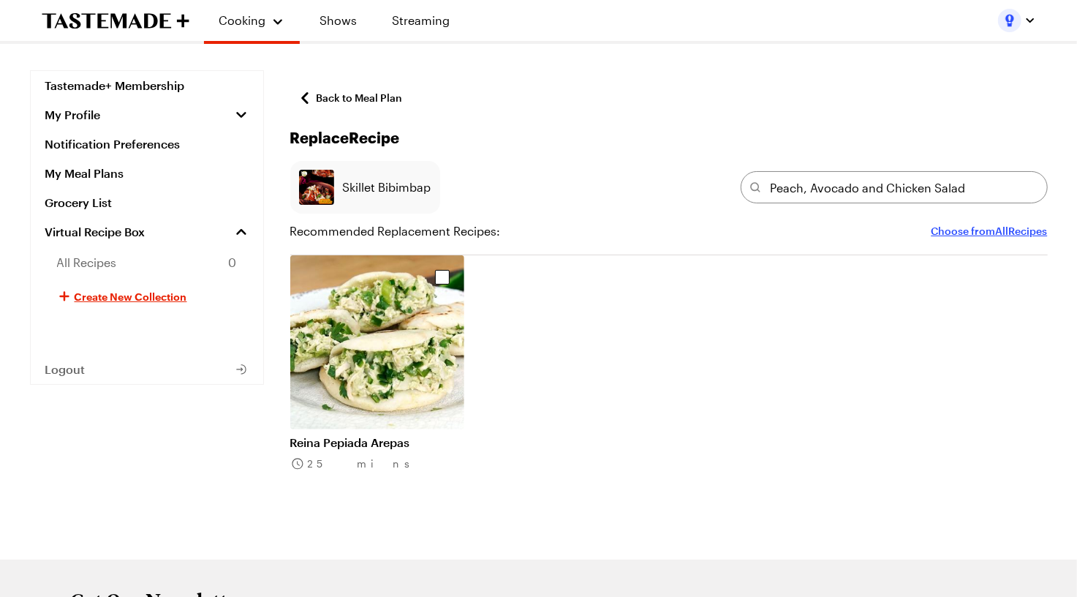
click at [940, 228] on button "Choose from All Recipes" at bounding box center [990, 231] width 116 height 18
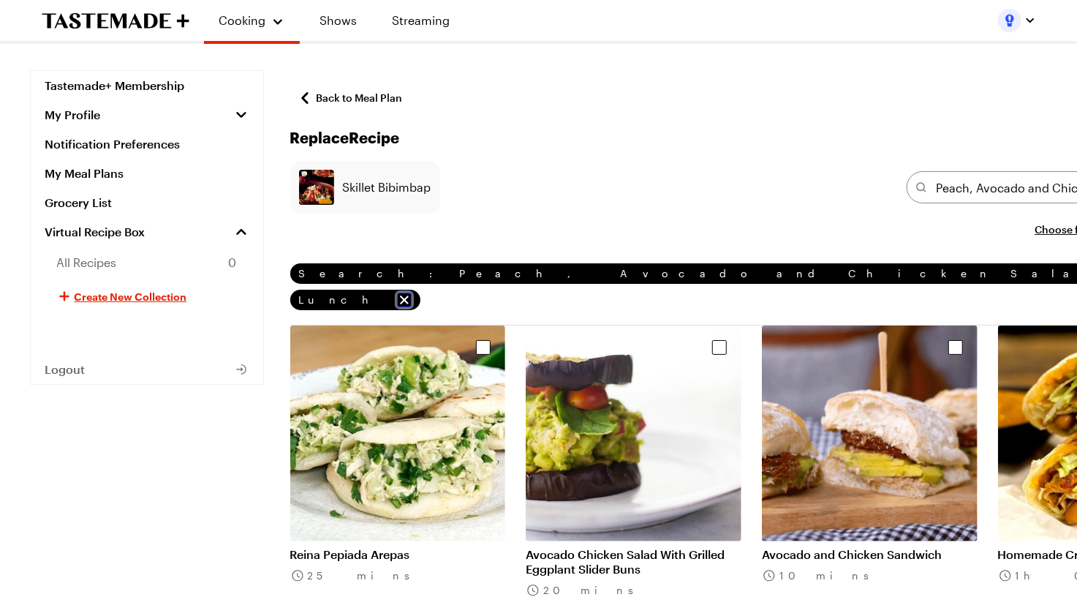
click at [412, 292] on icon "remove Lunch" at bounding box center [404, 299] width 15 height 15
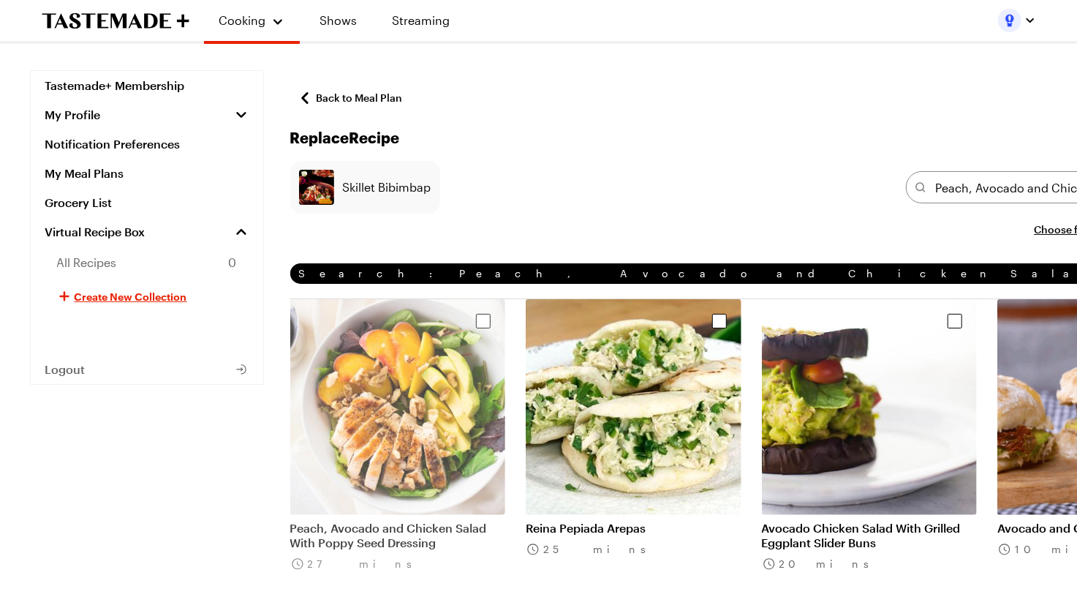
click at [470, 325] on div "Select recipe" at bounding box center [483, 321] width 26 height 26
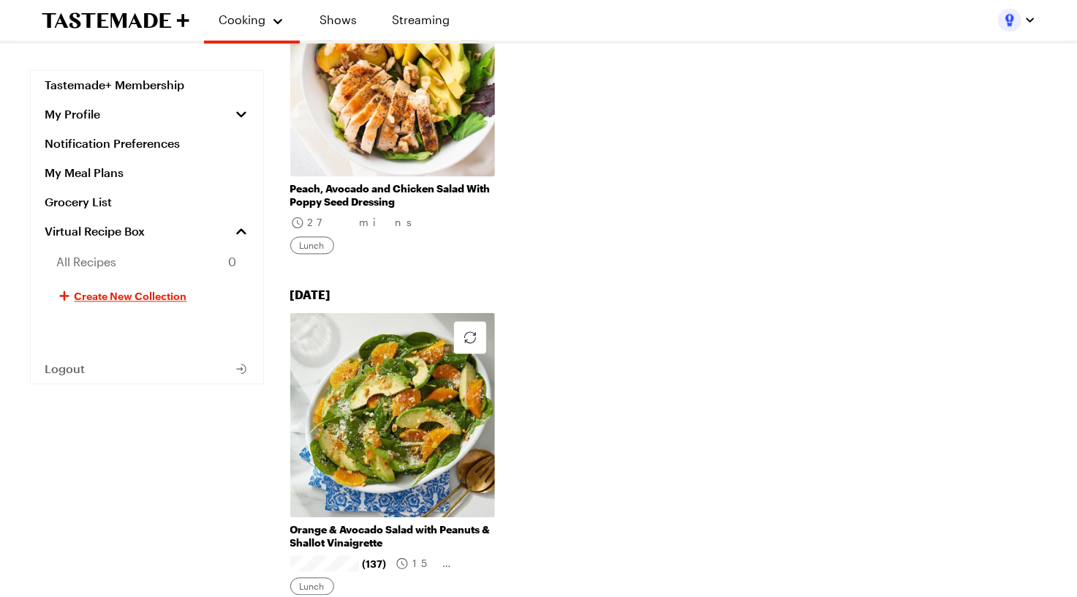
scroll to position [1642, 0]
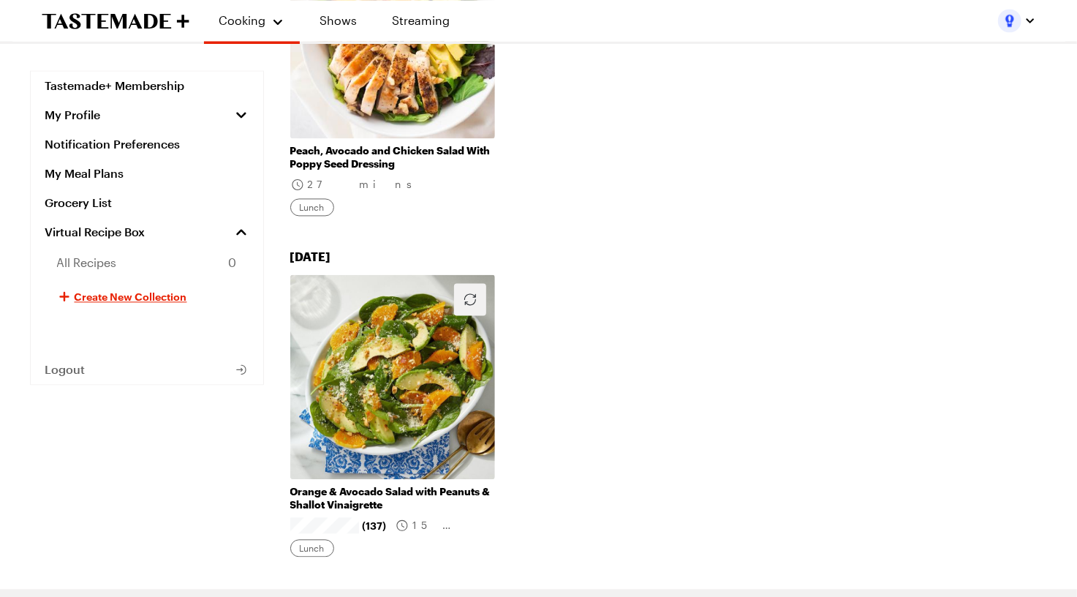
click at [480, 292] on button "button" at bounding box center [470, 299] width 32 height 32
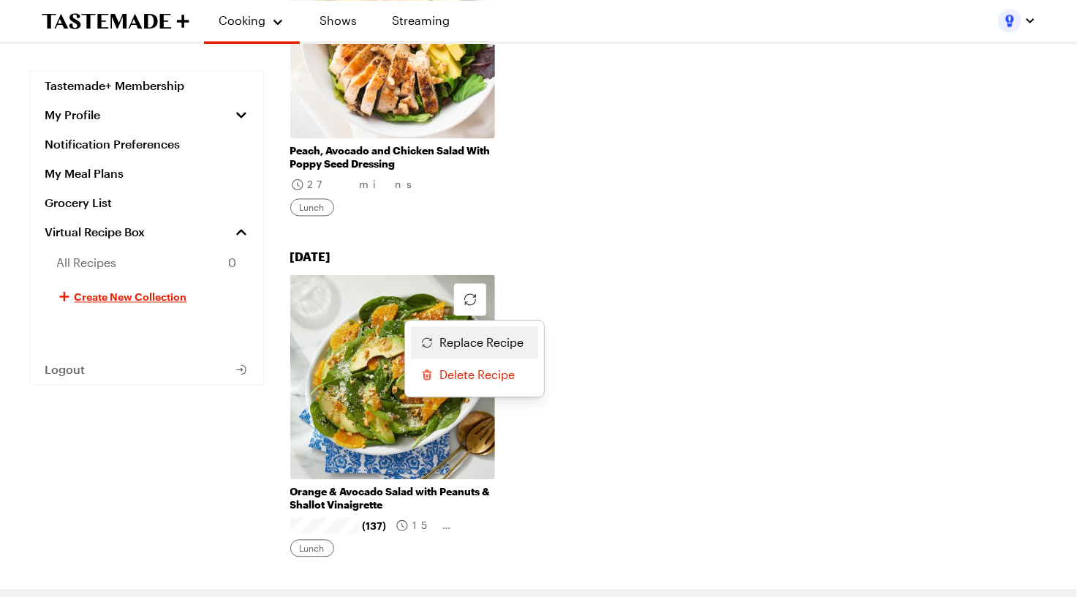
click at [478, 333] on span "Replace Recipe" at bounding box center [482, 342] width 84 height 18
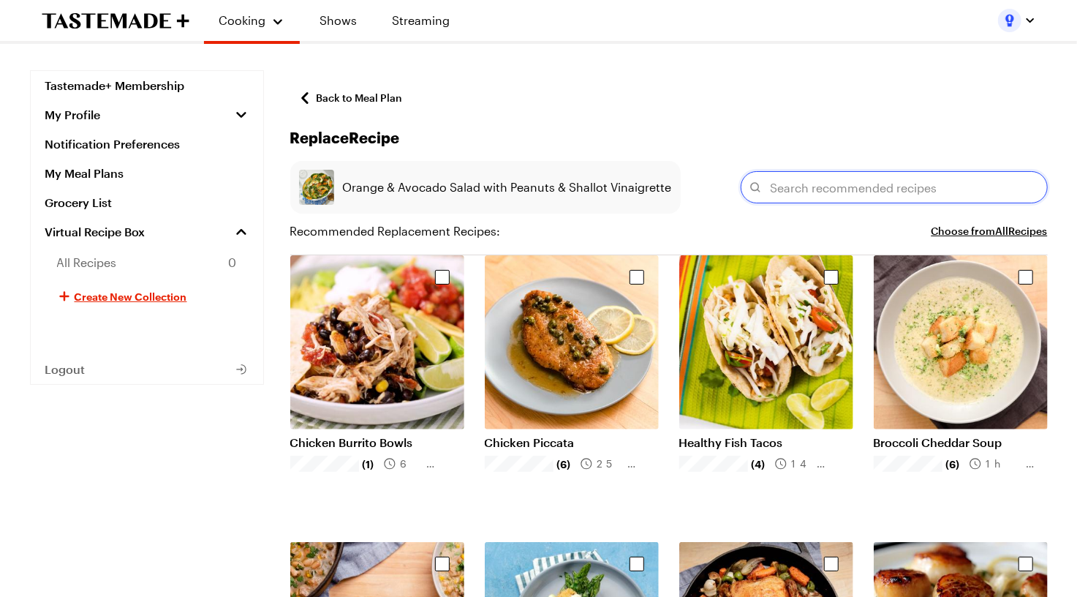
click at [841, 189] on input "text" at bounding box center [894, 187] width 307 height 32
paste input "Green Goddess Grain Bowl"
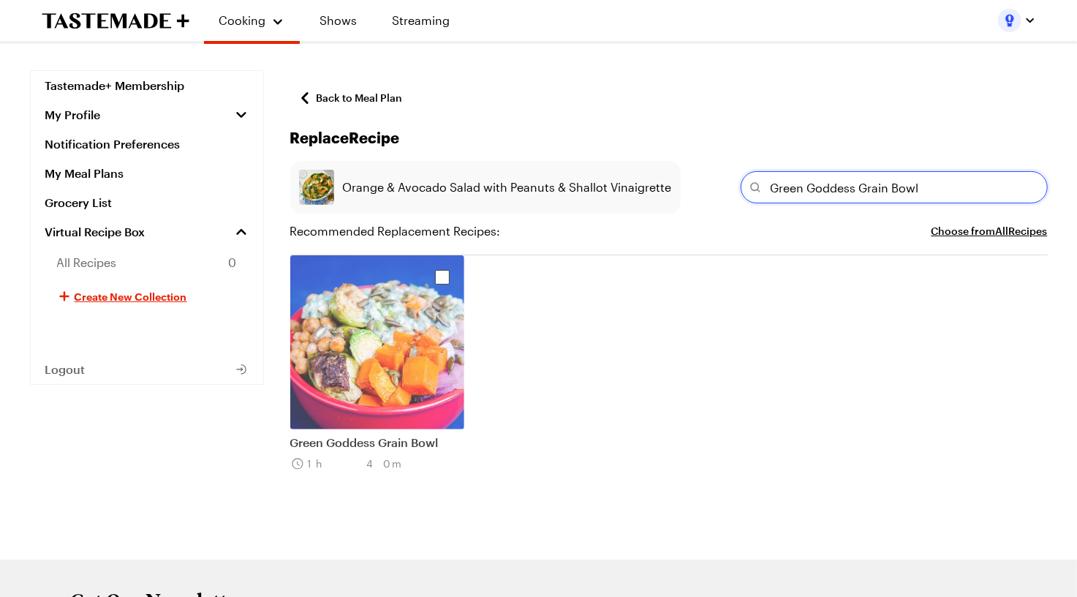
type input "Green Goddess Grain Bowl"
click at [443, 279] on div "Select recipe" at bounding box center [442, 277] width 15 height 15
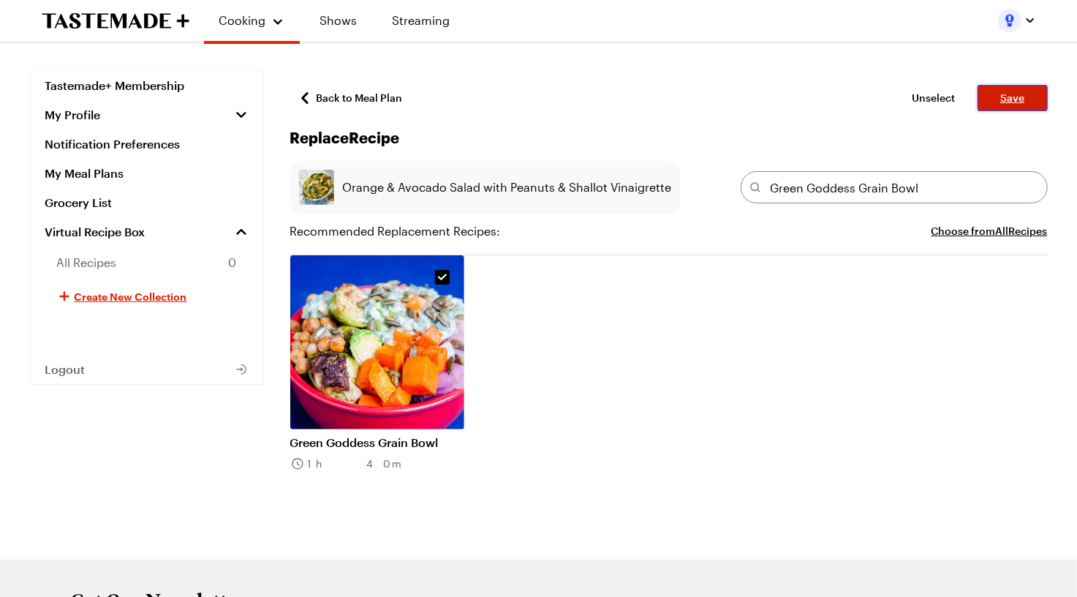
click at [1018, 92] on span "Save" at bounding box center [1012, 98] width 24 height 15
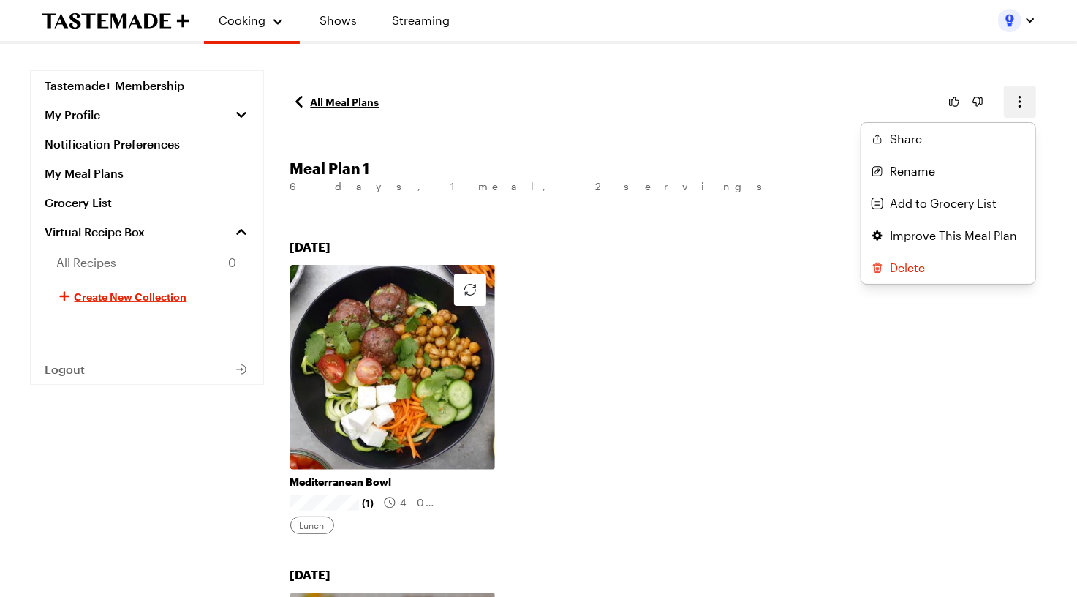
click at [1017, 102] on icon "button" at bounding box center [1020, 102] width 18 height 18
click at [954, 171] on button "Rename" at bounding box center [948, 171] width 174 height 32
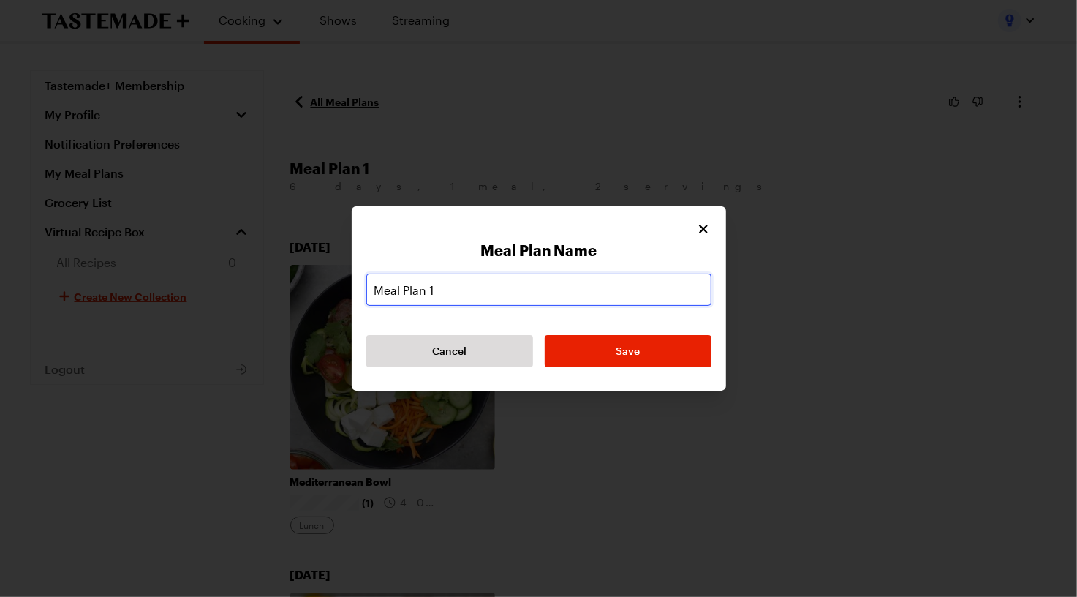
click at [469, 291] on input "Meal Plan 1" at bounding box center [538, 289] width 345 height 32
paste input "Desk Lunch Meal Plan"
type input "Desk Lunch Meal Plan (TM+)"
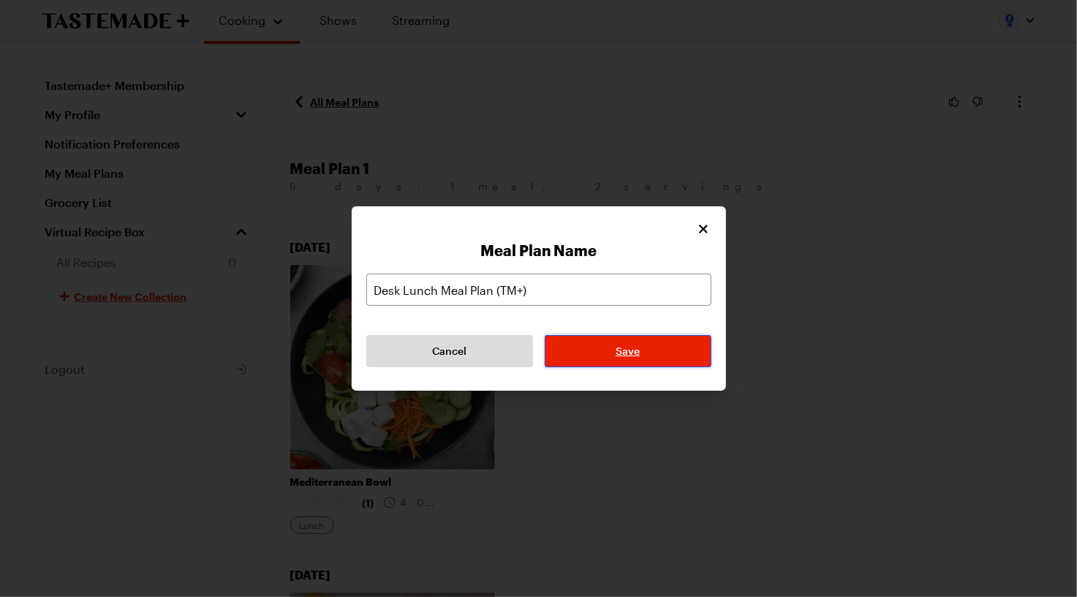
click at [592, 342] on button "Save" at bounding box center [628, 351] width 167 height 32
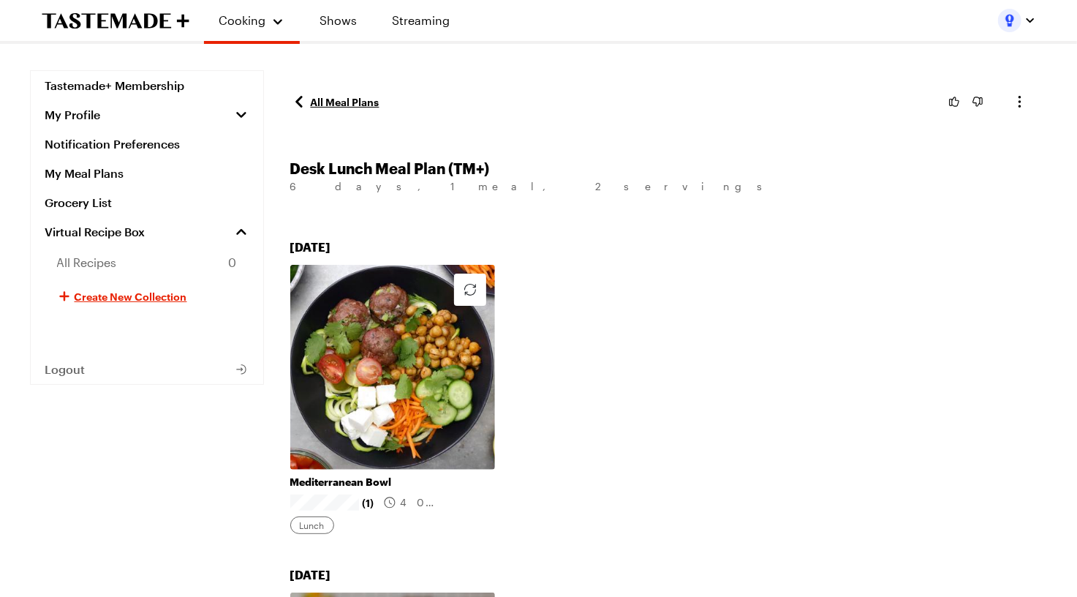
click at [345, 99] on link "All Meal Plans" at bounding box center [334, 102] width 89 height 18
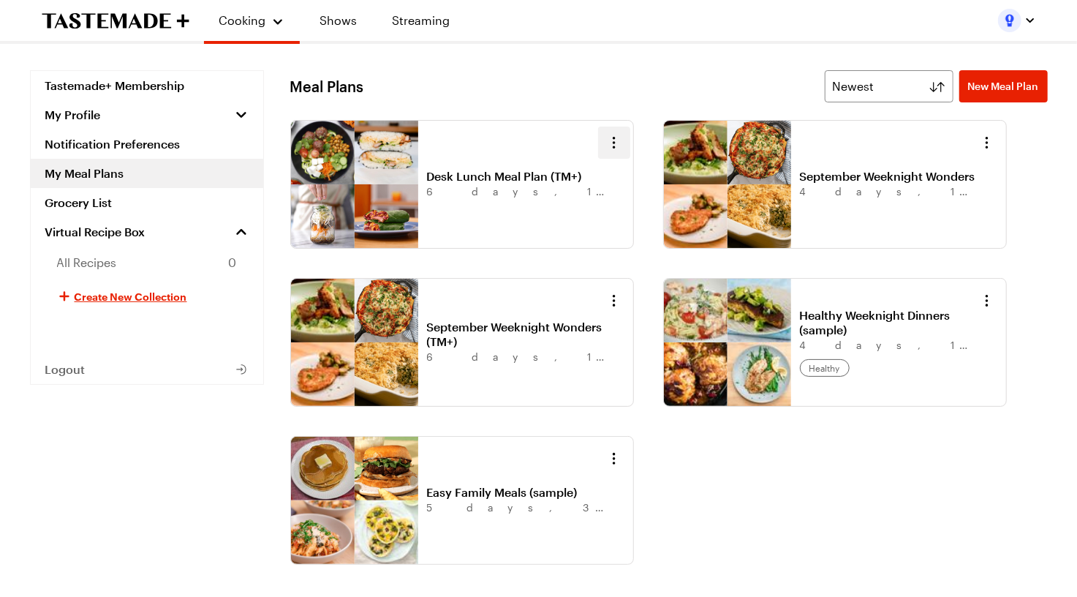
click at [616, 144] on icon "button" at bounding box center [614, 143] width 18 height 18
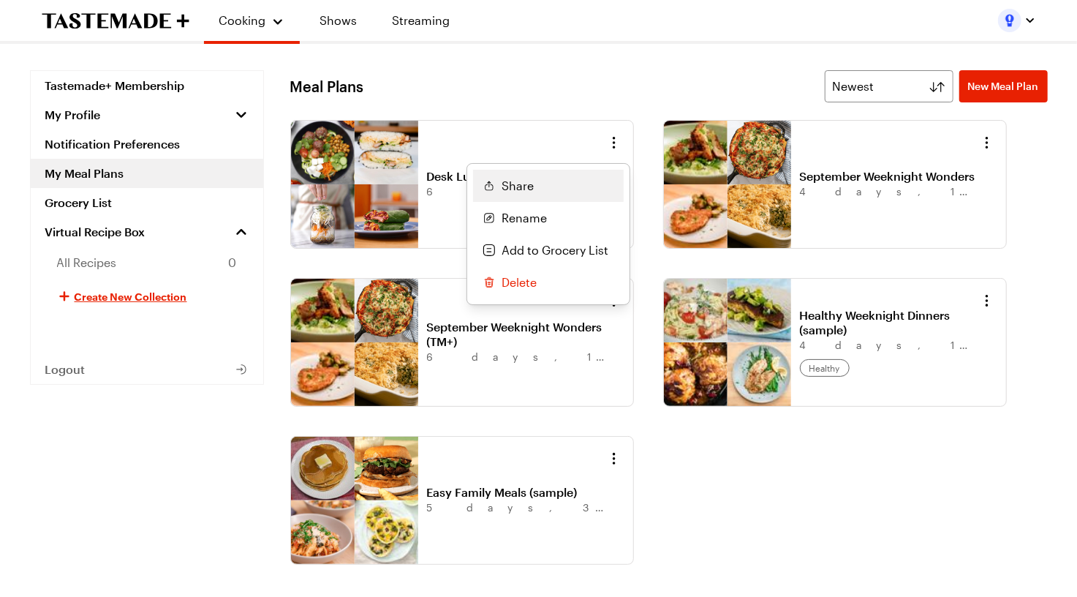
click at [555, 192] on button "Share" at bounding box center [548, 186] width 151 height 32
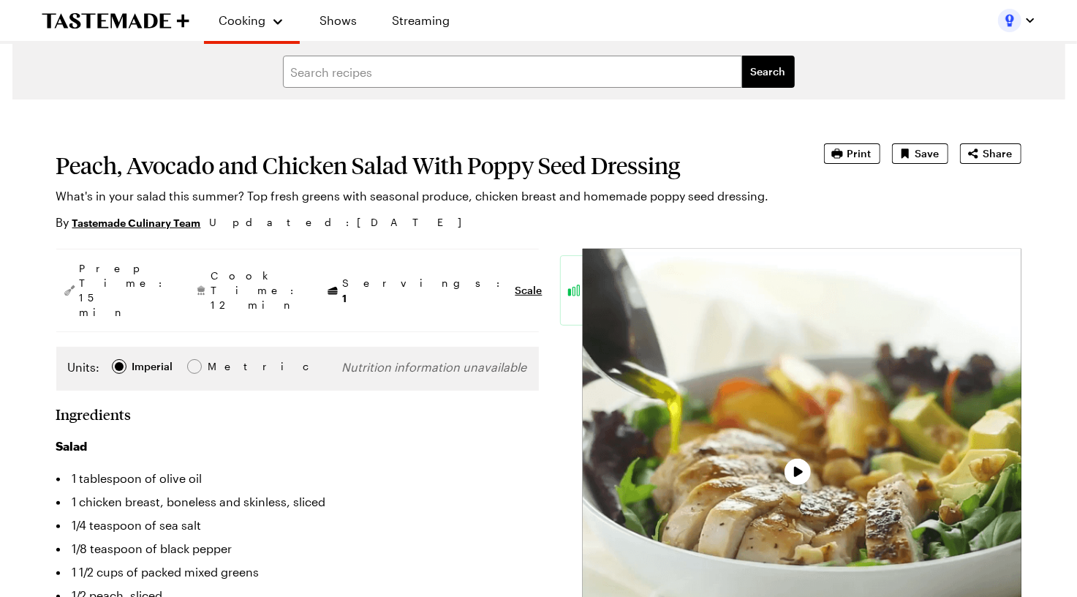
type textarea "x"
click at [366, 167] on h1 "Peach, Avocado and Chicken Salad With Poppy Seed Dressing" at bounding box center [419, 165] width 727 height 26
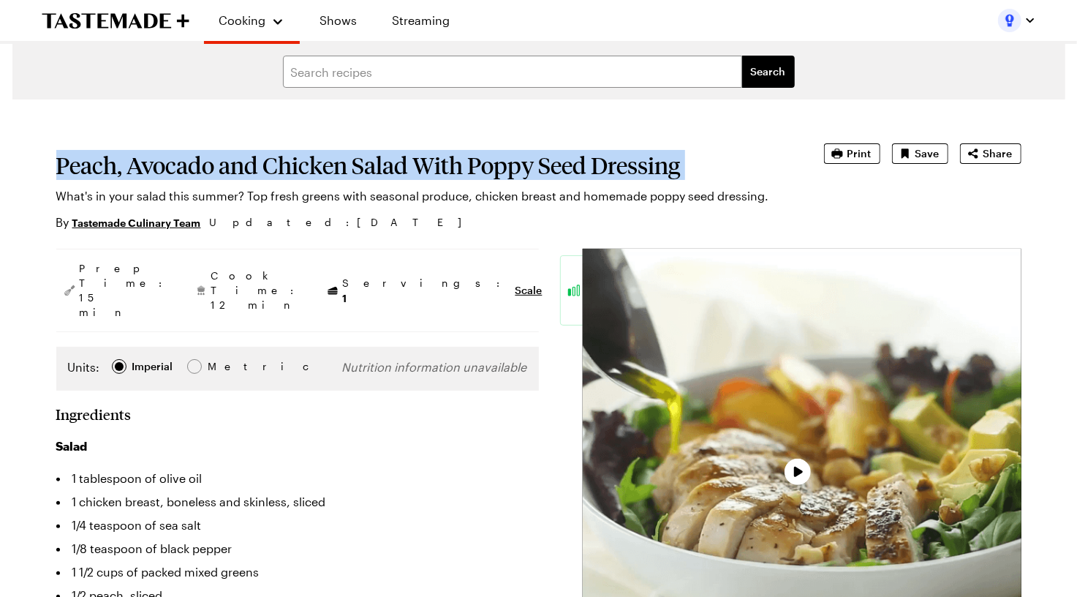
click at [366, 167] on h1 "Peach, Avocado and Chicken Salad With Poppy Seed Dressing" at bounding box center [419, 165] width 727 height 26
copy h1 "Peach, Avocado and Chicken Salad With Poppy Seed Dressing"
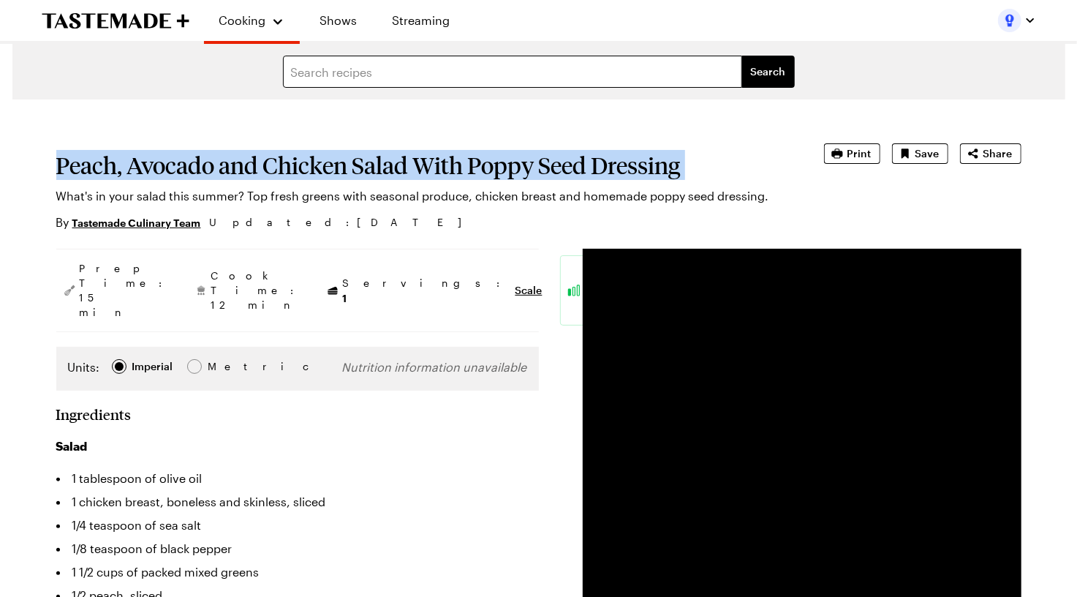
copy h1 "Peach, Avocado and Chicken Salad With Poppy Seed Dressing"
